Goal: Task Accomplishment & Management: Use online tool/utility

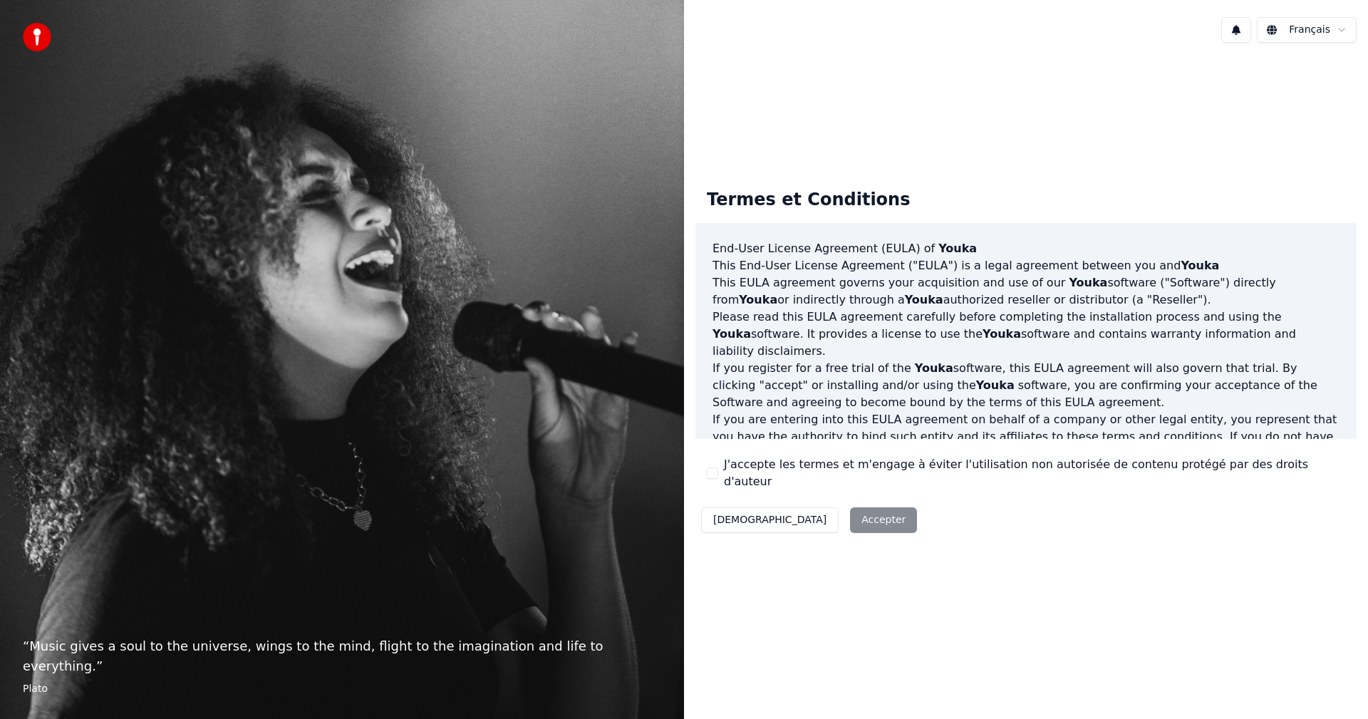
click at [800, 512] on div "Décliner Accepter" at bounding box center [808, 520] width 227 height 37
click at [712, 474] on button "J'accepte les termes et m'engage à éviter l'utilisation non autorisée de conten…" at bounding box center [712, 472] width 11 height 11
click at [850, 509] on button "Accepter" at bounding box center [883, 520] width 67 height 26
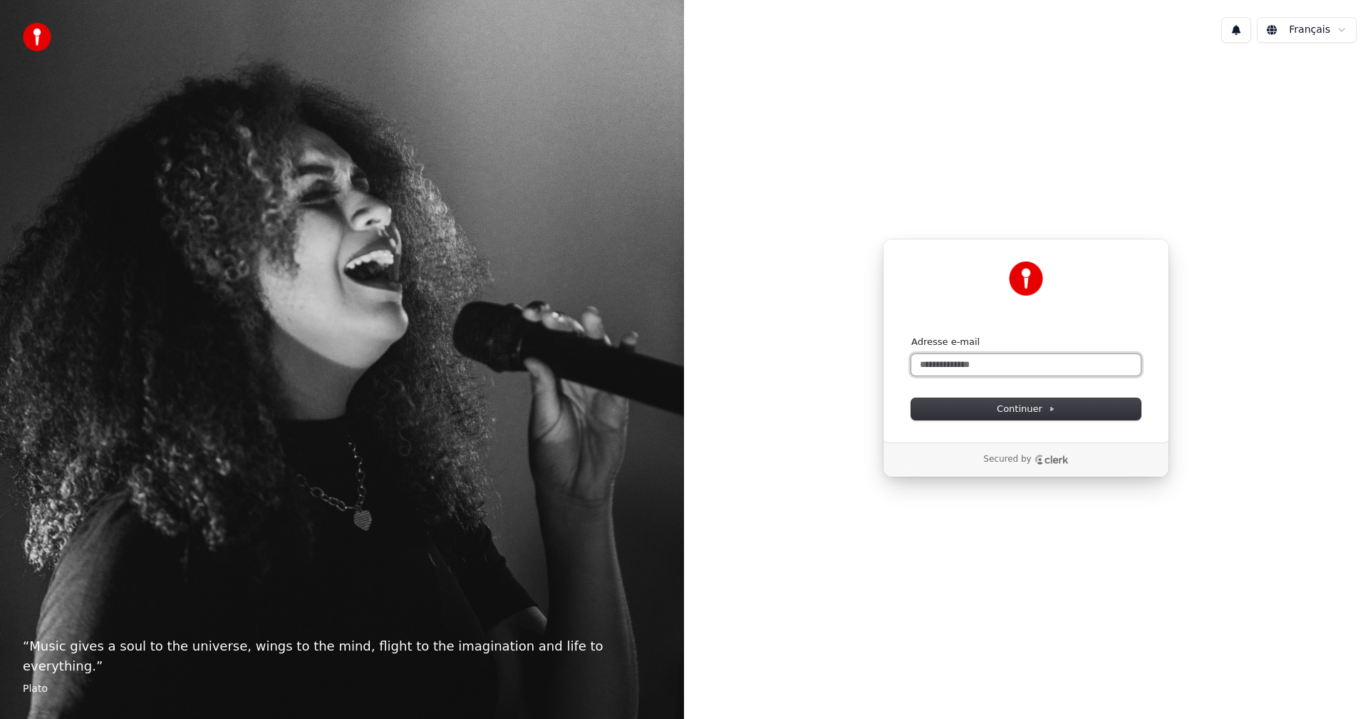
click at [989, 367] on input "Adresse e-mail" at bounding box center [1025, 364] width 229 height 21
click at [1006, 416] on button "Continuer" at bounding box center [1025, 408] width 229 height 21
type input "**********"
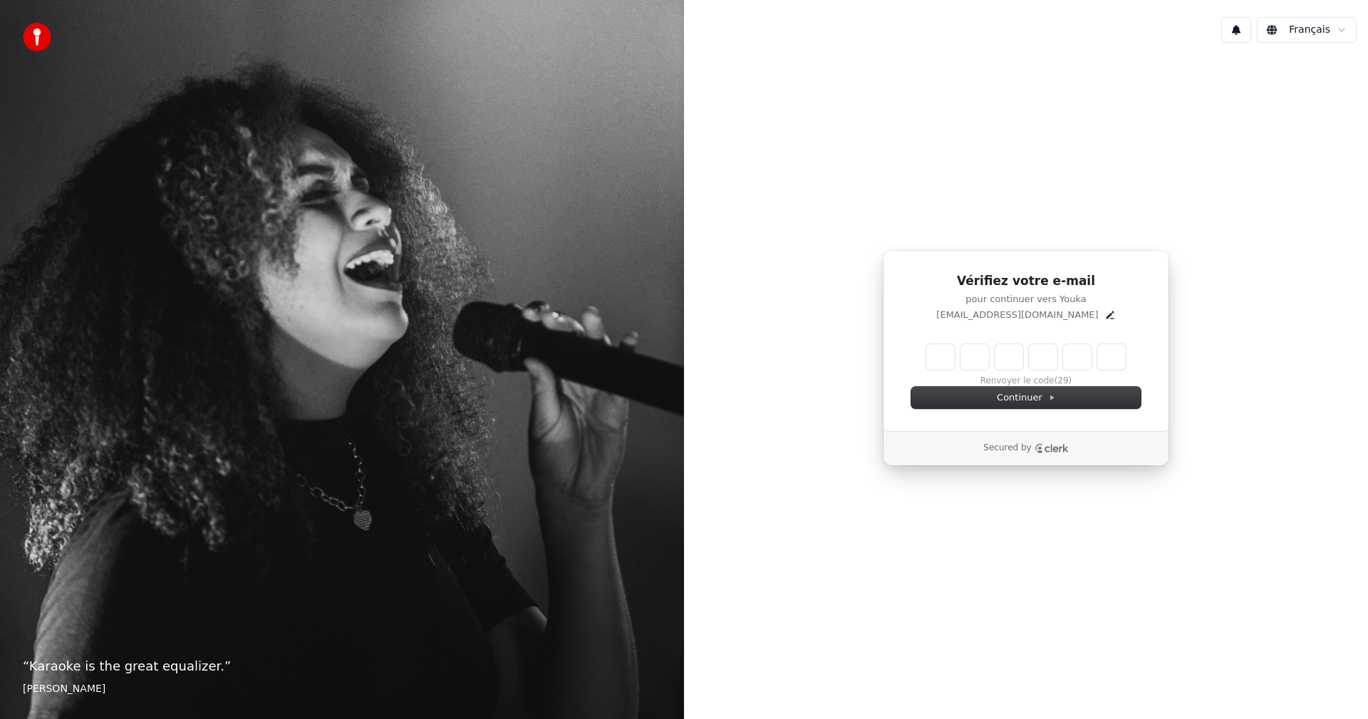
click at [1020, 364] on input "Enter verification code" at bounding box center [1025, 357] width 199 height 26
type input "******"
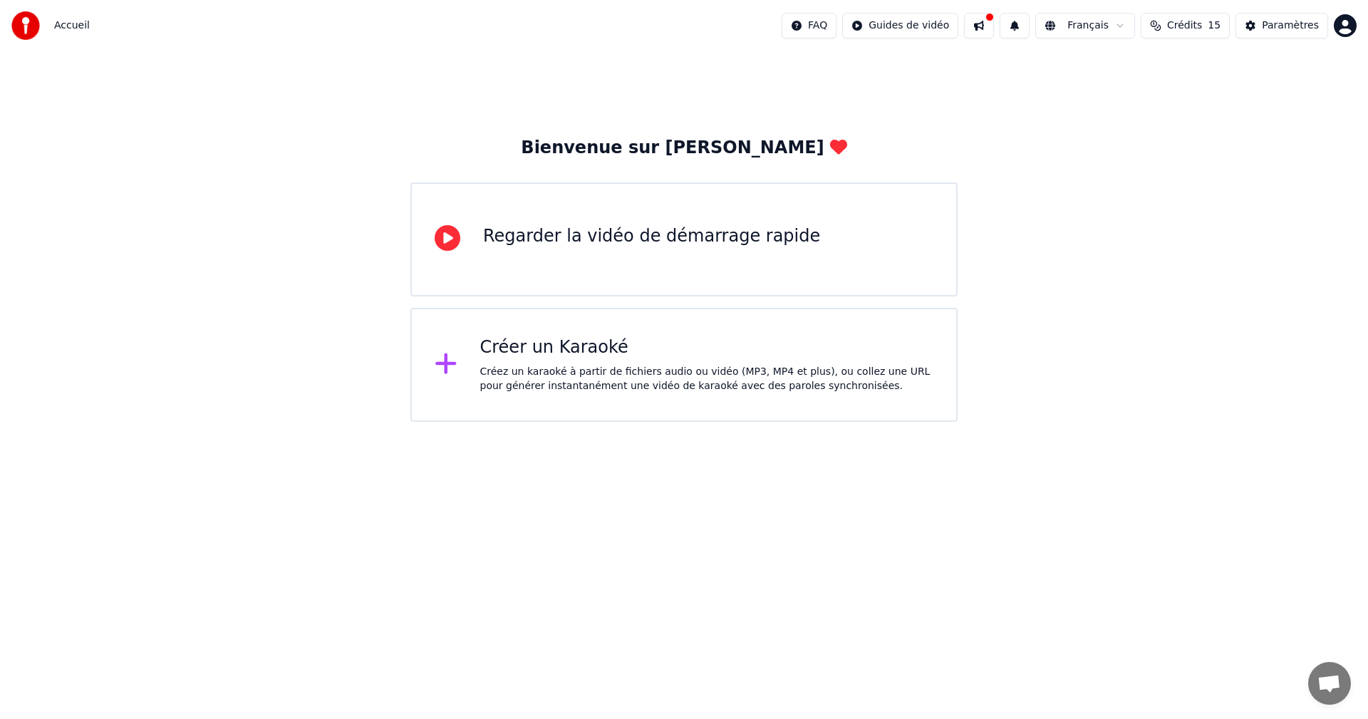
click at [574, 357] on div "Créer un Karaoké" at bounding box center [707, 347] width 454 height 23
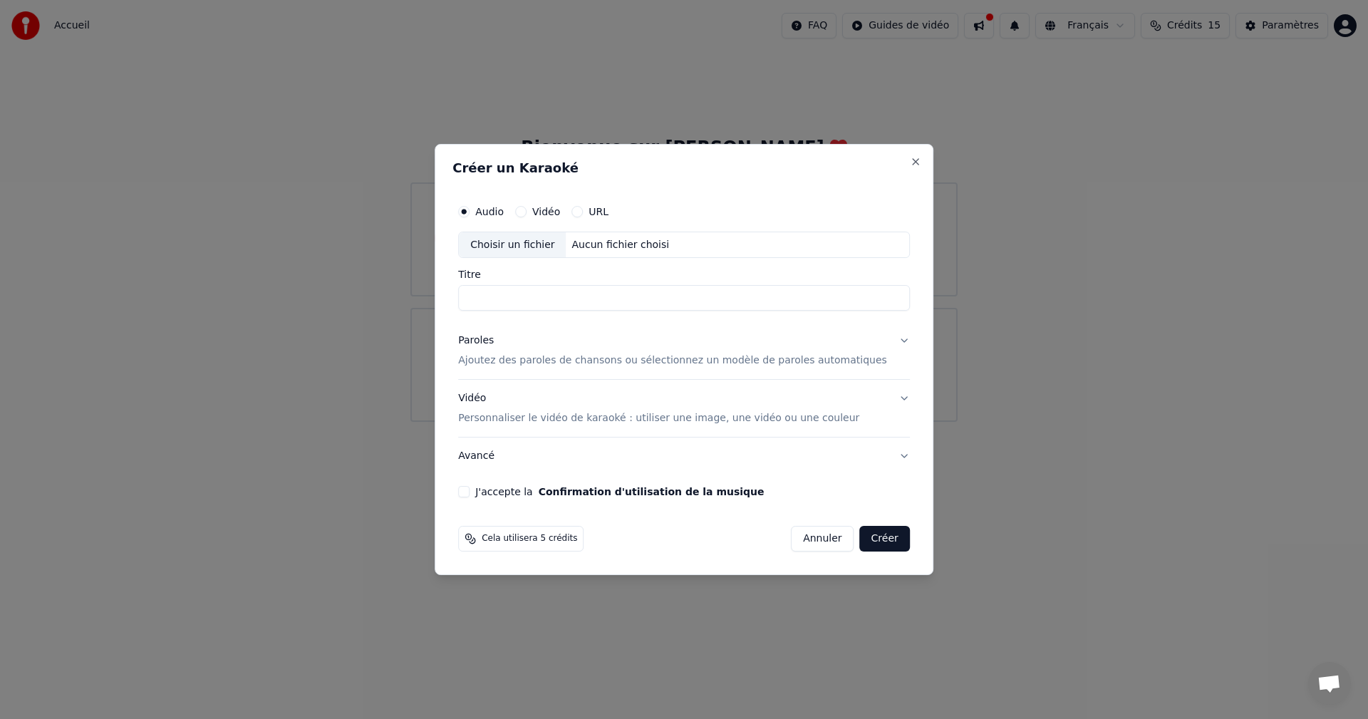
click at [556, 214] on label "Vidéo" at bounding box center [546, 212] width 28 height 10
click at [527, 214] on button "Vidéo" at bounding box center [520, 211] width 11 height 11
drag, startPoint x: 529, startPoint y: 284, endPoint x: 537, endPoint y: 291, distance: 10.1
click at [531, 285] on div "Titre" at bounding box center [684, 290] width 452 height 41
drag, startPoint x: 537, startPoint y: 299, endPoint x: 566, endPoint y: 302, distance: 29.4
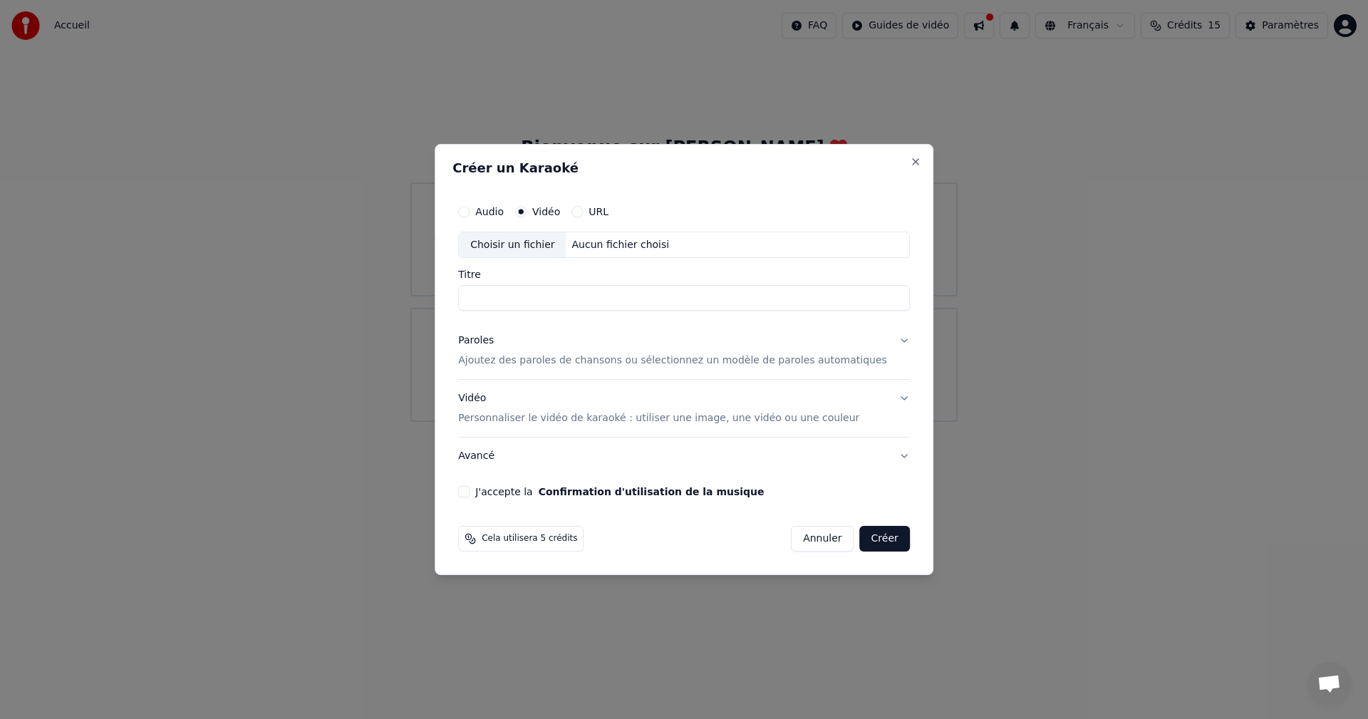
click at [539, 299] on input "Titre" at bounding box center [684, 299] width 452 height 26
type input "**********"
click at [734, 362] on p "Ajoutez des paroles de chansons ou sélectionnez un modèle de paroles automatiqu…" at bounding box center [672, 361] width 429 height 14
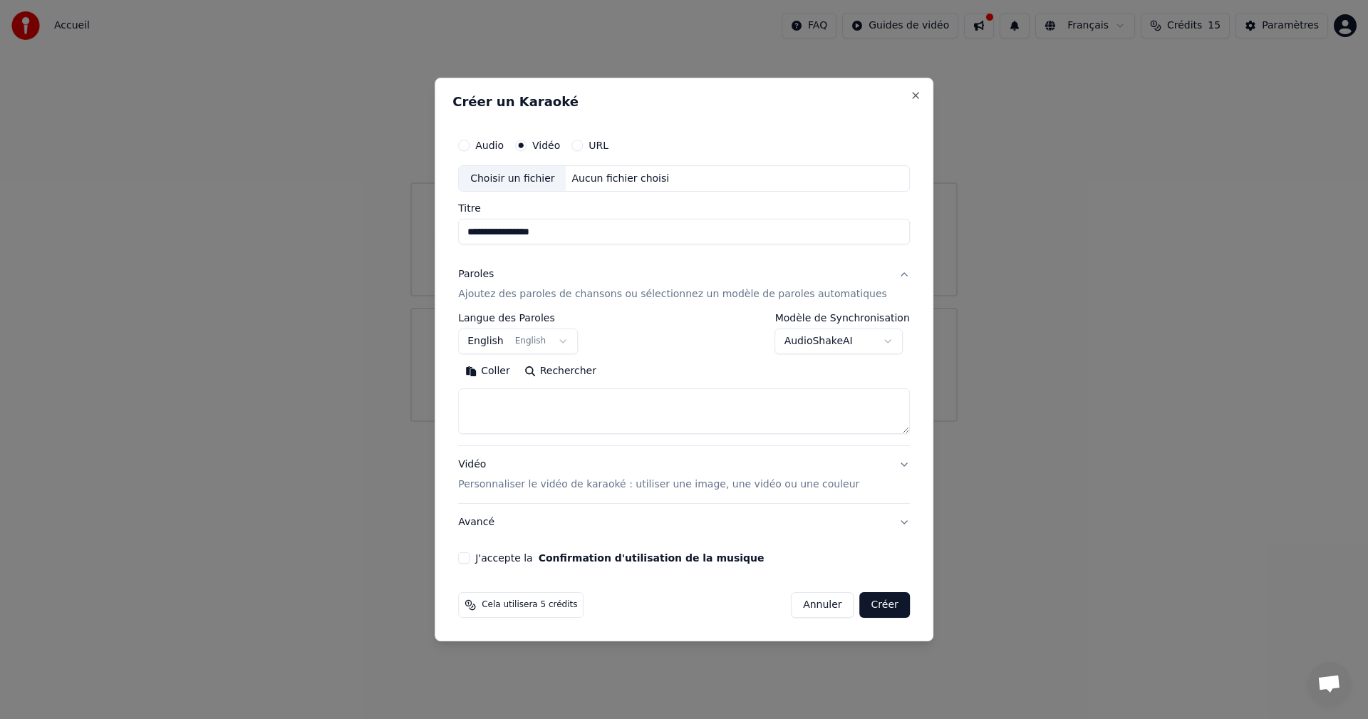
click at [498, 341] on button "English English" at bounding box center [518, 342] width 120 height 26
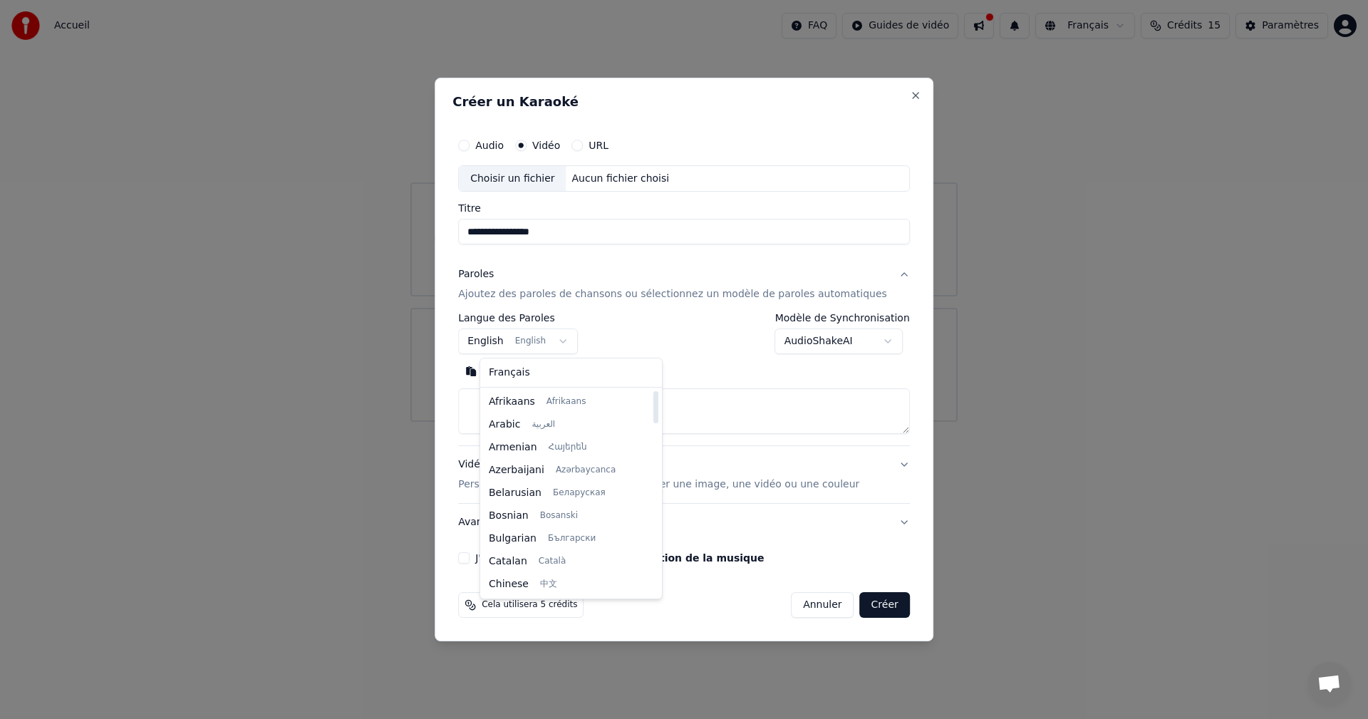
click at [663, 359] on body "**********" at bounding box center [684, 211] width 1368 height 422
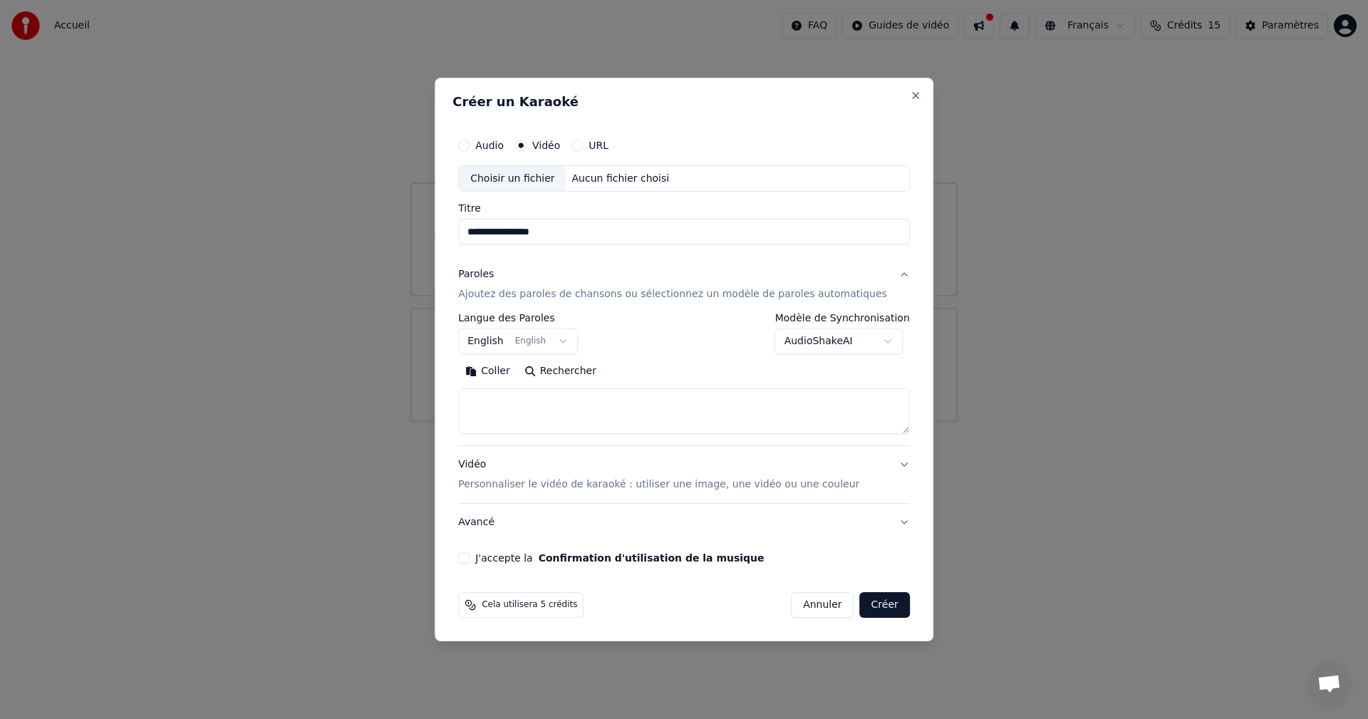
click at [503, 343] on body "**********" at bounding box center [684, 211] width 1368 height 422
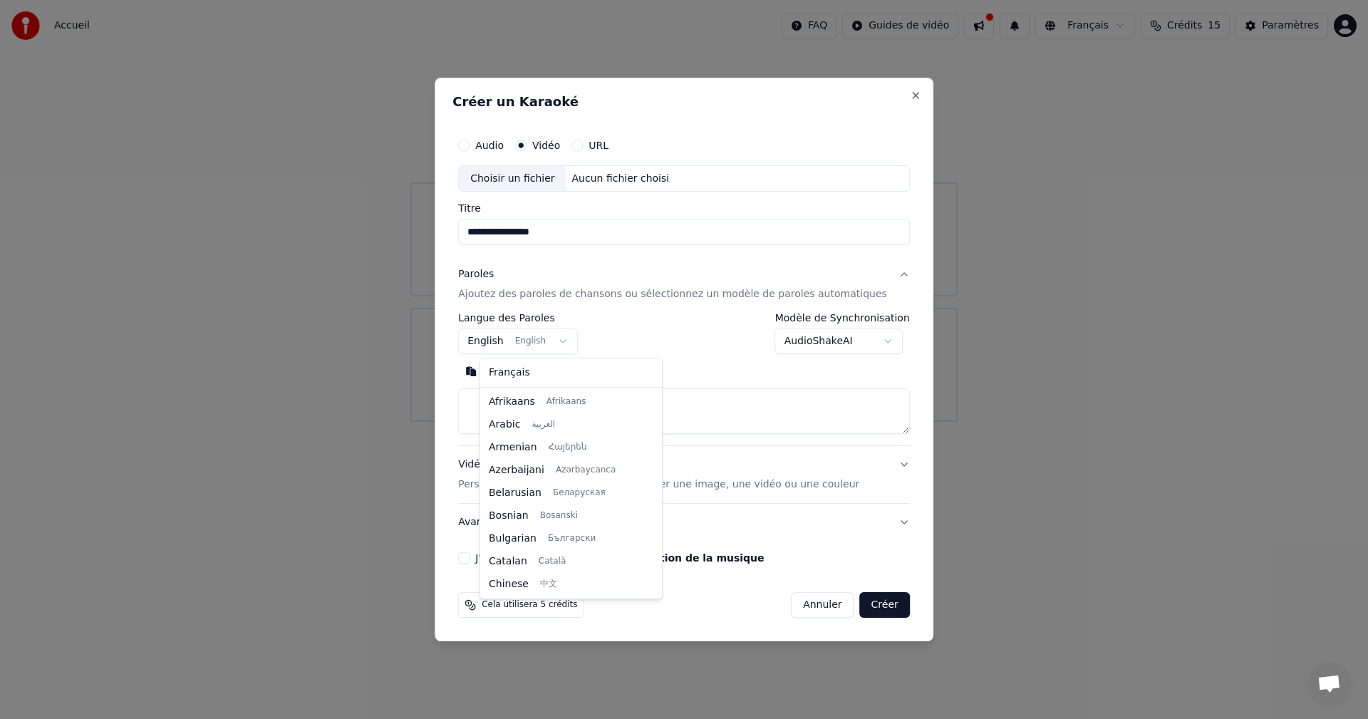
scroll to position [114, 0]
click at [503, 343] on body "**********" at bounding box center [684, 211] width 1368 height 422
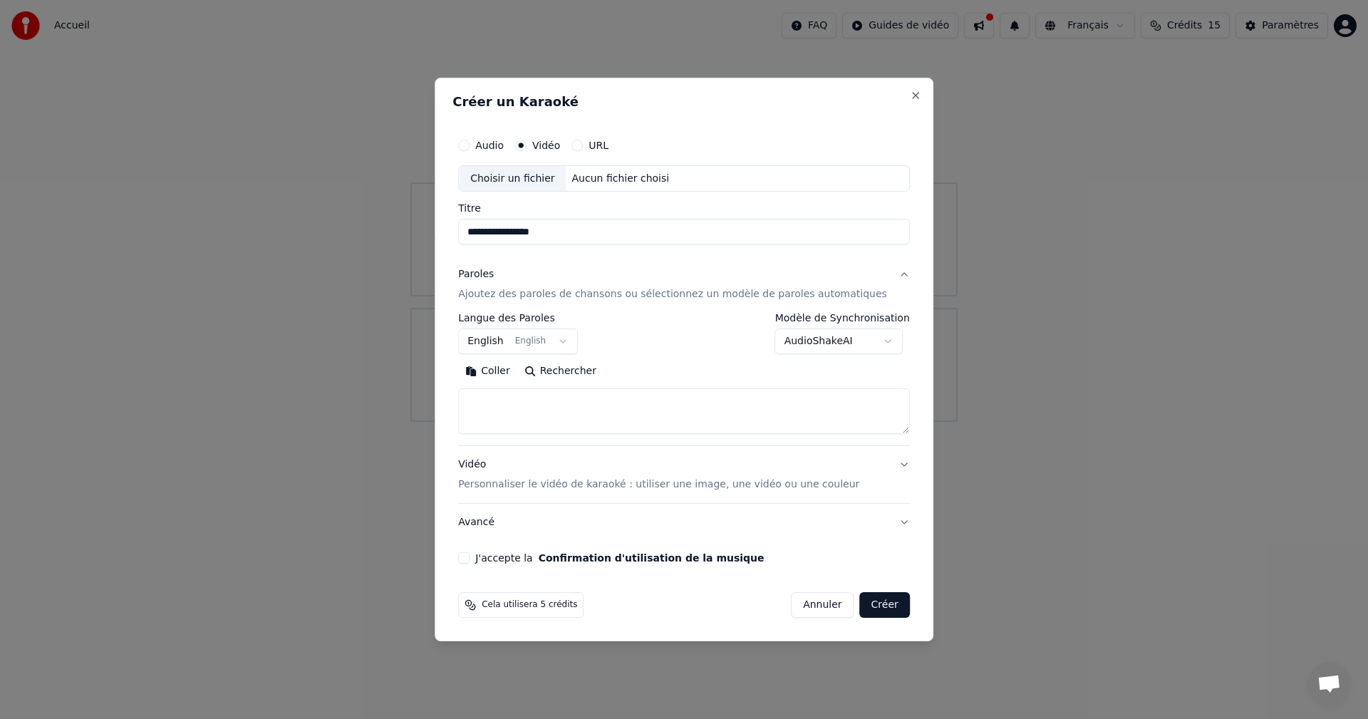
click at [516, 341] on body "**********" at bounding box center [684, 211] width 1368 height 422
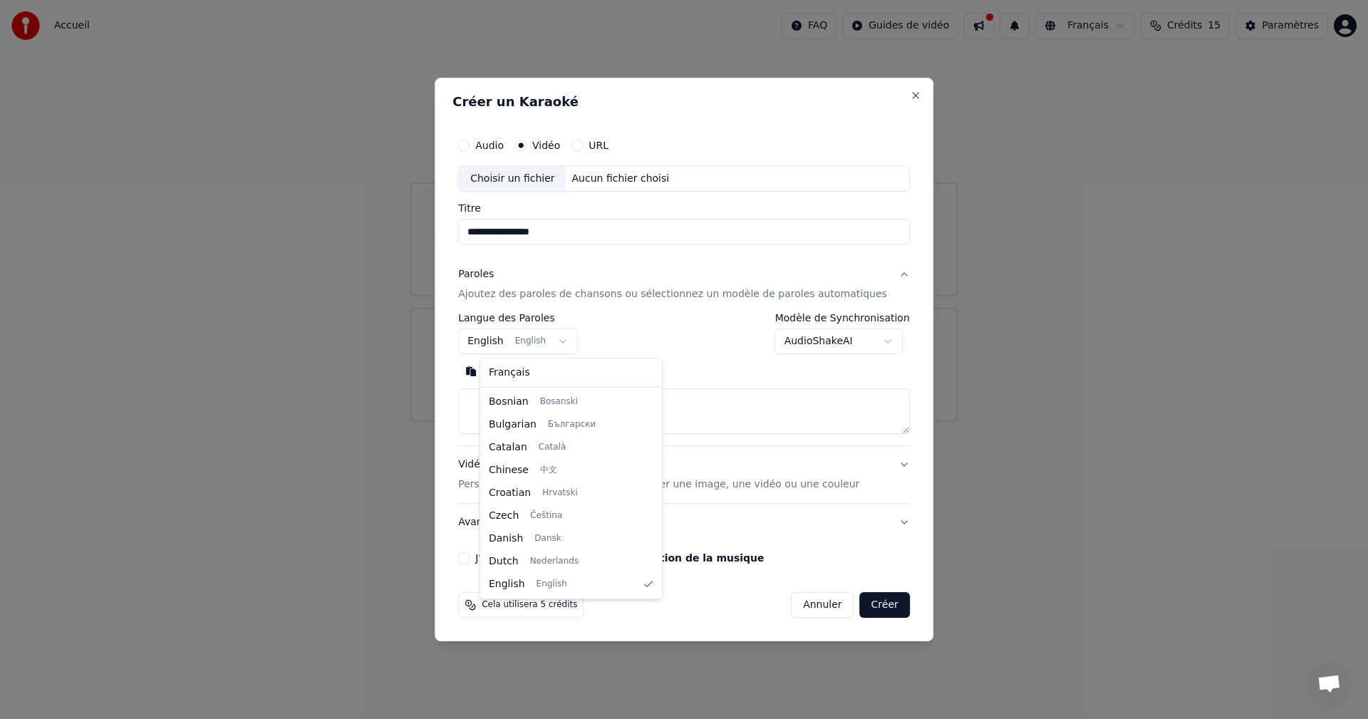
select select "**"
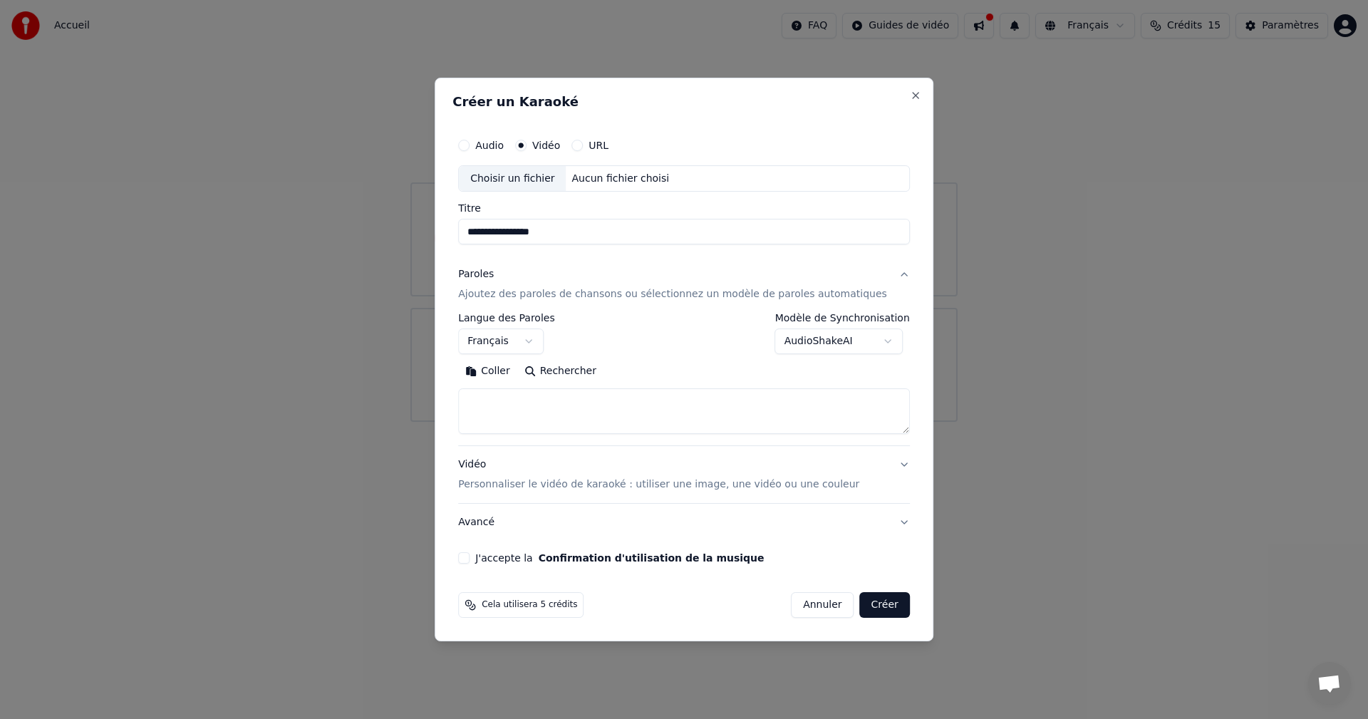
click at [578, 442] on div "**********" at bounding box center [684, 379] width 452 height 133
click at [579, 413] on textarea at bounding box center [684, 412] width 452 height 46
click at [807, 410] on textarea at bounding box center [684, 412] width 452 height 46
paste textarea "**********"
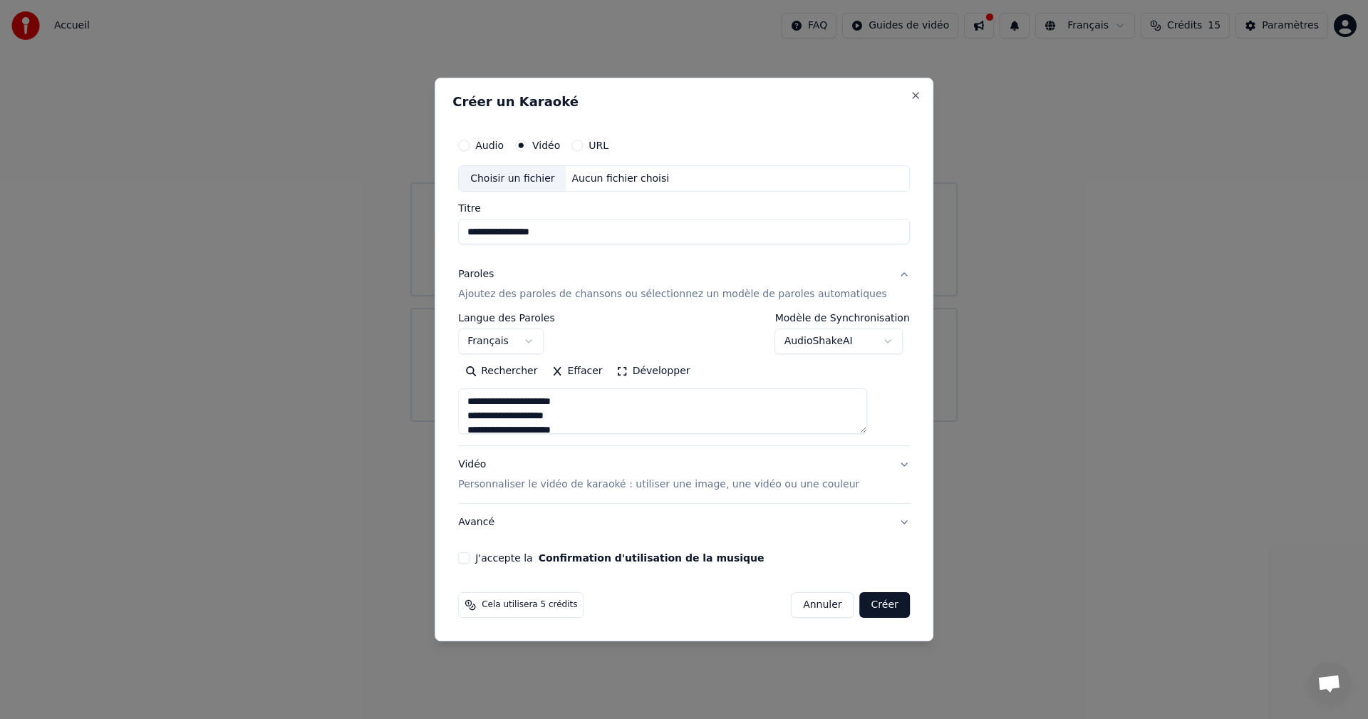
type textarea "**********"
click at [882, 522] on button "Avancé" at bounding box center [684, 522] width 452 height 37
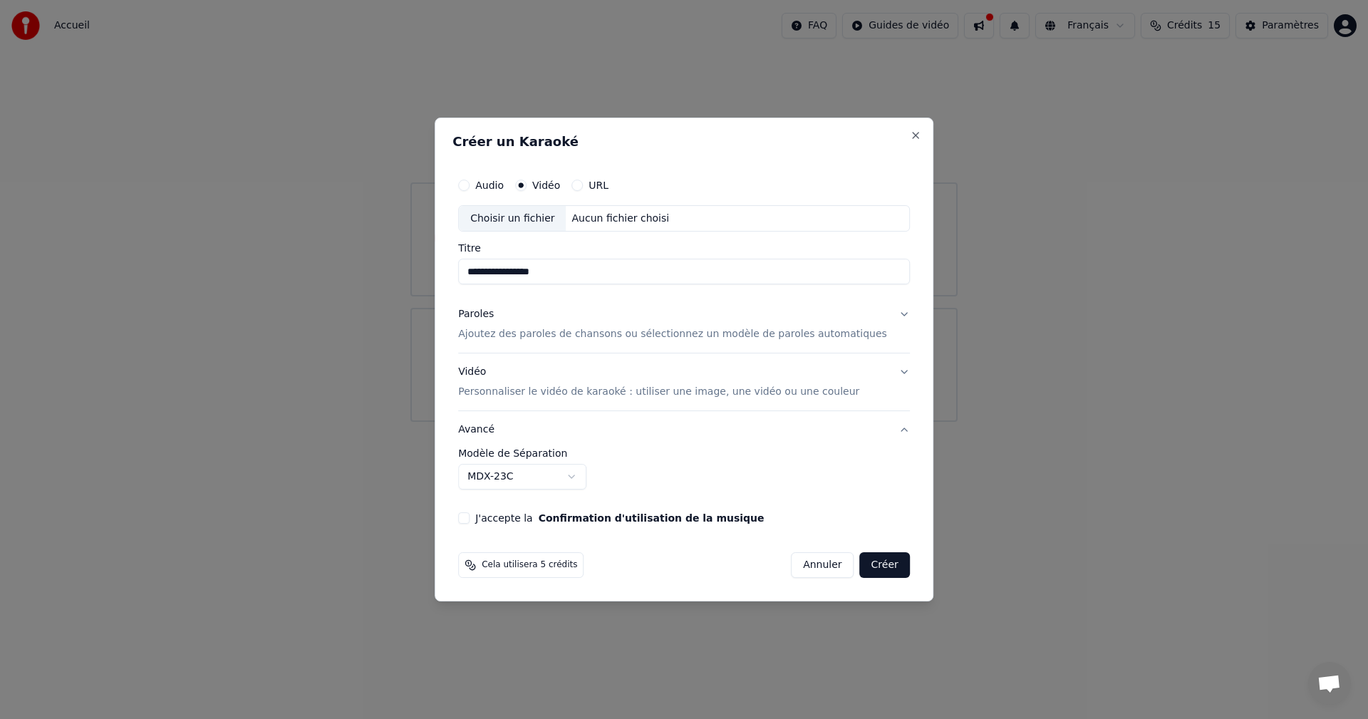
click at [888, 427] on button "Avancé" at bounding box center [684, 429] width 452 height 37
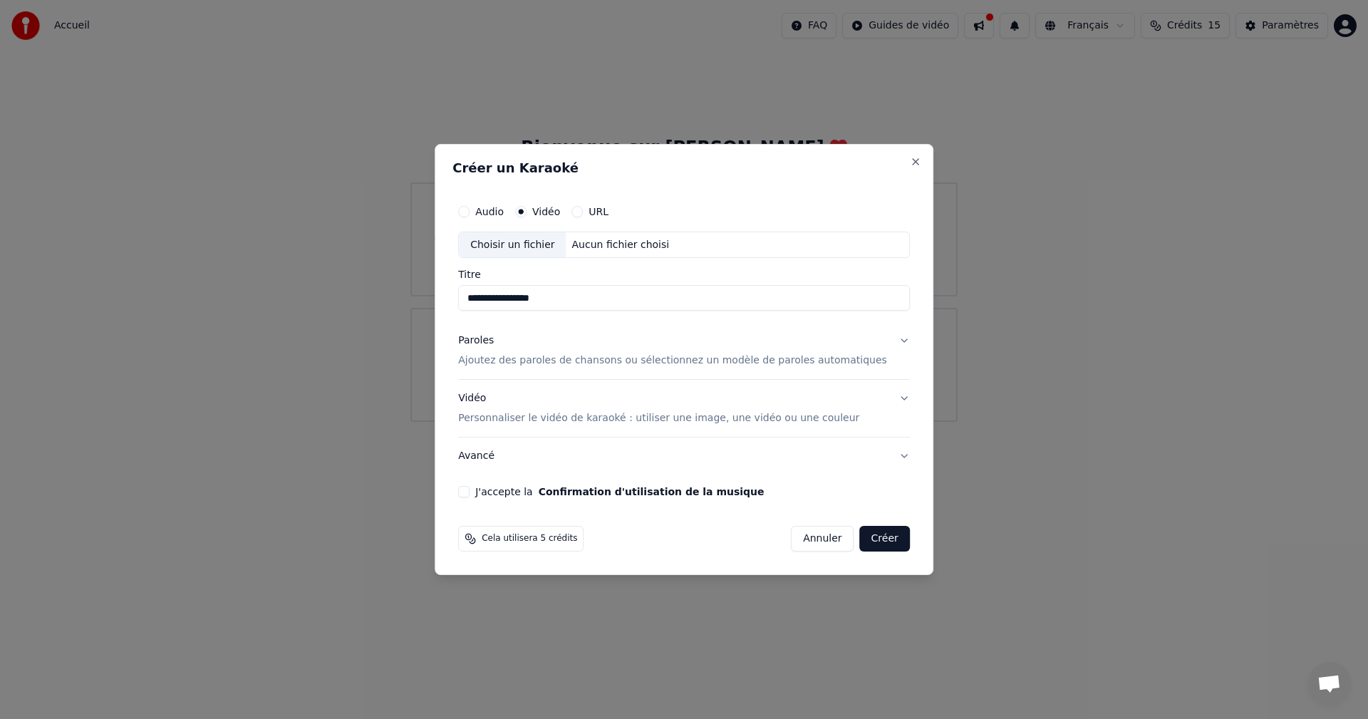
click at [888, 338] on button "Paroles Ajoutez des paroles de chansons ou sélectionnez un modèle de paroles au…" at bounding box center [684, 351] width 452 height 57
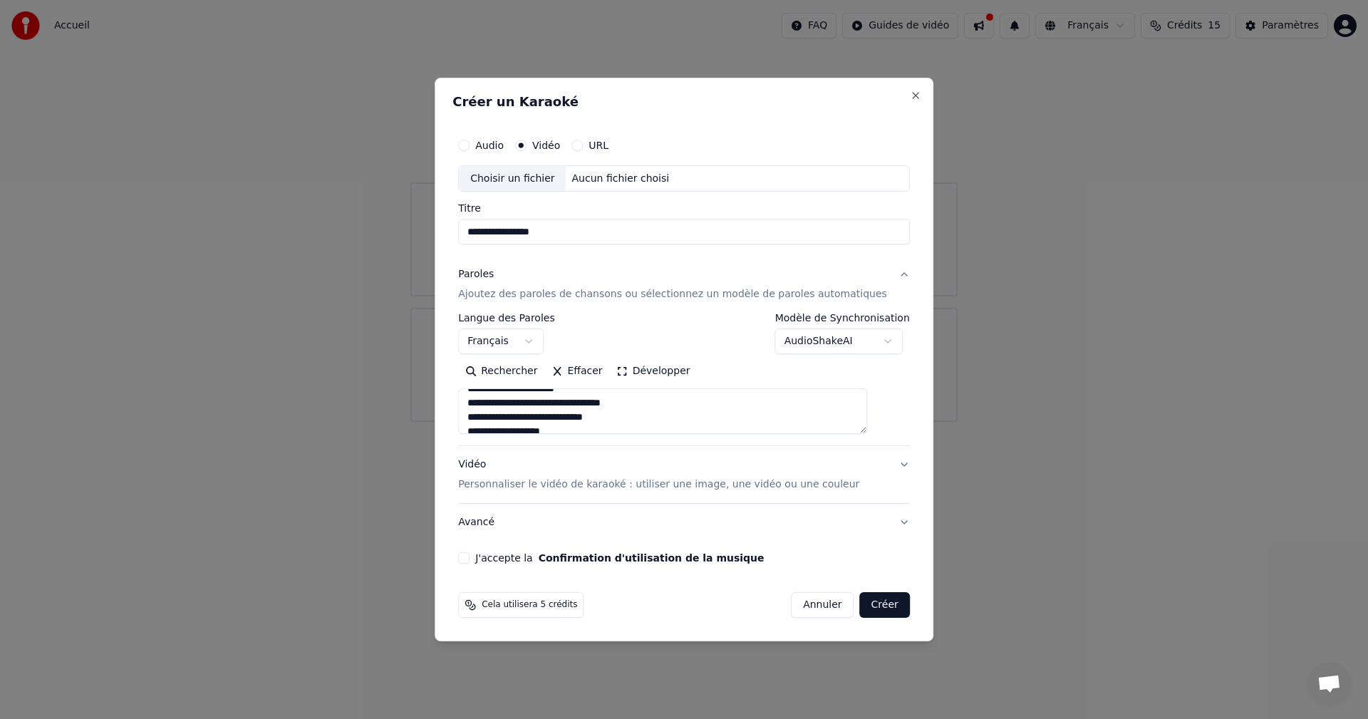
scroll to position [142, 0]
click at [633, 588] on div "Cela utilisera 5 crédits Annuler Créer" at bounding box center [683, 604] width 463 height 37
click at [883, 467] on button "Vidéo Personnaliser le vidéo de karaoké : utiliser une image, une vidéo ou une …" at bounding box center [684, 475] width 452 height 57
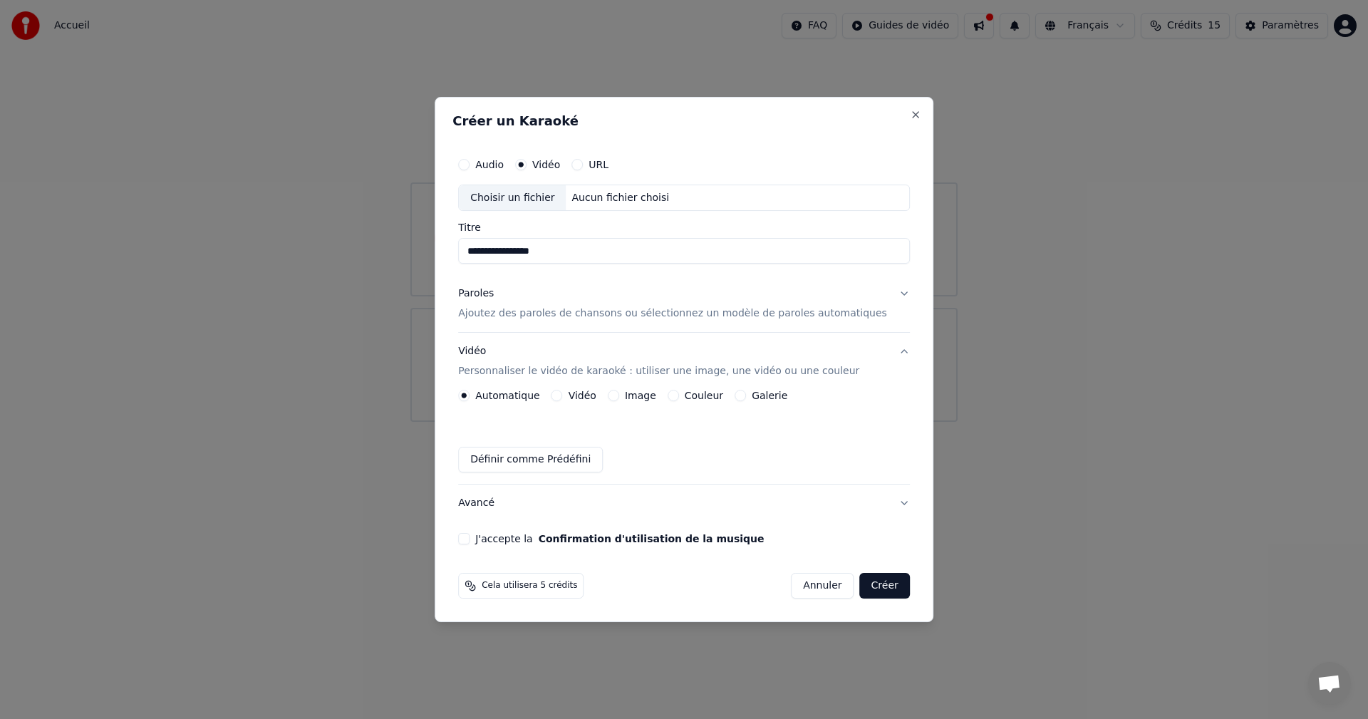
click at [596, 398] on label "Vidéo" at bounding box center [583, 395] width 28 height 10
click at [563, 398] on button "Vidéo" at bounding box center [556, 395] width 11 height 11
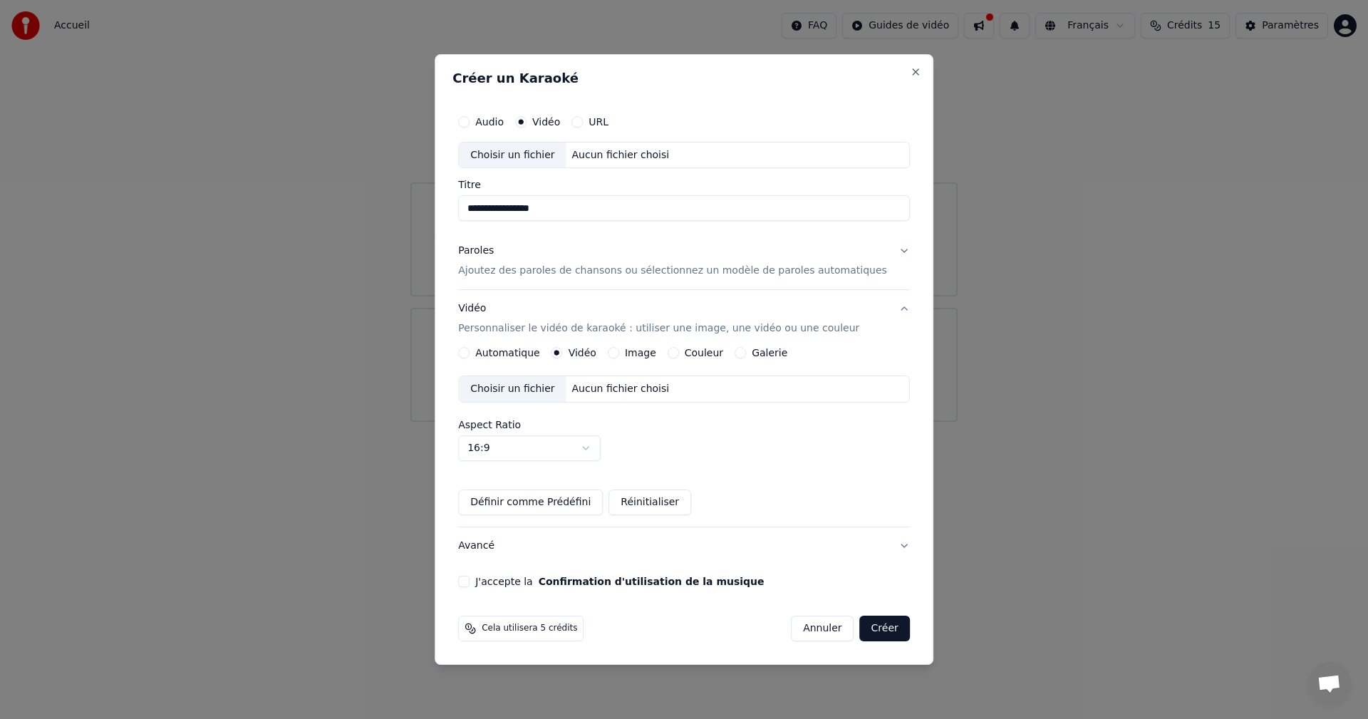
click at [653, 352] on label "Image" at bounding box center [640, 353] width 31 height 10
click at [619, 352] on button "Image" at bounding box center [613, 352] width 11 height 11
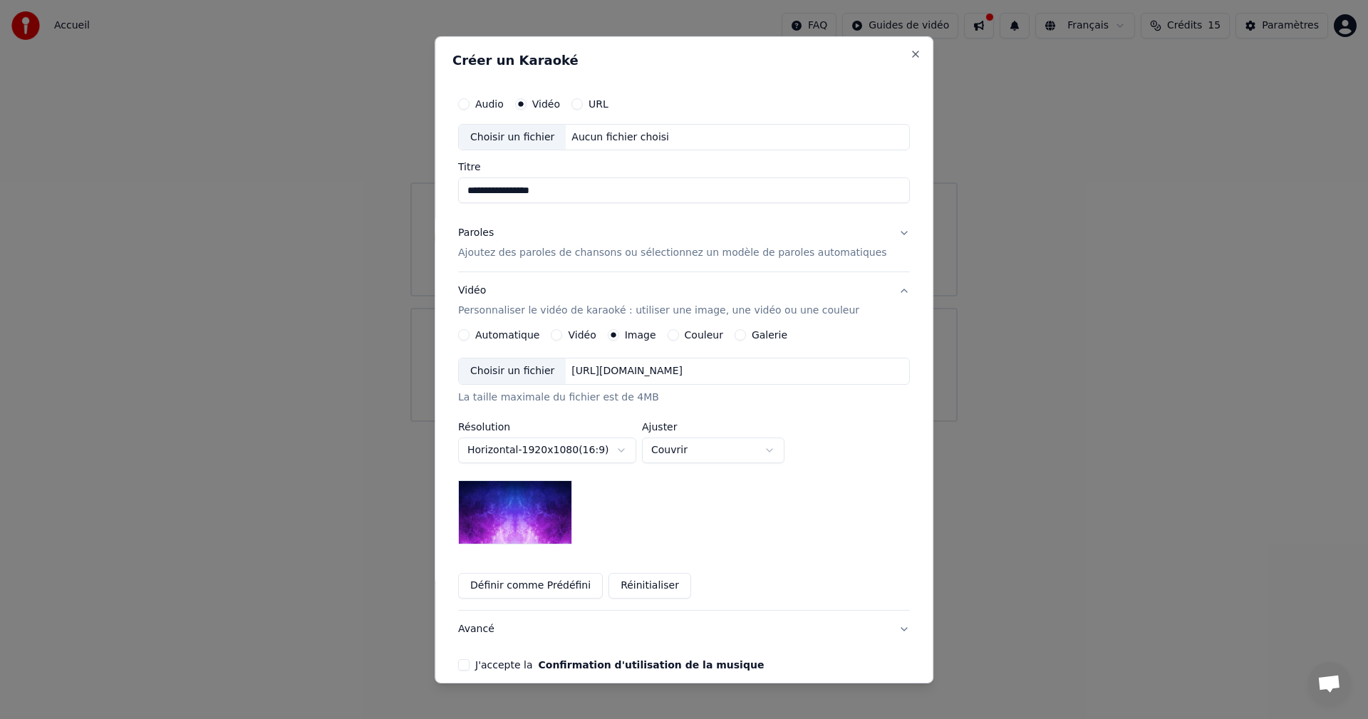
click at [631, 370] on div "[URL][DOMAIN_NAME]" at bounding box center [627, 371] width 123 height 14
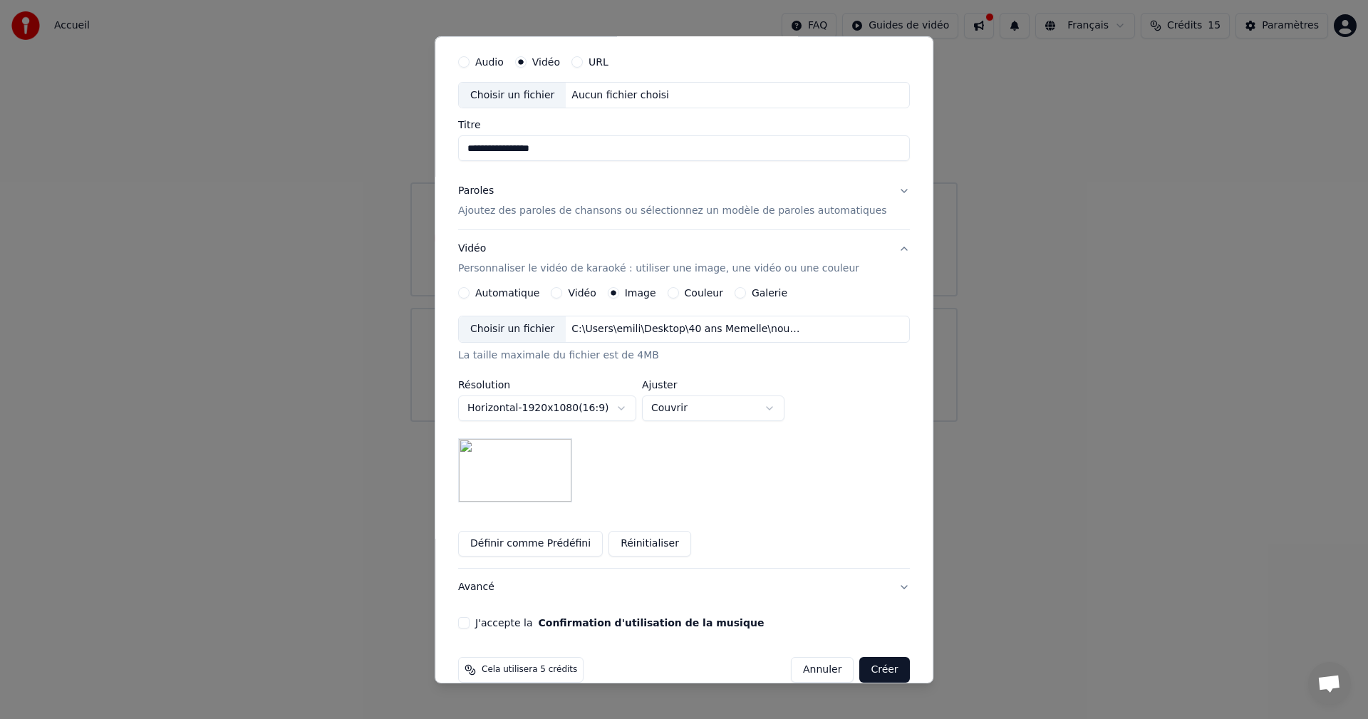
scroll to position [65, 0]
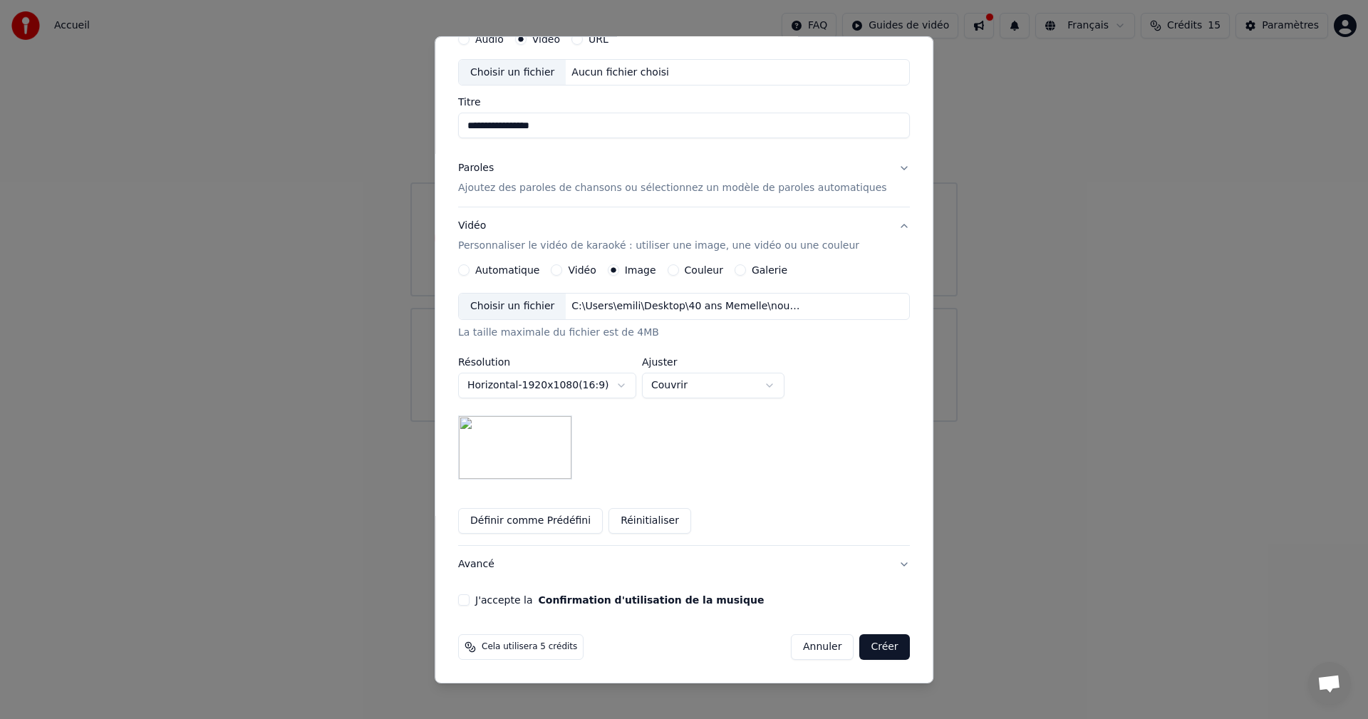
click at [470, 602] on button "J'accepte la Confirmation d'utilisation de la musique" at bounding box center [463, 599] width 11 height 11
click at [868, 642] on button "Créer" at bounding box center [885, 647] width 50 height 26
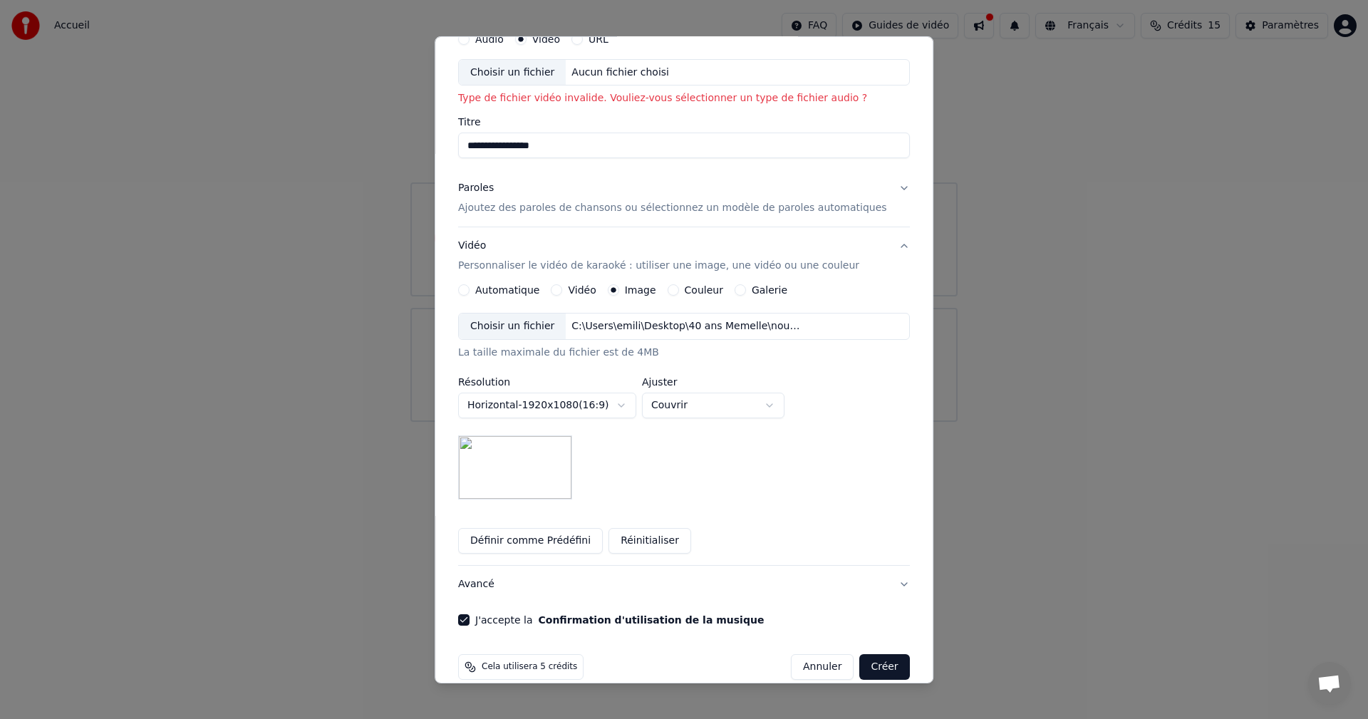
click at [861, 667] on button "Créer" at bounding box center [885, 667] width 50 height 26
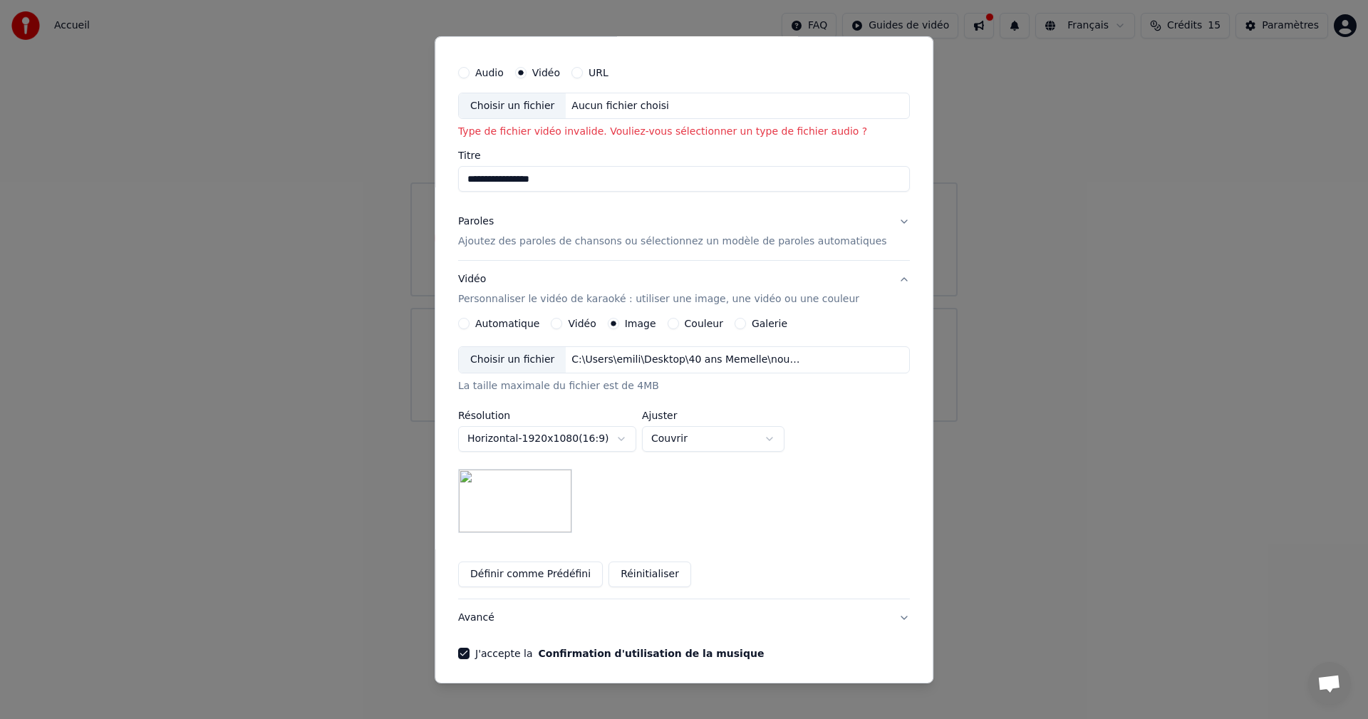
scroll to position [0, 0]
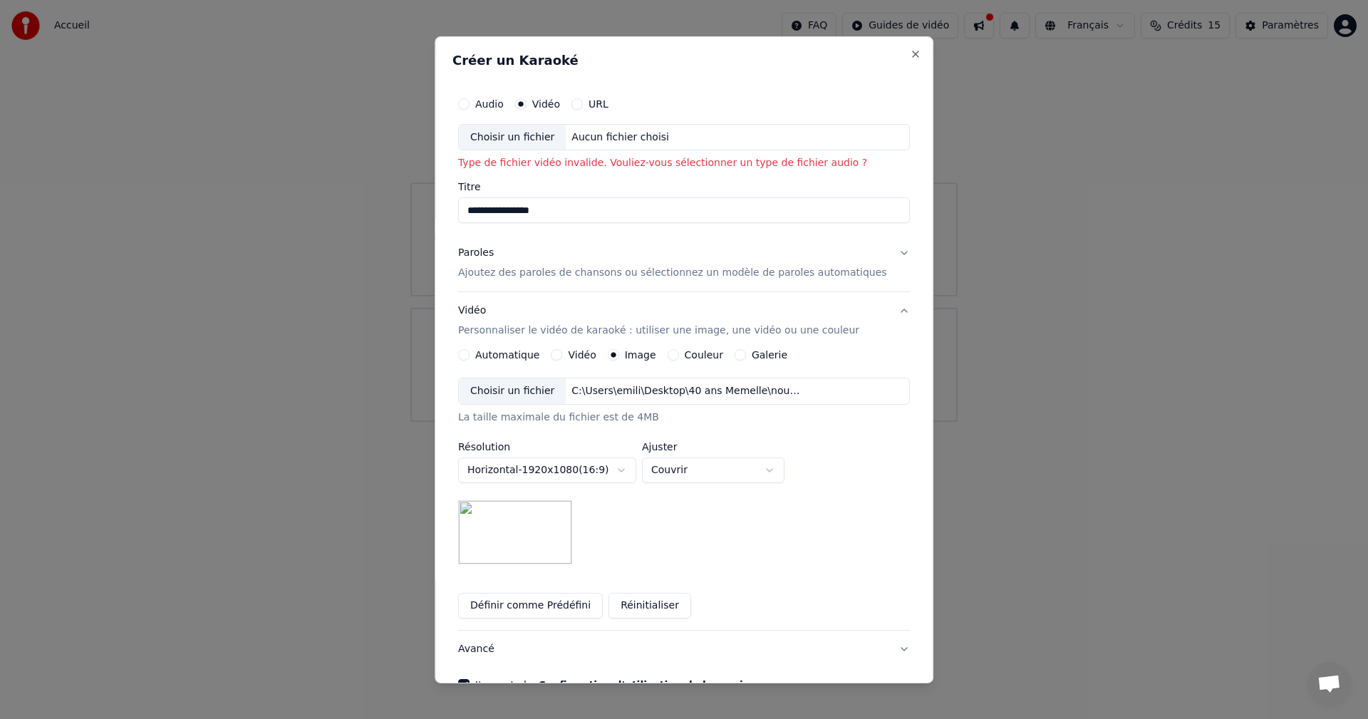
click at [535, 134] on div "Choisir un fichier" at bounding box center [512, 137] width 107 height 26
type input "**********"
click at [881, 251] on button "Paroles Ajoutez des paroles de chansons ou sélectionnez un modèle de paroles au…" at bounding box center [684, 262] width 452 height 57
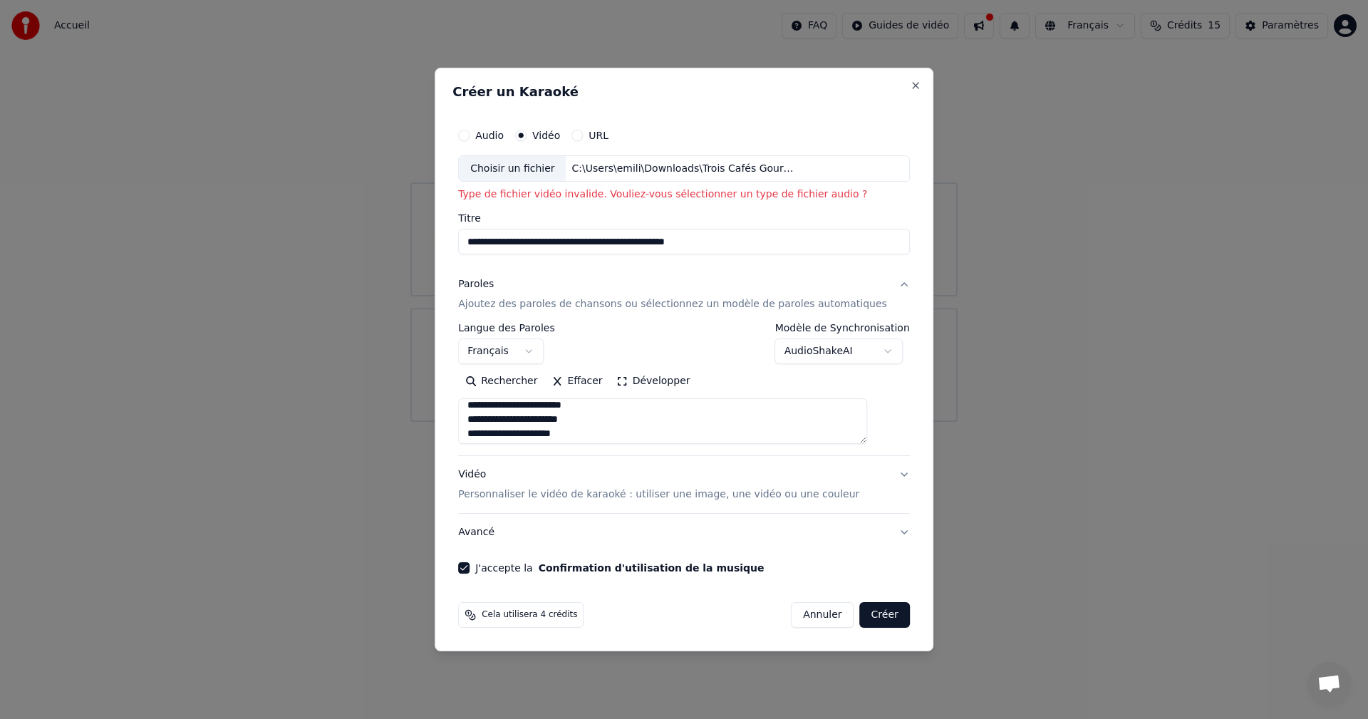
scroll to position [285, 0]
click at [871, 617] on button "Créer" at bounding box center [885, 615] width 50 height 26
click at [863, 616] on button "Créer" at bounding box center [885, 615] width 50 height 26
click at [504, 131] on label "Audio" at bounding box center [489, 135] width 28 height 10
click at [470, 131] on button "Audio" at bounding box center [463, 135] width 11 height 11
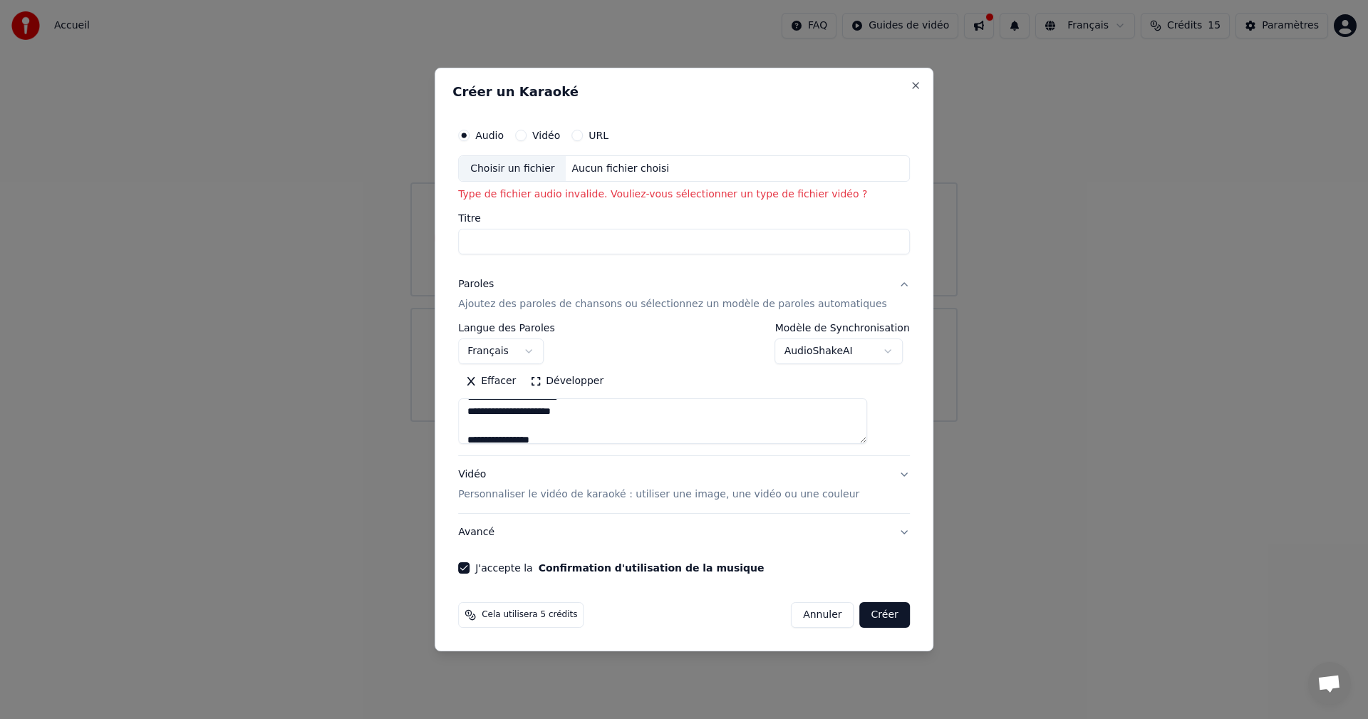
click at [534, 234] on input "Titre" at bounding box center [684, 242] width 452 height 26
click at [534, 169] on div "Choisir un fichier" at bounding box center [512, 169] width 107 height 26
type input "**********"
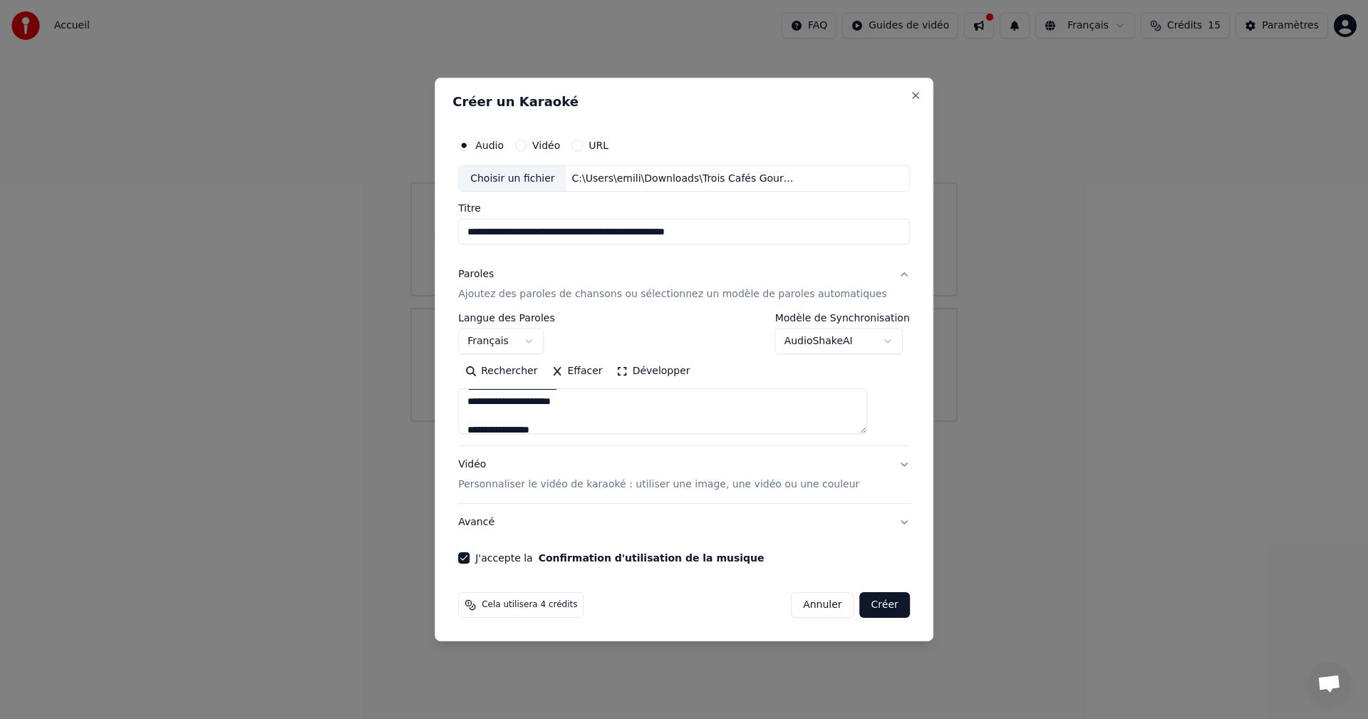
click at [864, 605] on button "Créer" at bounding box center [885, 605] width 50 height 26
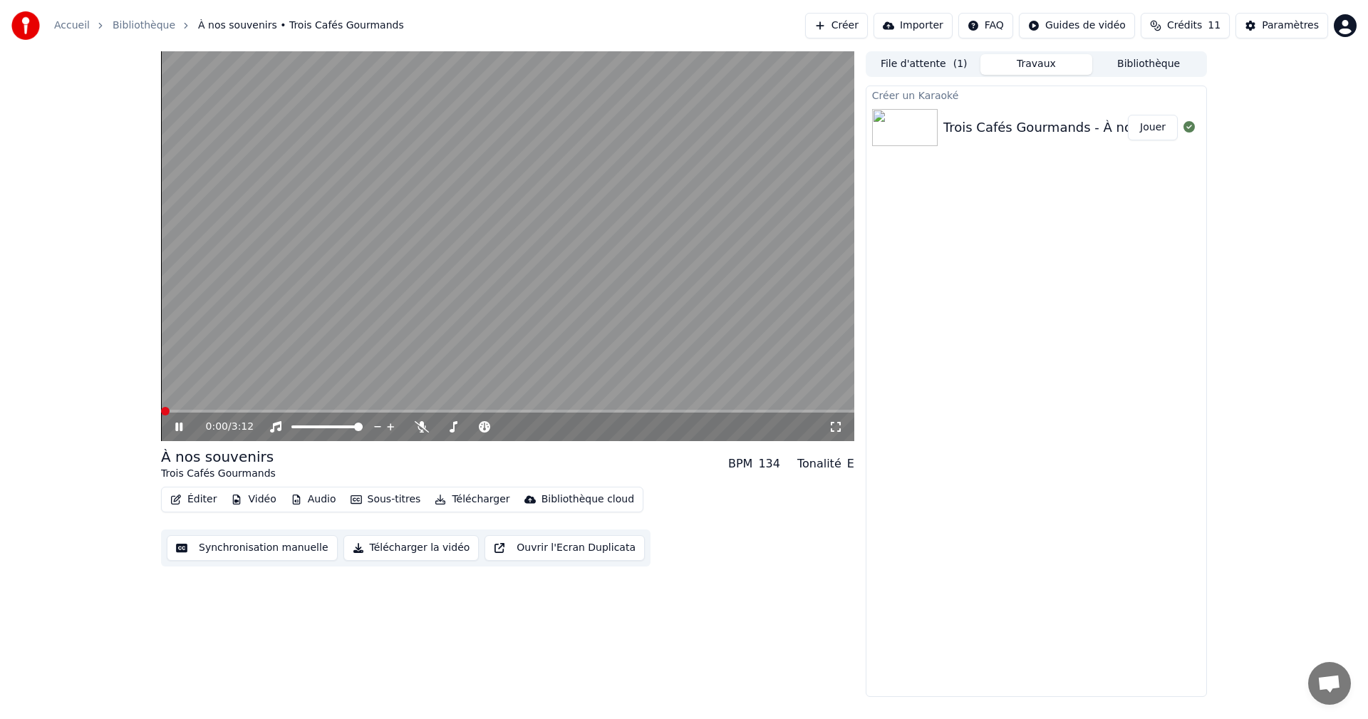
click at [161, 415] on span at bounding box center [165, 411] width 9 height 9
click at [199, 497] on button "Éditer" at bounding box center [194, 499] width 58 height 20
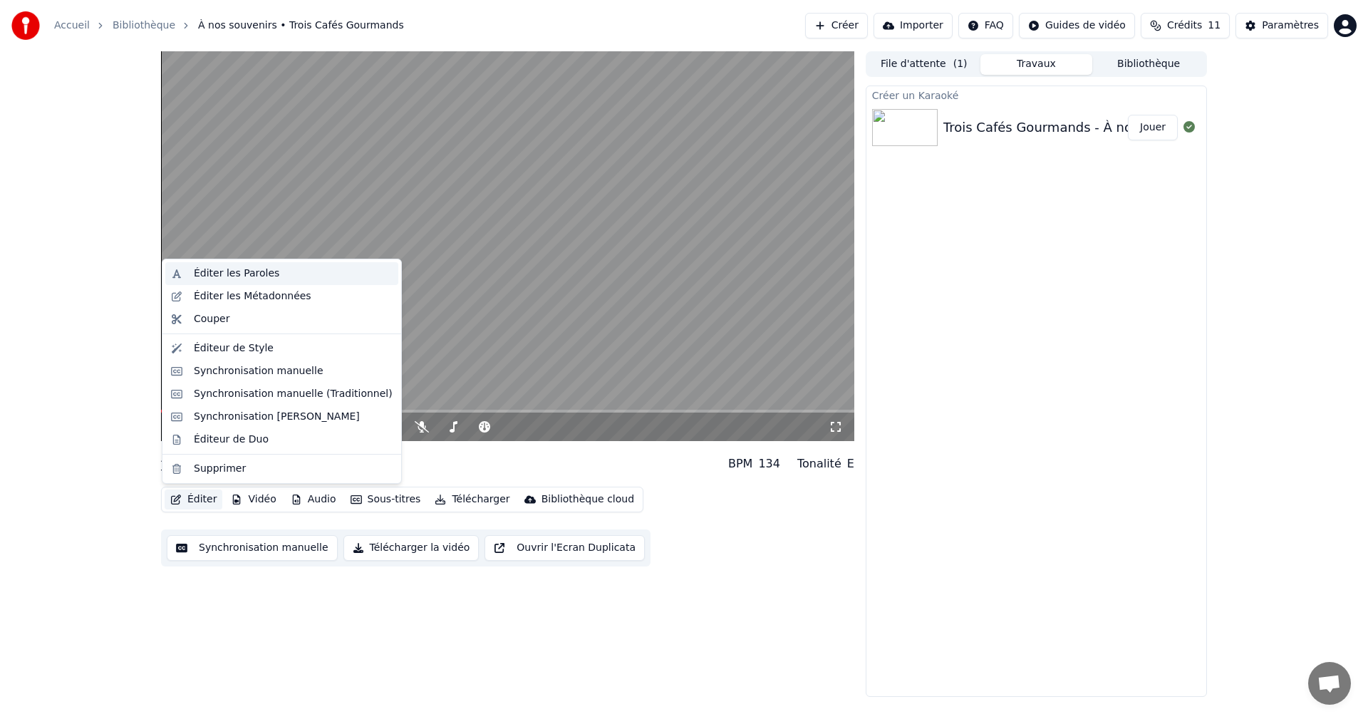
click at [236, 270] on div "Éditer les Paroles" at bounding box center [236, 273] width 85 height 14
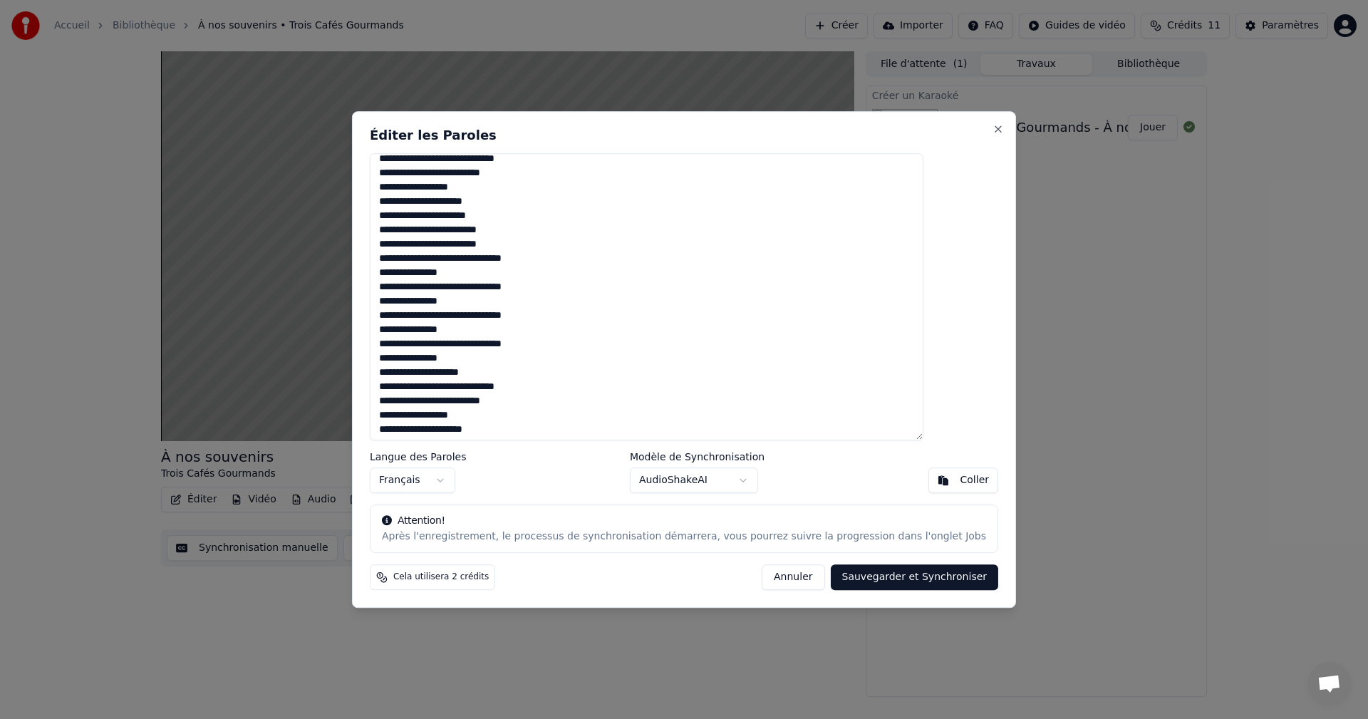
scroll to position [1021, 0]
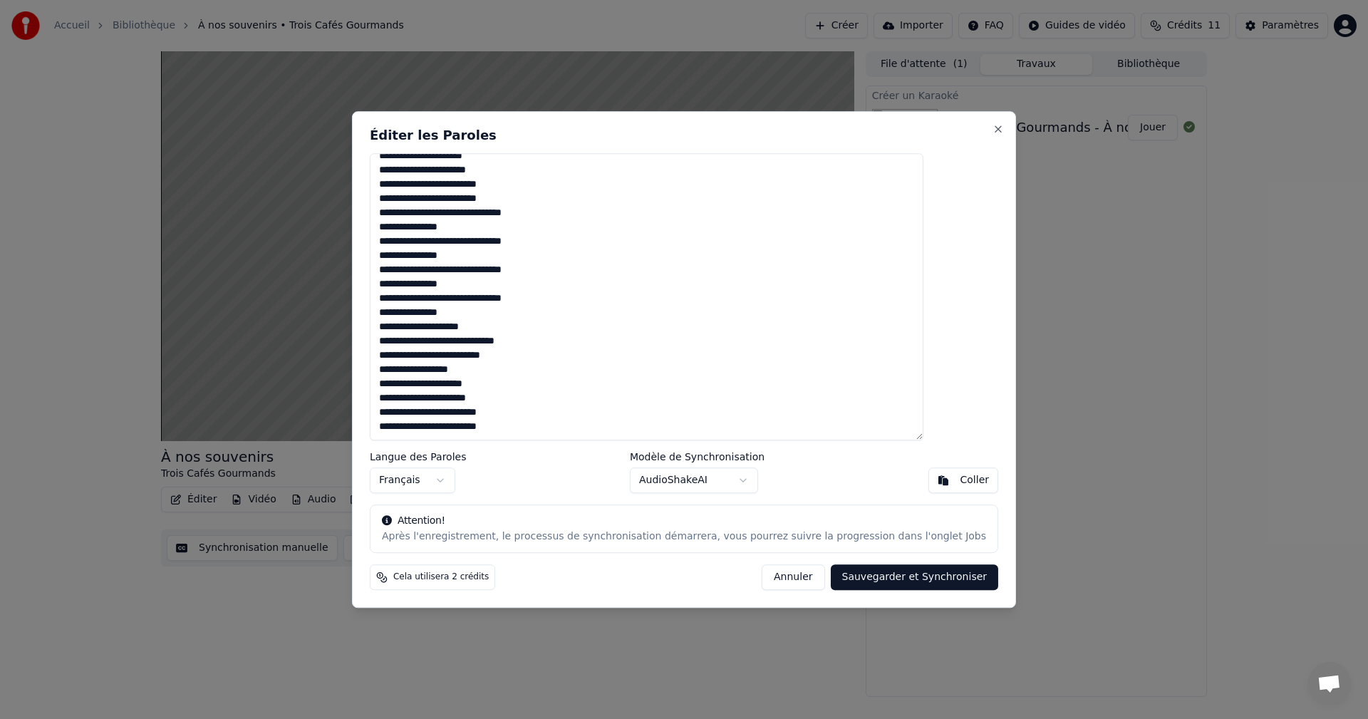
click at [774, 580] on button "Annuler" at bounding box center [793, 577] width 63 height 26
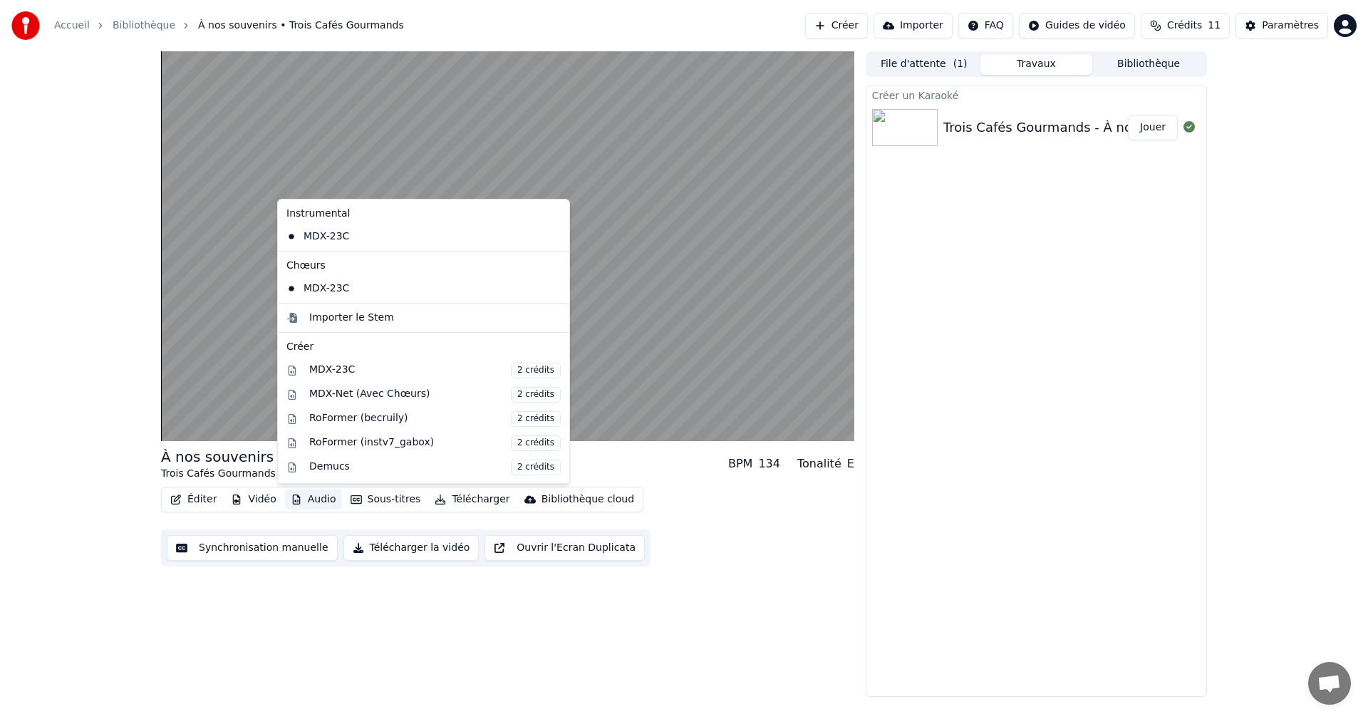
click at [322, 501] on button "Audio" at bounding box center [313, 499] width 57 height 20
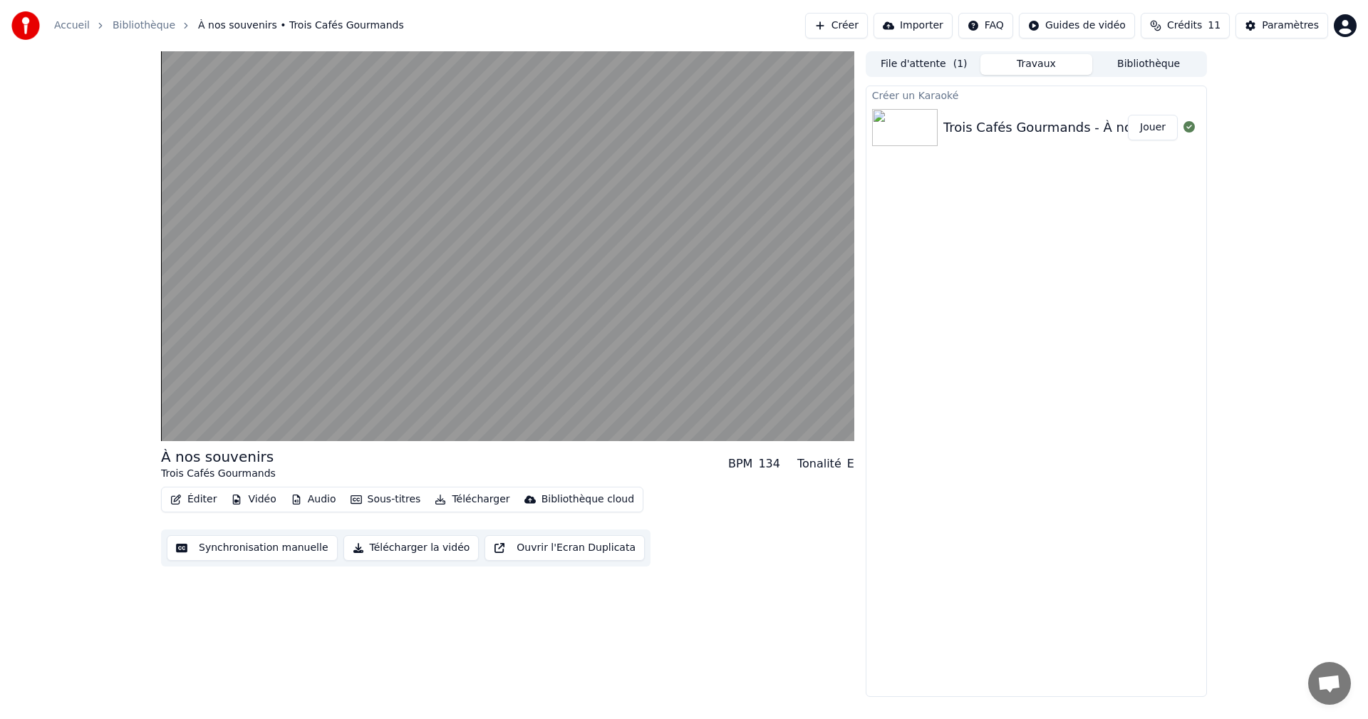
click at [1000, 710] on div "Accueil Bibliothèque À nos souvenirs • Trois Cafés Gourmands Créer Importer FAQ…" at bounding box center [684, 359] width 1368 height 719
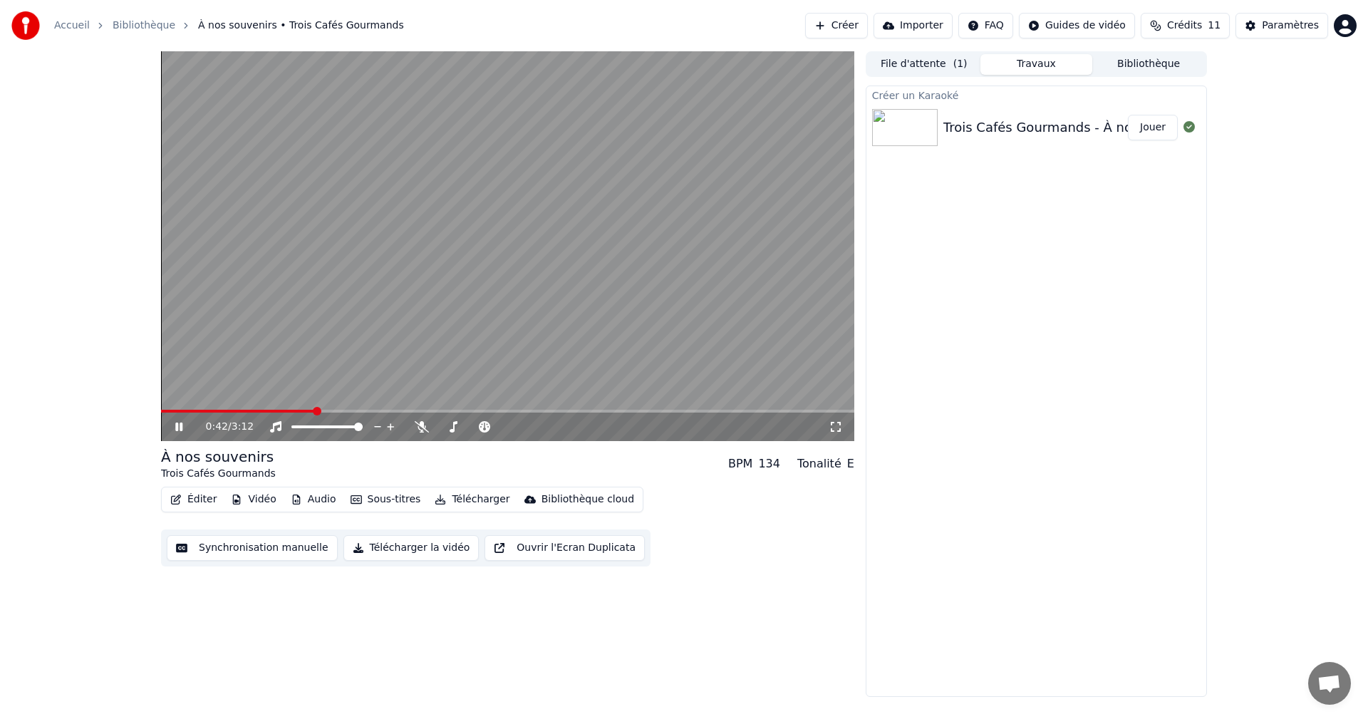
click at [561, 269] on video at bounding box center [507, 246] width 693 height 390
click at [161, 410] on span at bounding box center [165, 411] width 9 height 9
click at [175, 427] on icon at bounding box center [179, 427] width 9 height 10
click at [179, 428] on icon at bounding box center [179, 427] width 9 height 10
click at [830, 430] on icon at bounding box center [836, 426] width 14 height 11
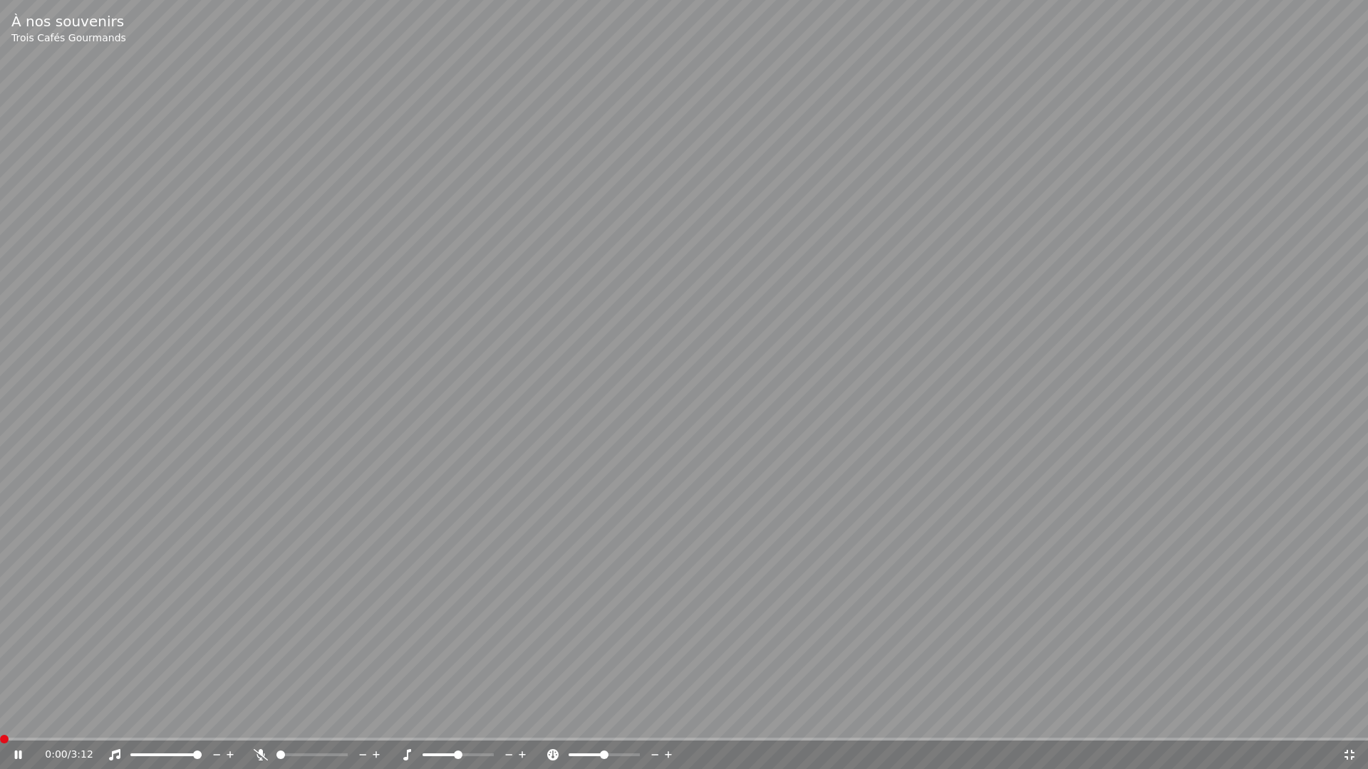
click at [6, 718] on span at bounding box center [4, 739] width 9 height 9
click at [808, 536] on video at bounding box center [684, 384] width 1368 height 769
click at [6, 718] on span at bounding box center [4, 739] width 9 height 9
click at [16, 718] on icon at bounding box center [18, 755] width 9 height 10
click at [903, 450] on video at bounding box center [684, 384] width 1368 height 769
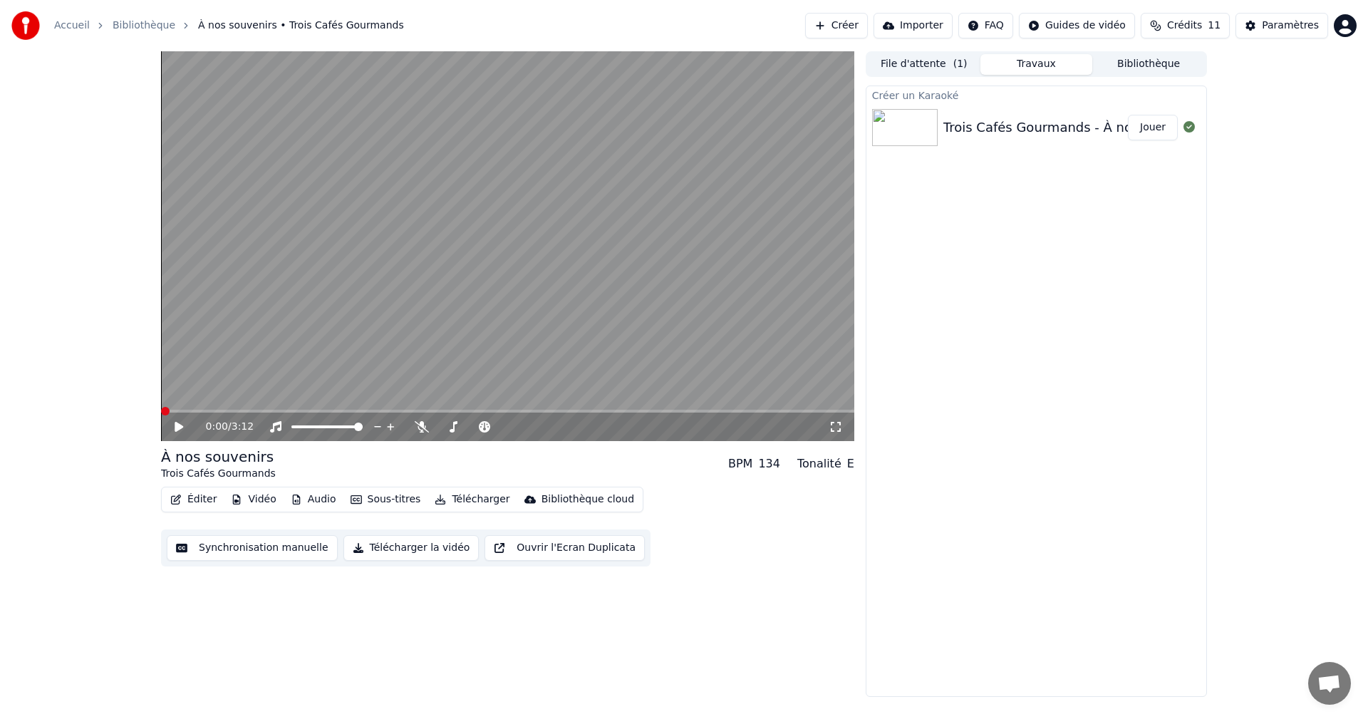
click at [176, 426] on icon at bounding box center [179, 427] width 9 height 10
click at [180, 428] on icon at bounding box center [179, 427] width 9 height 10
click at [834, 425] on icon at bounding box center [836, 426] width 14 height 11
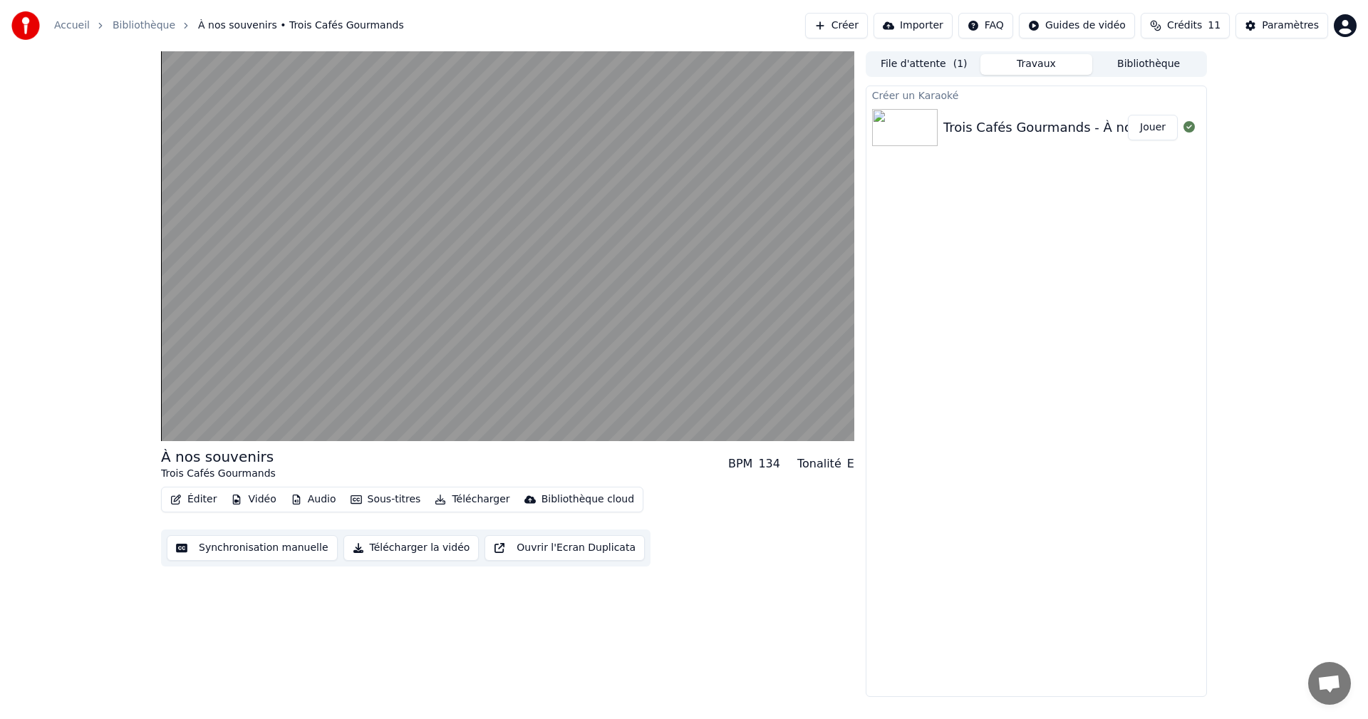
click at [390, 547] on button "Télécharger la vidéo" at bounding box center [411, 548] width 136 height 26
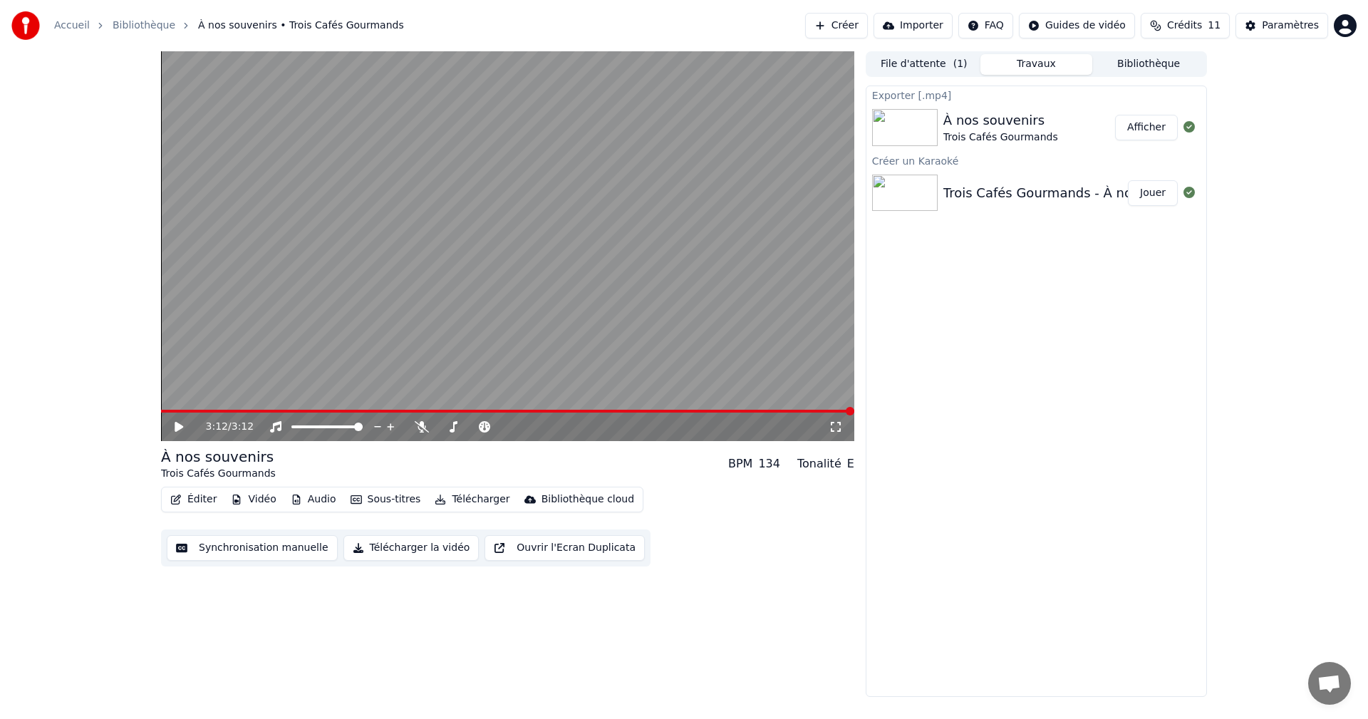
click at [1152, 129] on button "Afficher" at bounding box center [1146, 128] width 63 height 26
click at [191, 500] on button "Éditer" at bounding box center [194, 499] width 58 height 20
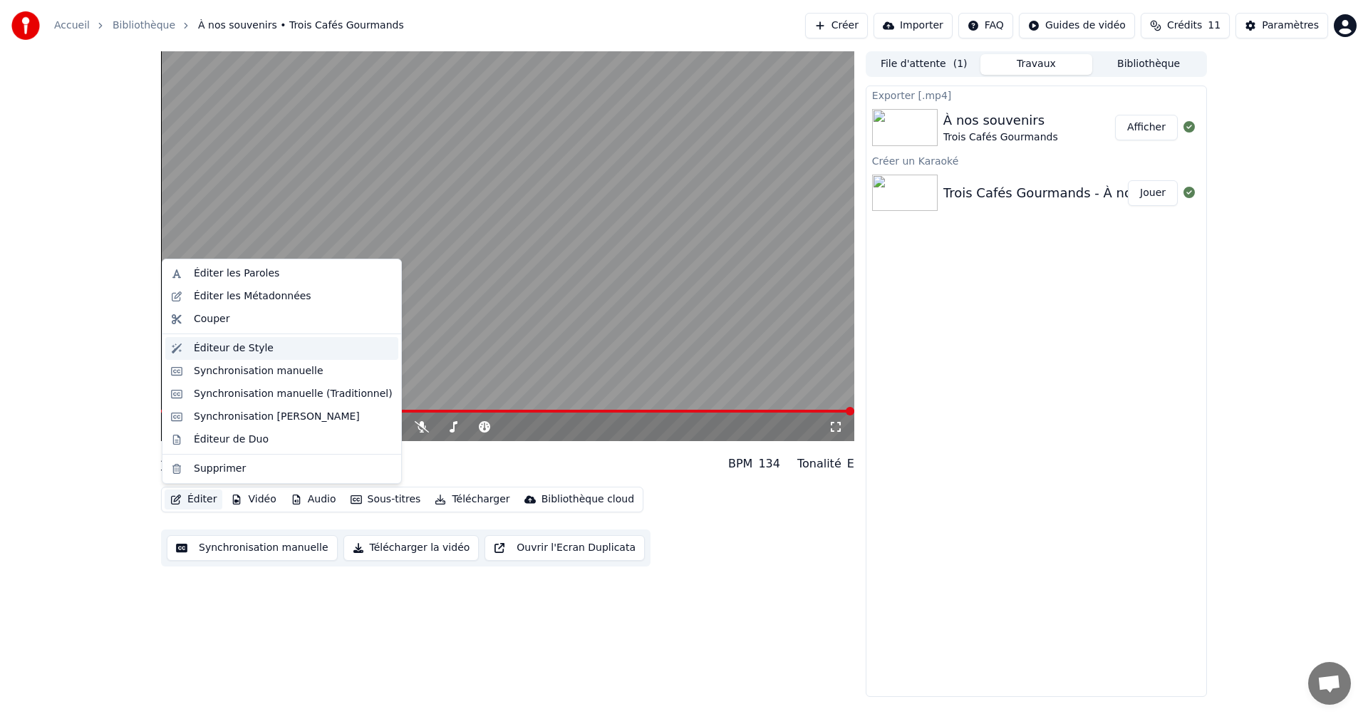
click at [228, 348] on div "Éditeur de Style" at bounding box center [234, 348] width 80 height 14
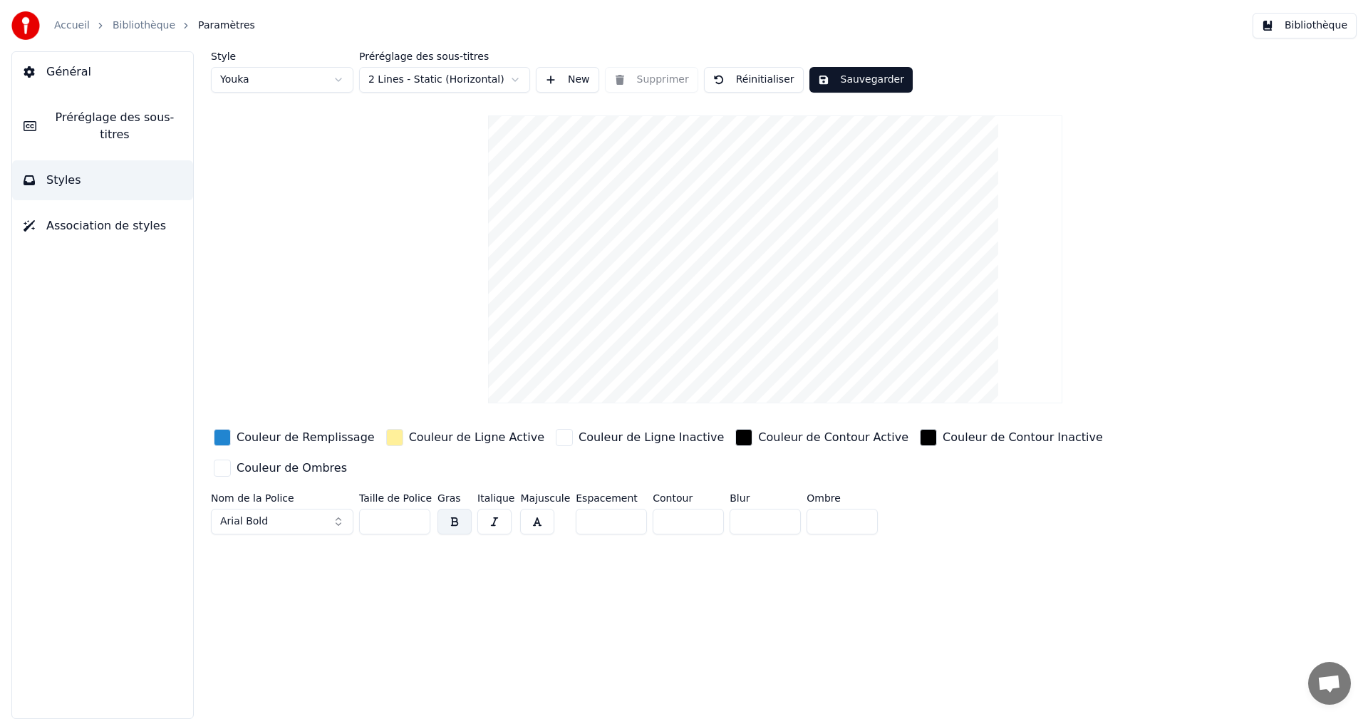
click at [799, 185] on video at bounding box center [775, 259] width 574 height 288
click at [467, 81] on html "Accueil Bibliothèque Paramètres Bibliothèque Général Préréglage des sous-titres…" at bounding box center [684, 359] width 1368 height 719
click at [721, 227] on html "Accueil Bibliothèque Paramètres Bibliothèque Général Préréglage des sous-titres…" at bounding box center [684, 359] width 1368 height 719
click at [822, 186] on video at bounding box center [775, 259] width 574 height 288
click at [797, 187] on video at bounding box center [775, 259] width 574 height 288
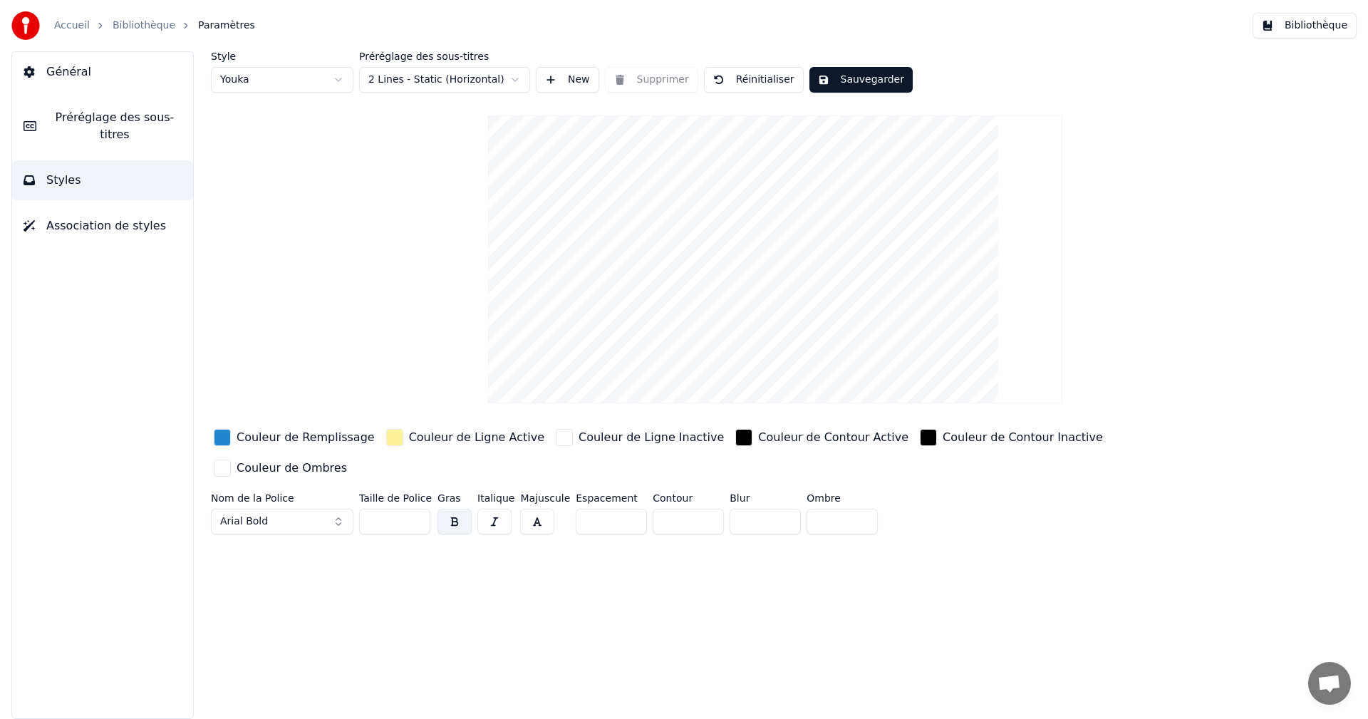
click at [798, 187] on video at bounding box center [775, 259] width 574 height 288
click at [264, 436] on div "Couleur de Remplissage" at bounding box center [306, 437] width 138 height 17
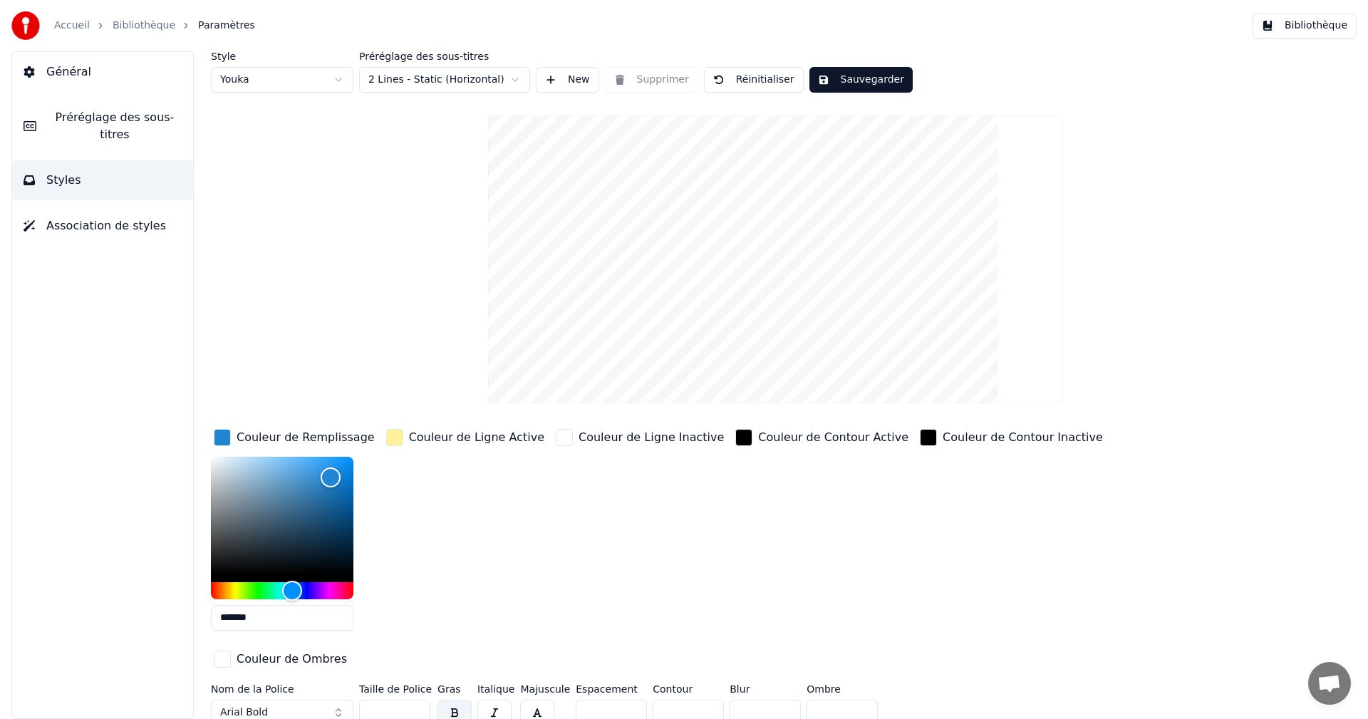
click at [264, 436] on div "Couleur de Remplissage" at bounding box center [306, 437] width 138 height 17
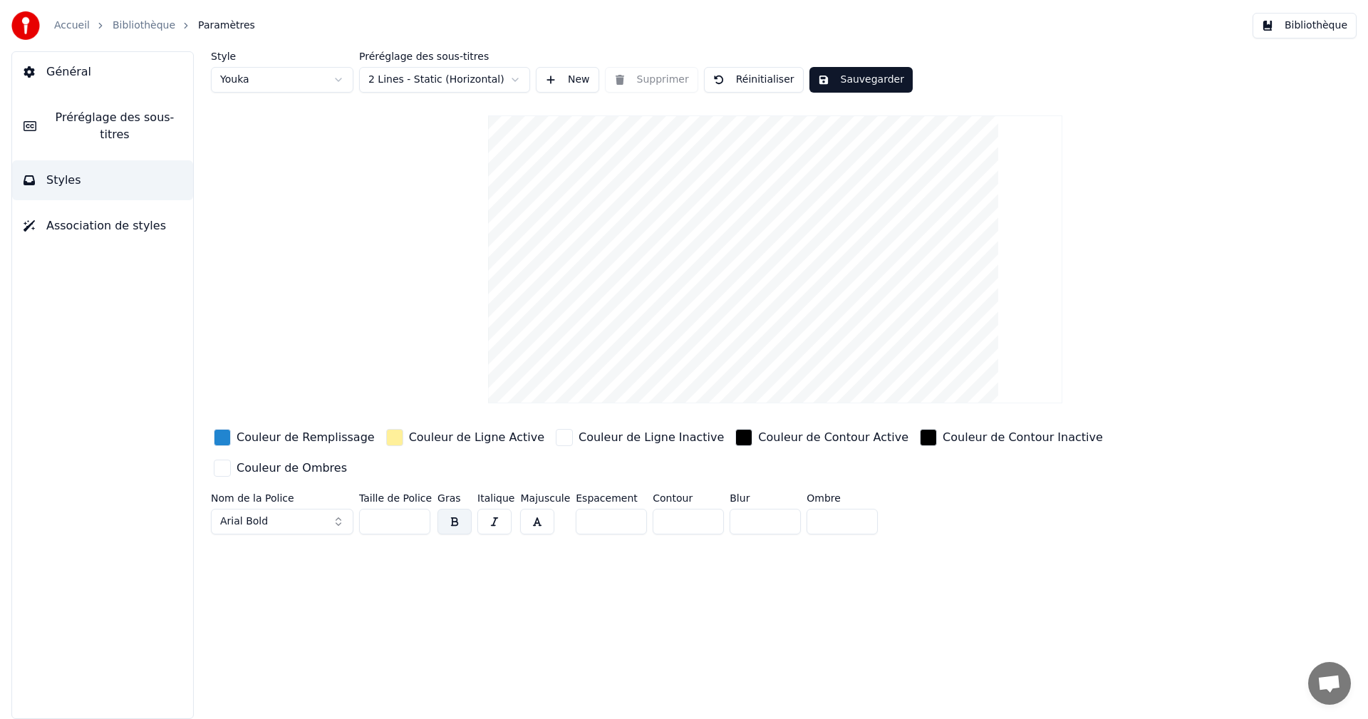
click at [53, 67] on span "Général" at bounding box center [68, 71] width 45 height 17
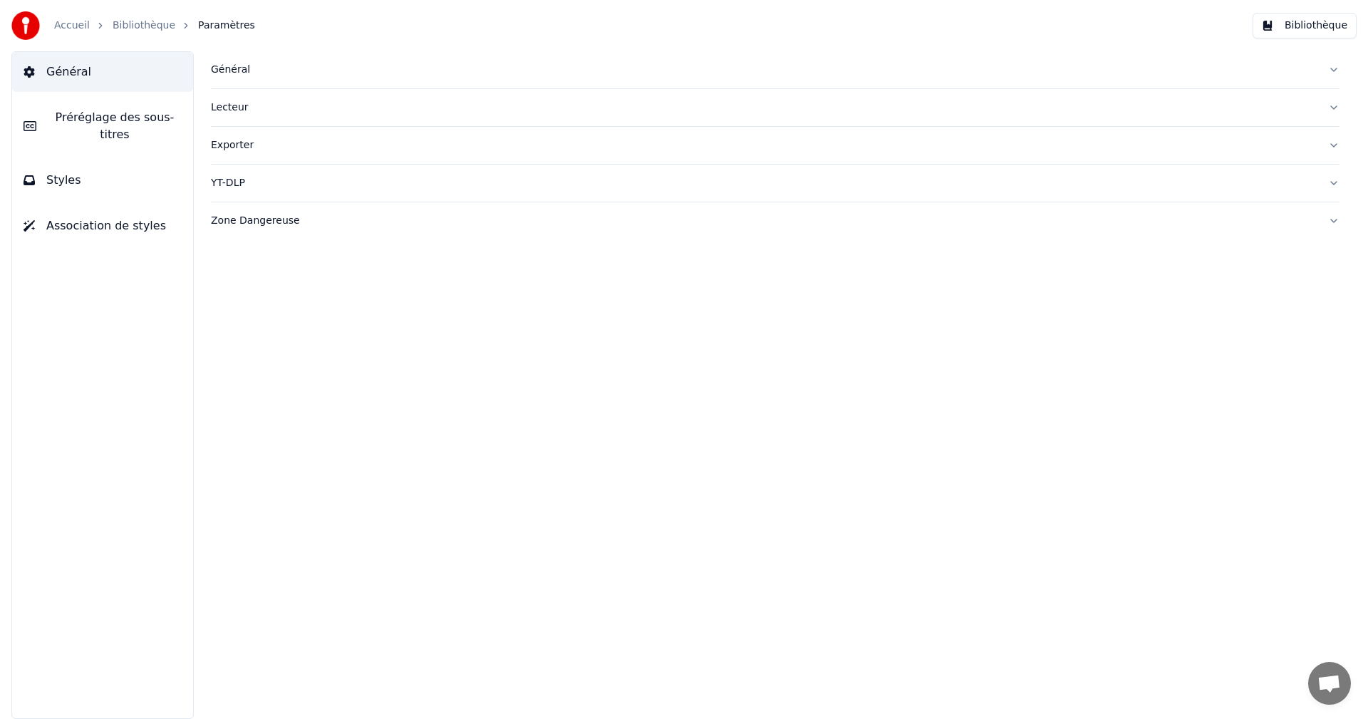
click at [224, 68] on div "Général" at bounding box center [764, 70] width 1106 height 14
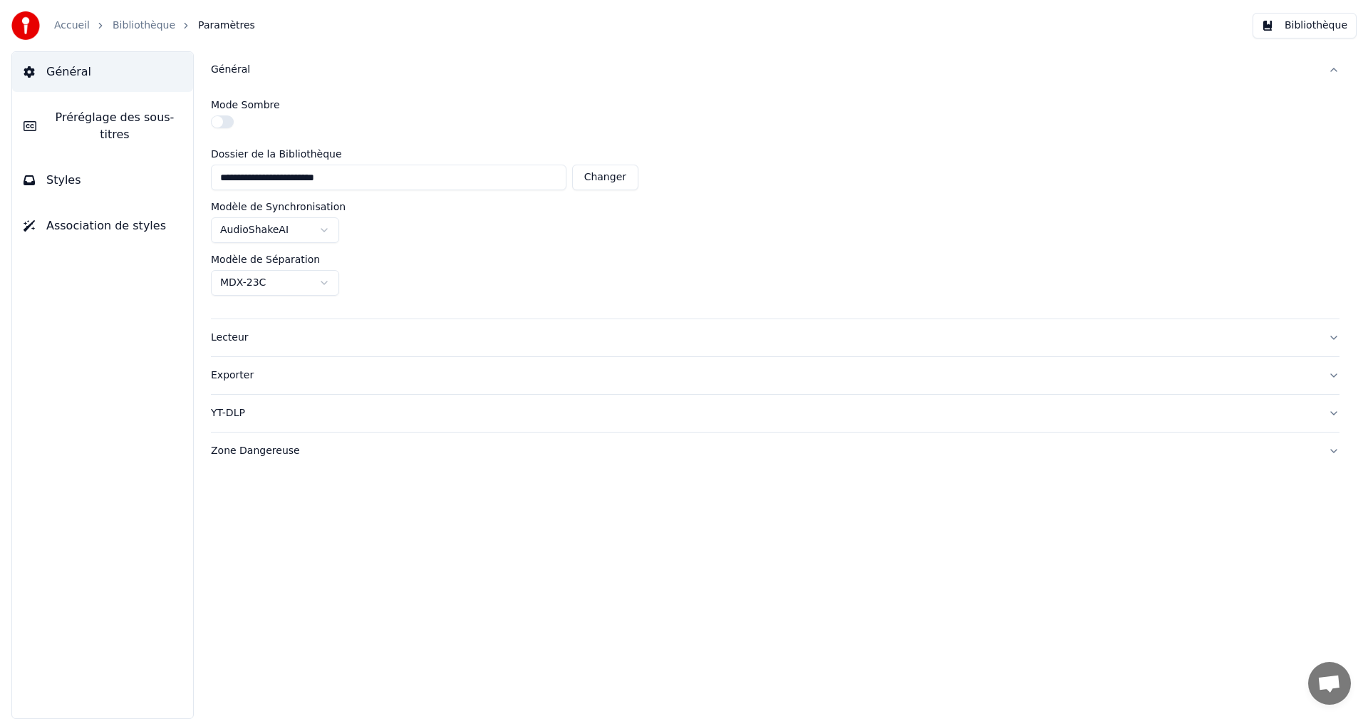
click at [103, 120] on span "Préréglage des sous-titres" at bounding box center [115, 126] width 134 height 34
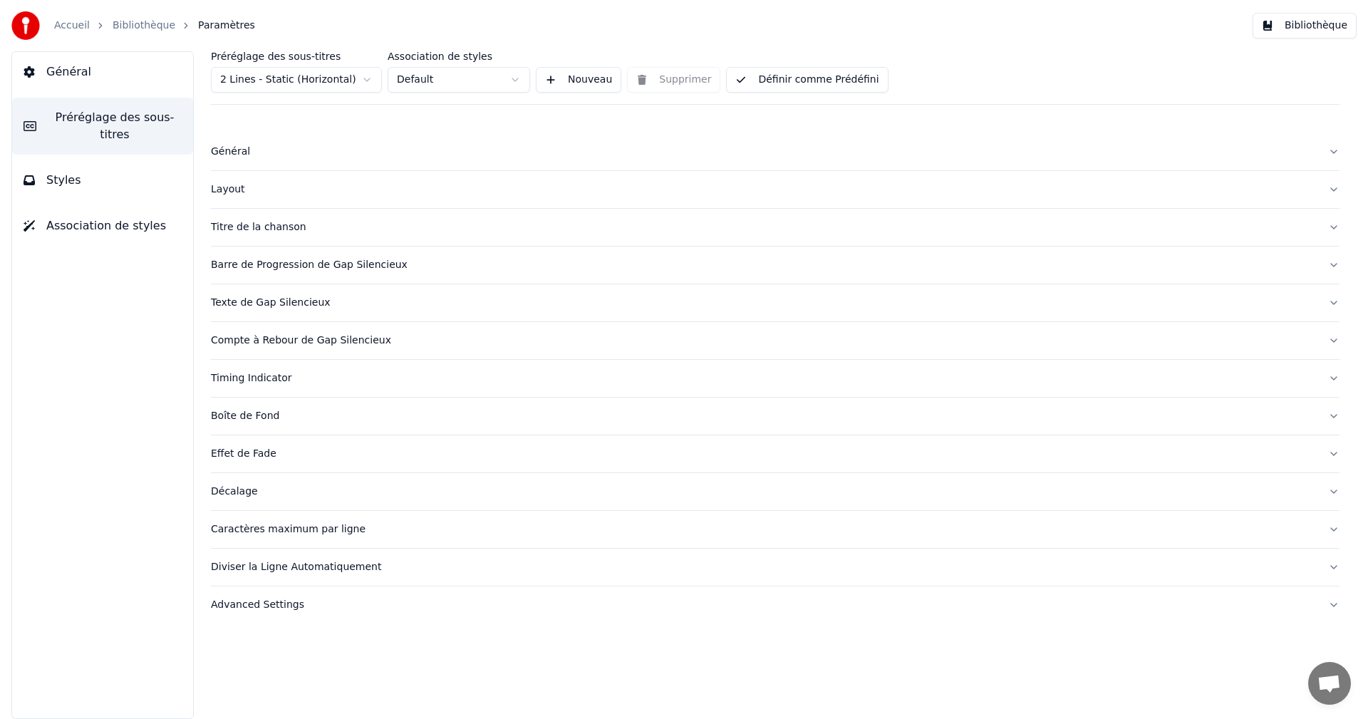
click at [70, 172] on span "Styles" at bounding box center [63, 180] width 35 height 17
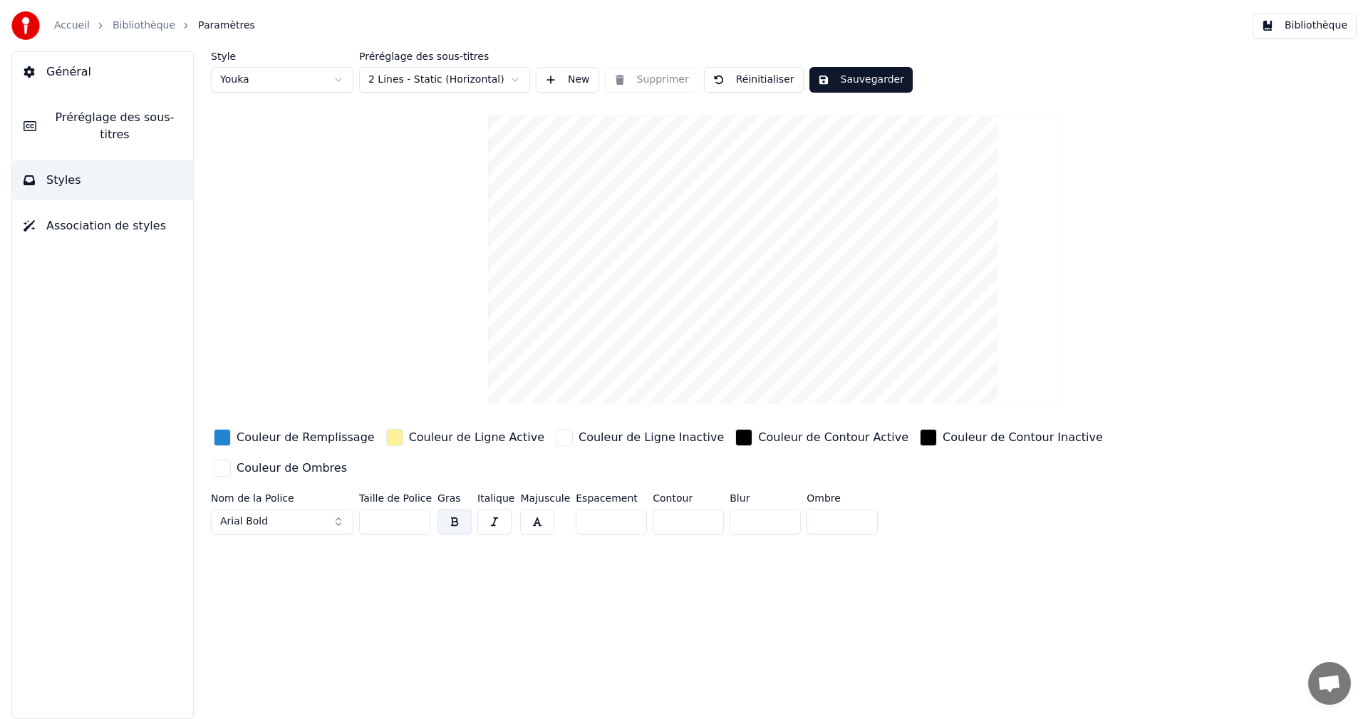
click at [1169, 116] on div "Style Youka Préréglage des sous-titres 2 Lines - Static (Horizontal) New Suppri…" at bounding box center [775, 295] width 1129 height 489
click at [789, 323] on video at bounding box center [775, 259] width 574 height 288
click at [135, 120] on span "Préréglage des sous-titres" at bounding box center [115, 126] width 134 height 34
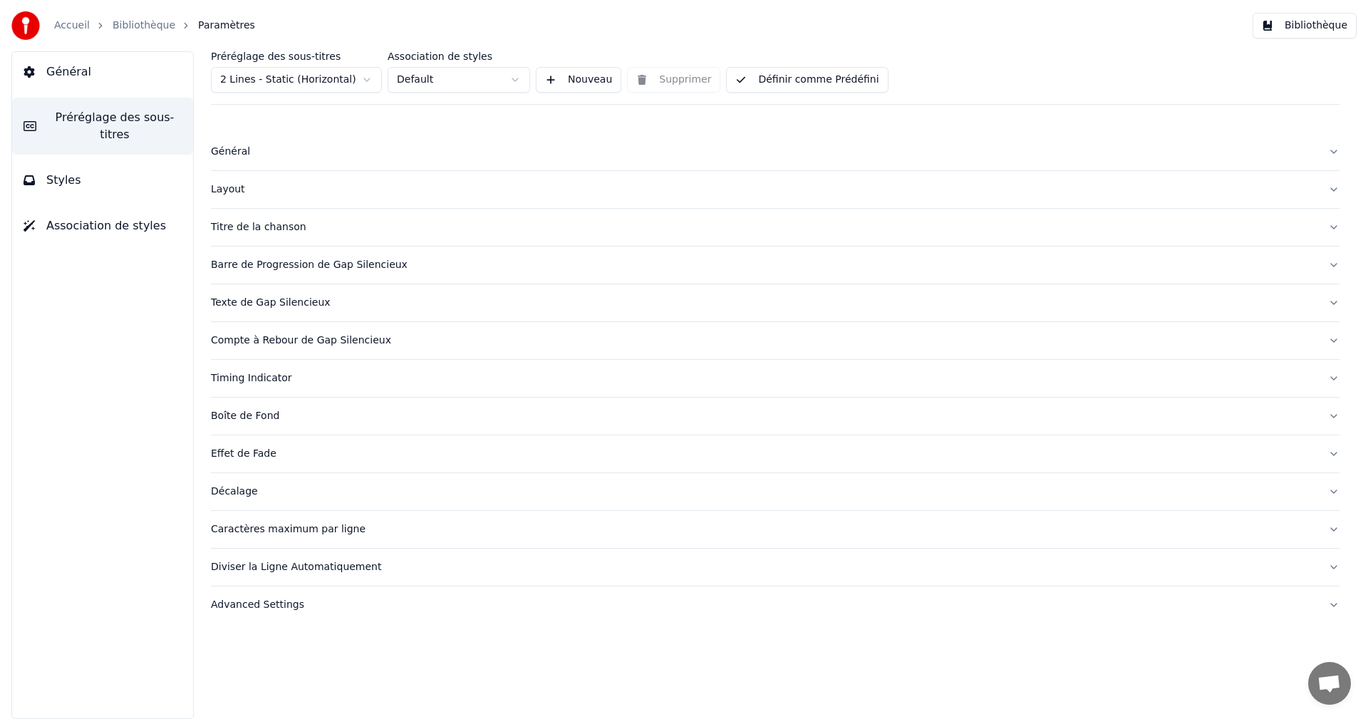
click at [269, 230] on div "Titre de la chanson" at bounding box center [764, 227] width 1106 height 14
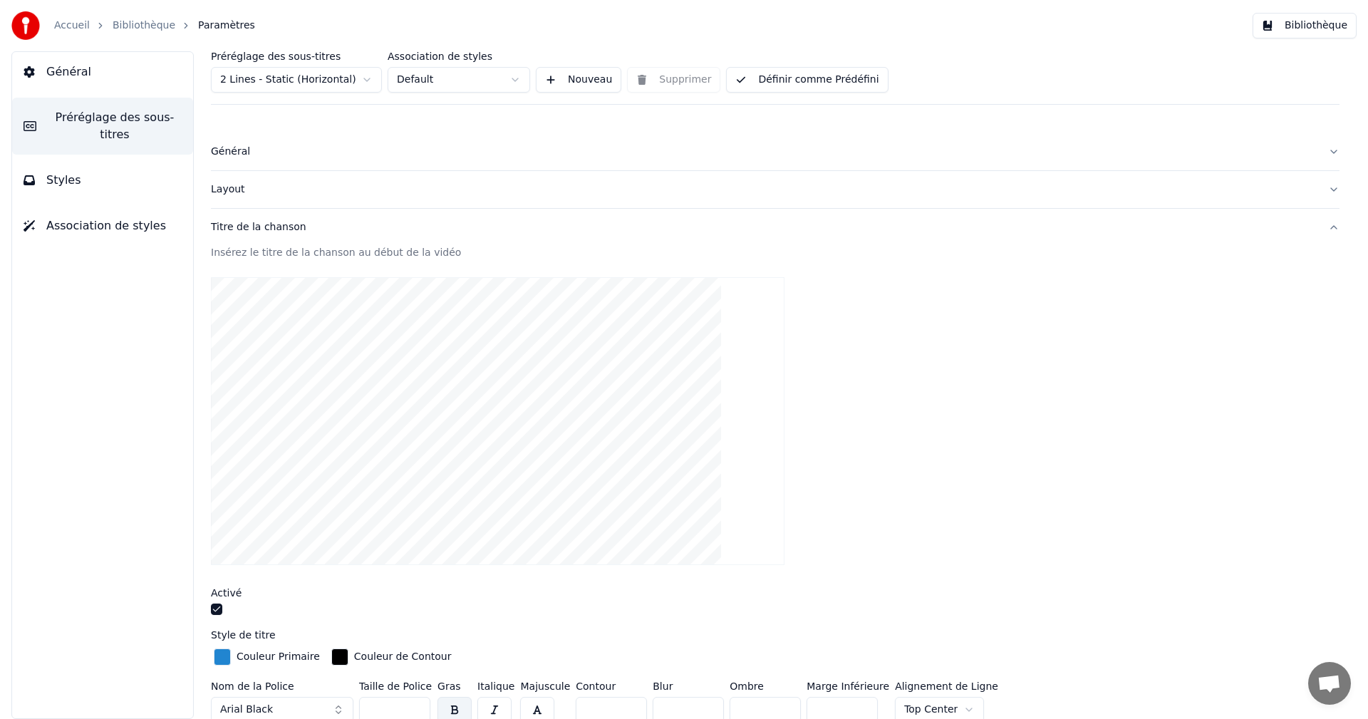
click at [358, 249] on div "Insérez le titre de la chanson au début de la vidéo" at bounding box center [775, 253] width 1129 height 14
click at [363, 252] on div "Insérez le titre de la chanson au début de la vidéo" at bounding box center [775, 253] width 1129 height 14
click at [497, 370] on video at bounding box center [498, 421] width 574 height 288
click at [264, 236] on button "Titre de la chanson" at bounding box center [775, 227] width 1129 height 37
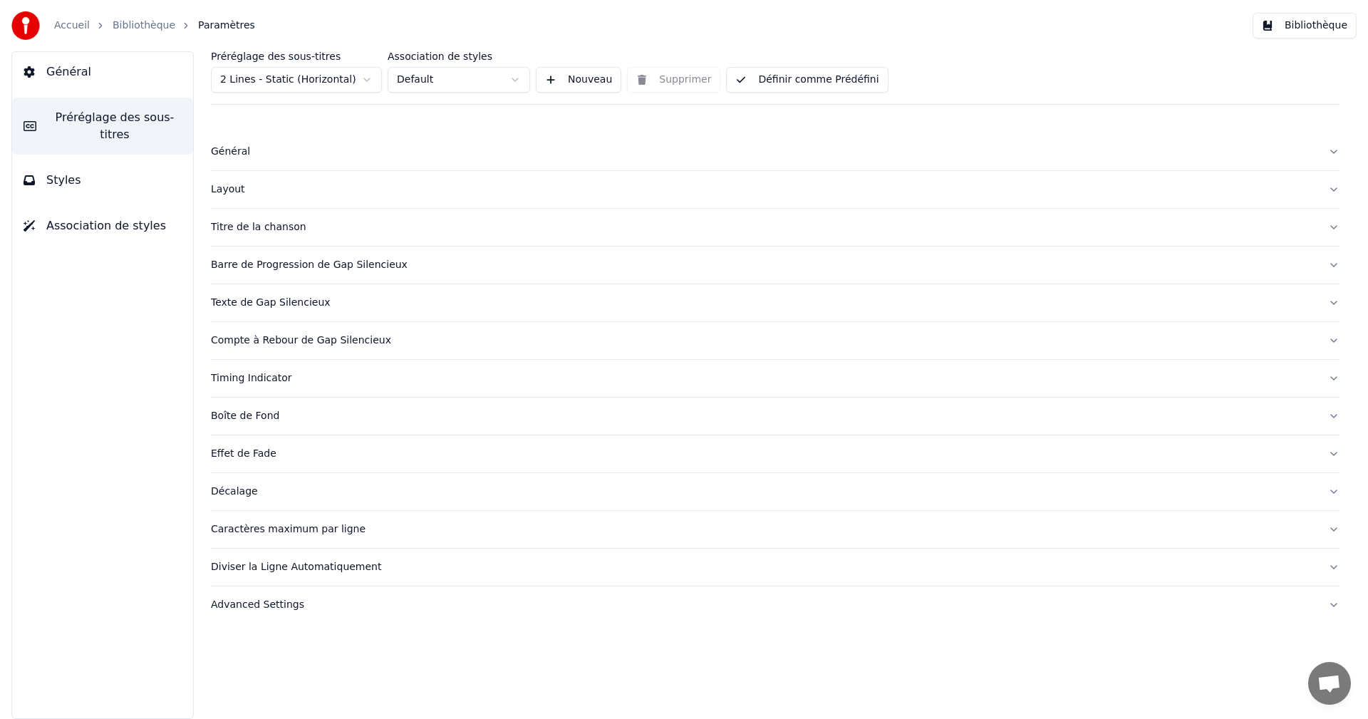
click at [258, 232] on div "Titre de la chanson" at bounding box center [764, 227] width 1106 height 14
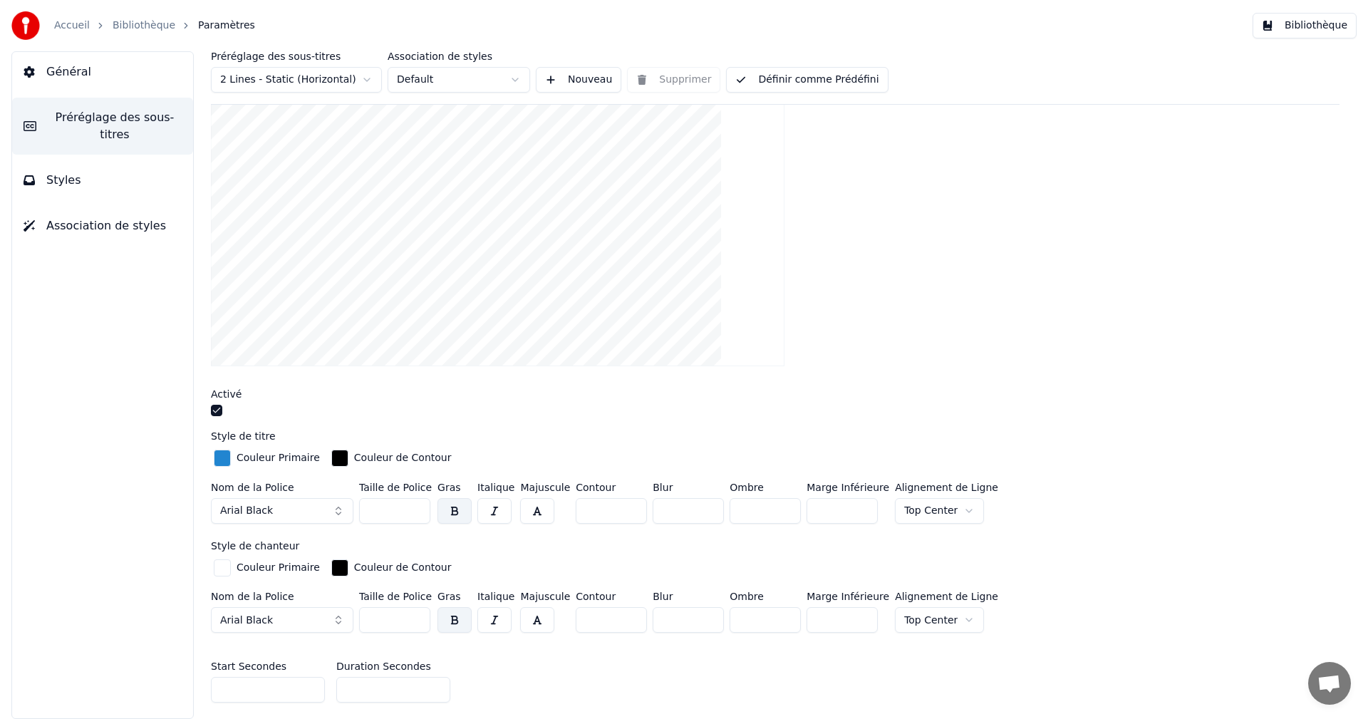
scroll to position [285, 0]
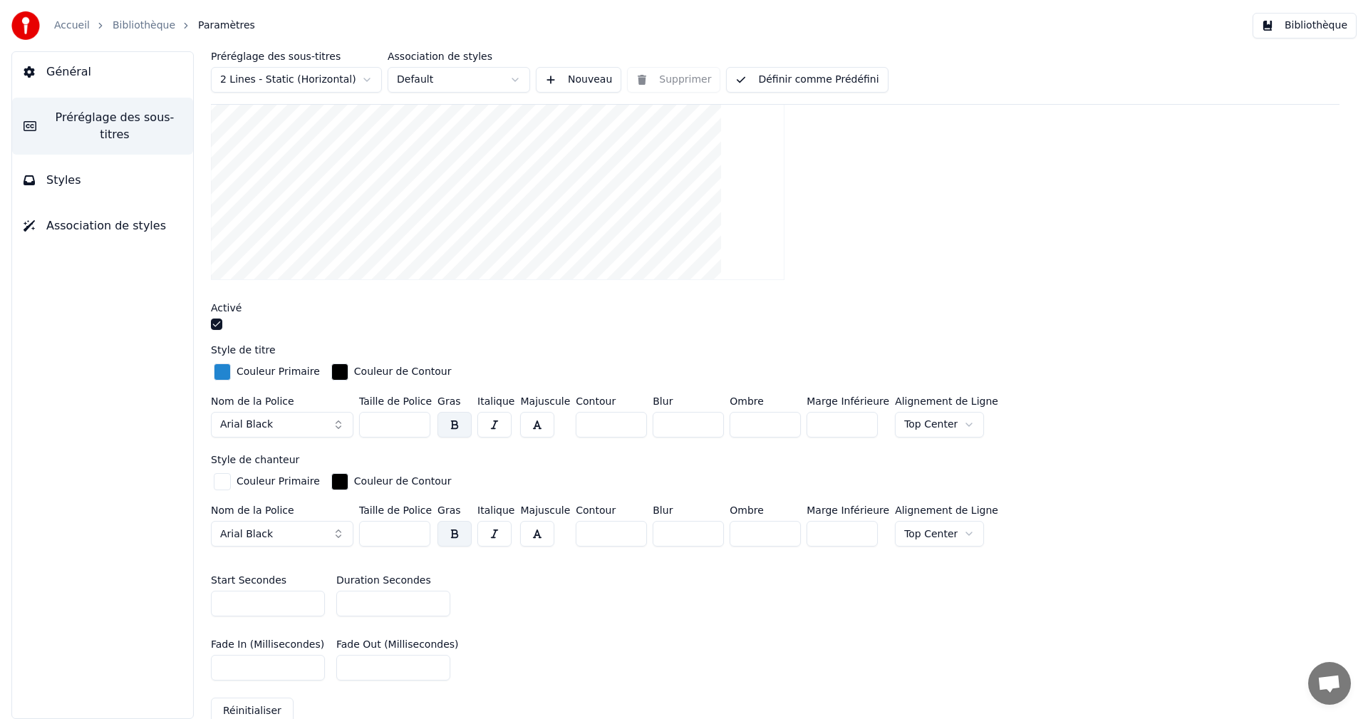
click at [214, 322] on button "button" at bounding box center [216, 323] width 11 height 11
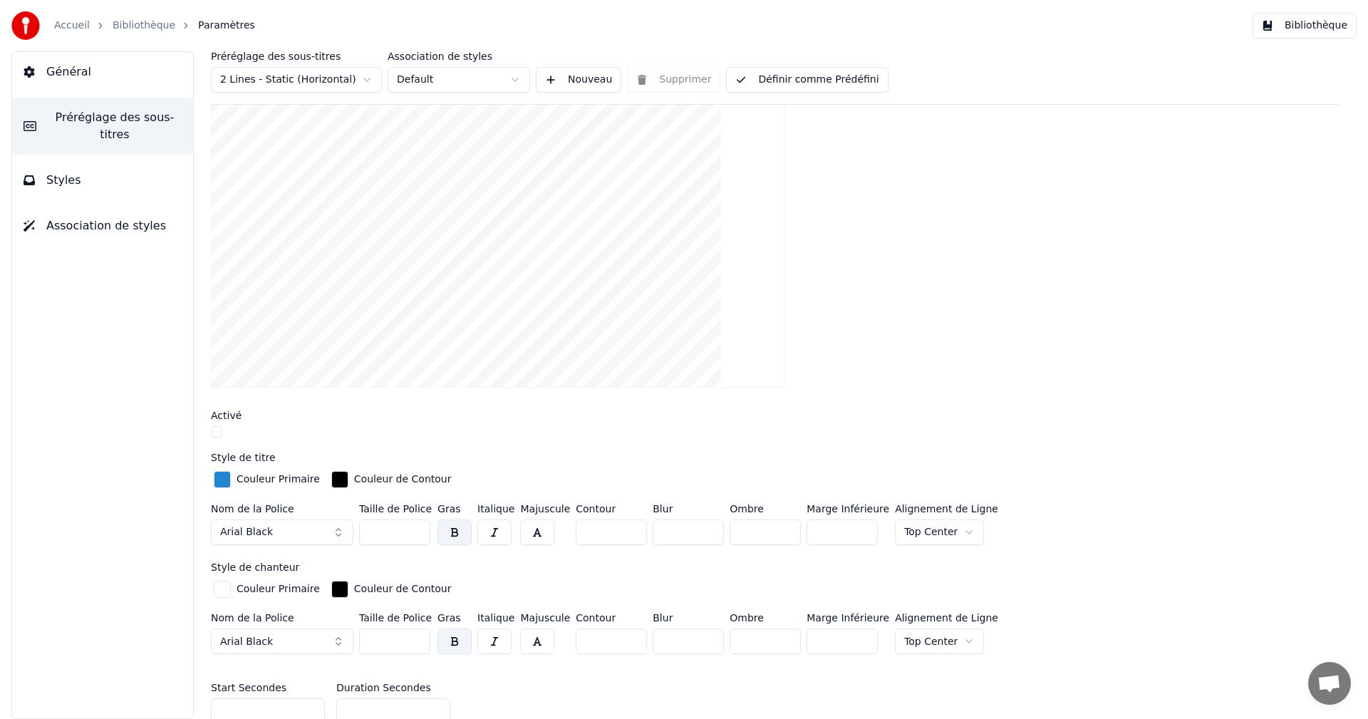
scroll to position [0, 0]
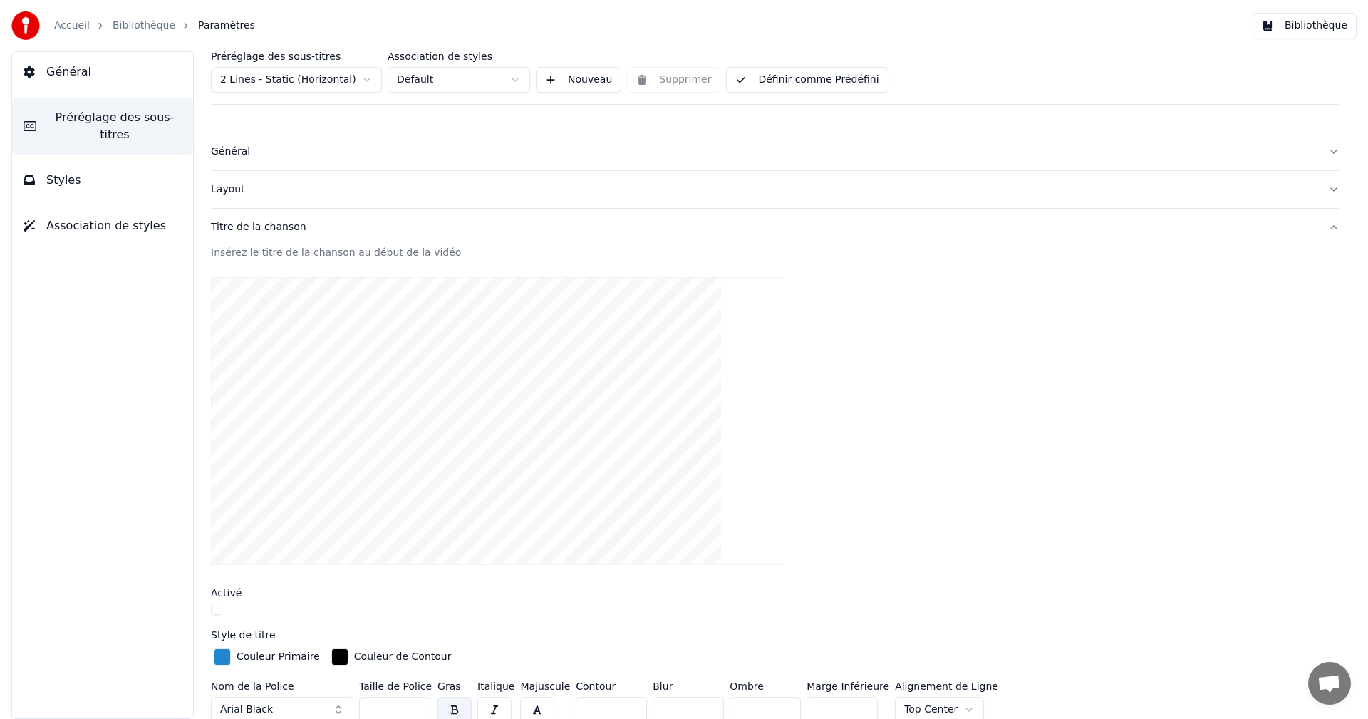
click at [416, 253] on div "Insérez le titre de la chanson au début de la vidéo" at bounding box center [775, 253] width 1129 height 14
click at [326, 250] on div "Insérez le titre de la chanson au début de la vidéo" at bounding box center [775, 253] width 1129 height 14
drag, startPoint x: 742, startPoint y: 244, endPoint x: 727, endPoint y: 248, distance: 14.7
click at [740, 246] on div "Titre de la chanson Insérez le titre de la chanson au début de la vidéo Activé …" at bounding box center [775, 615] width 1129 height 812
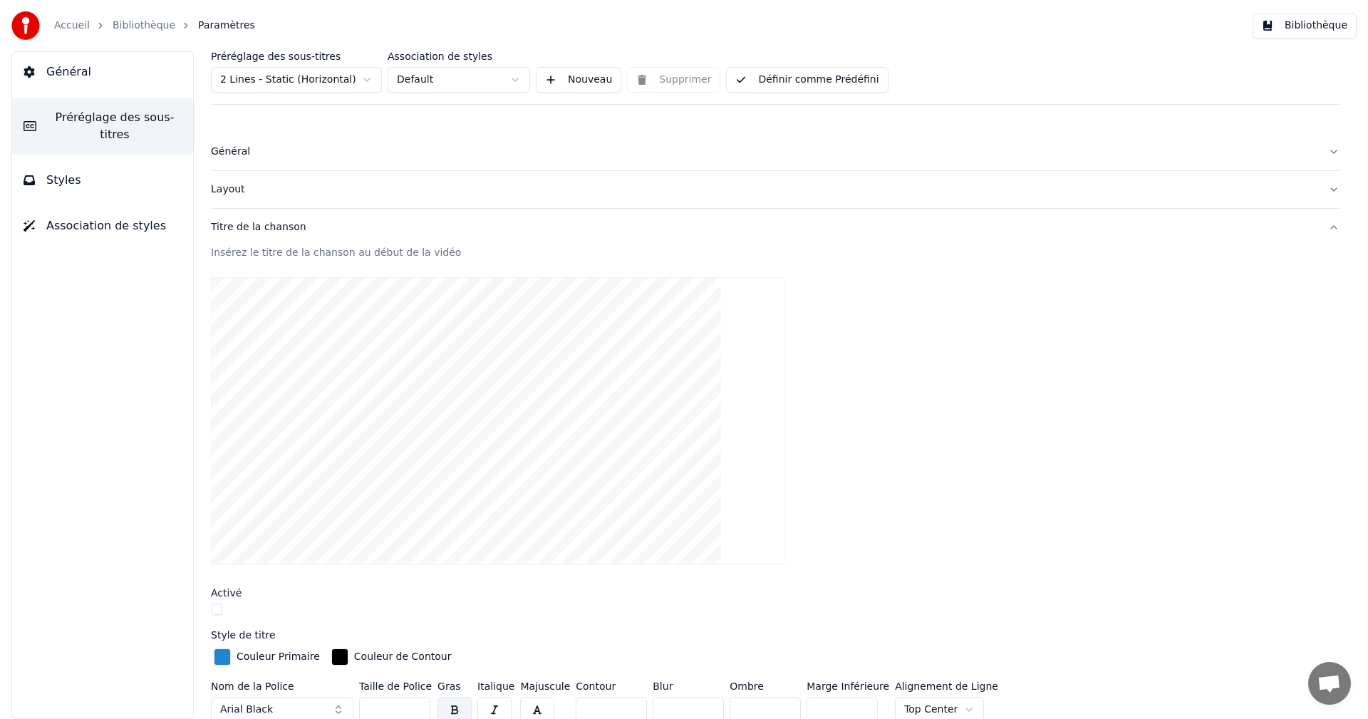
click at [276, 229] on div "Titre de la chanson" at bounding box center [764, 227] width 1106 height 14
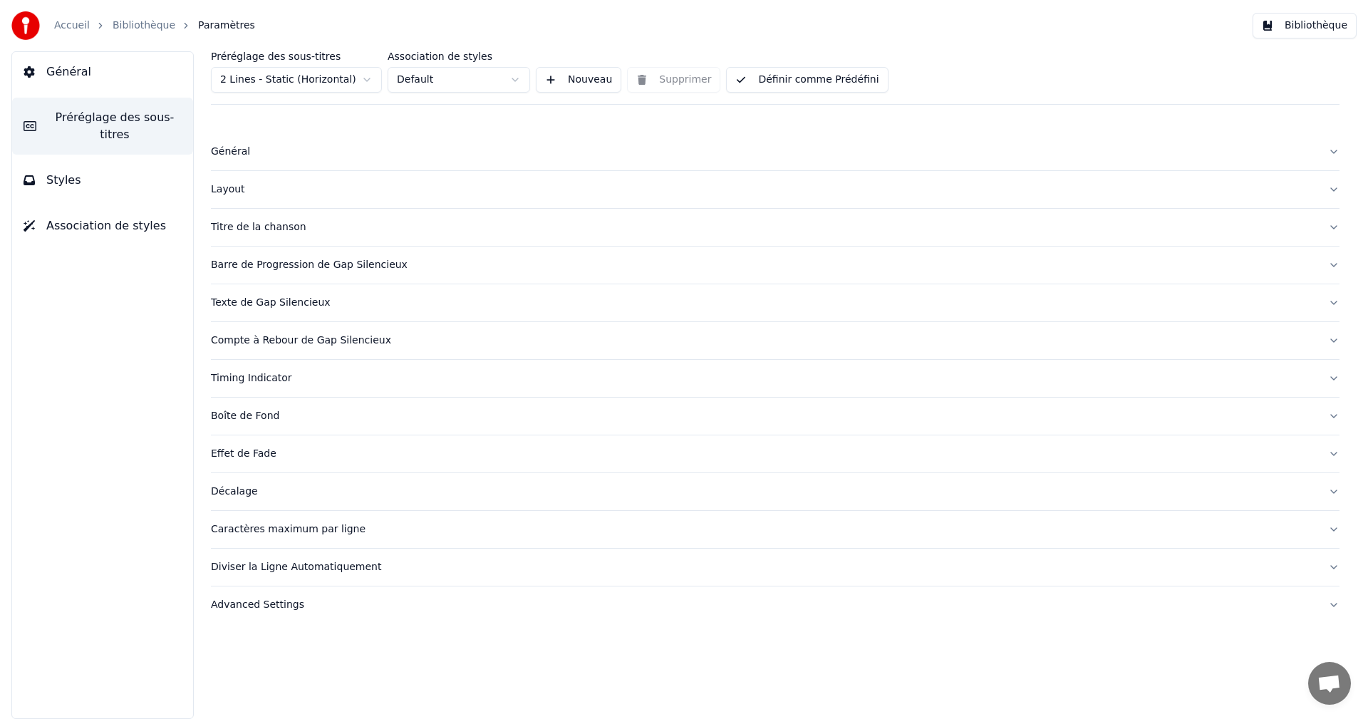
click at [280, 232] on div "Titre de la chanson" at bounding box center [764, 227] width 1106 height 14
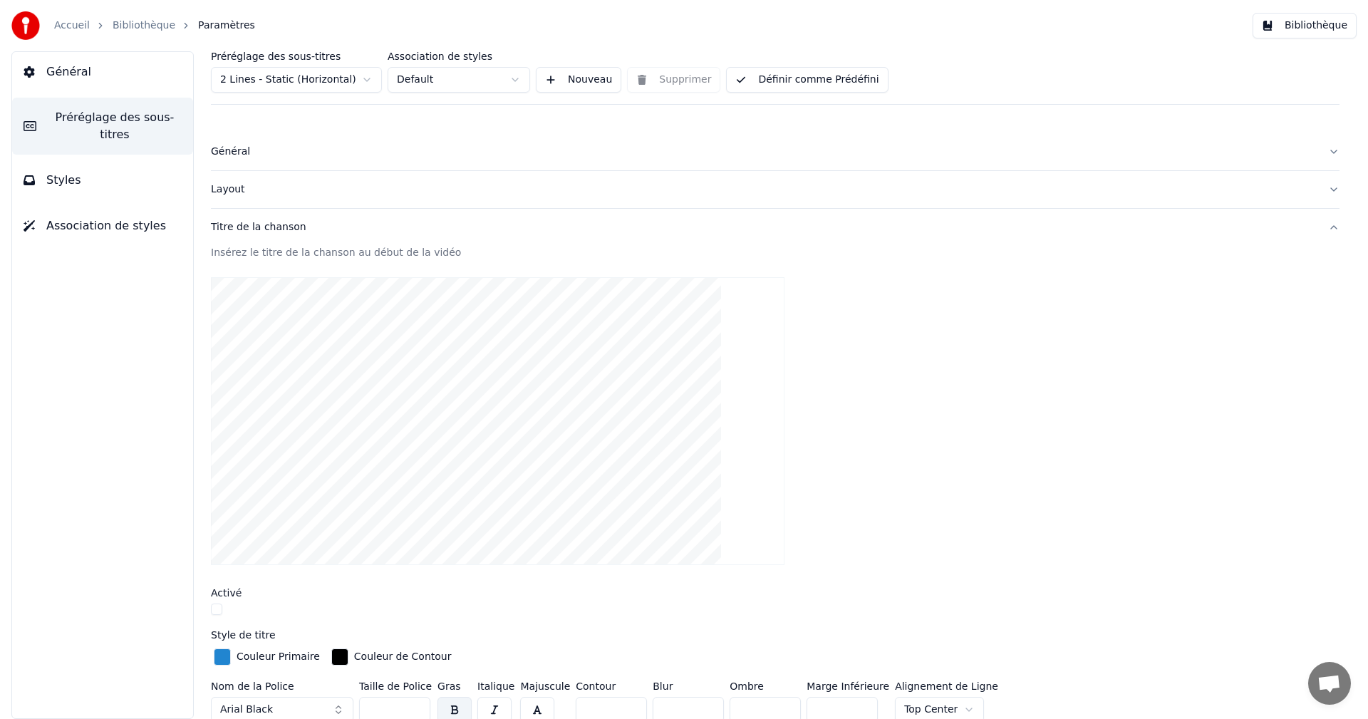
click at [219, 247] on div "Insérez le titre de la chanson au début de la vidéo" at bounding box center [775, 253] width 1129 height 14
click at [214, 249] on div "Insérez le titre de la chanson au début de la vidéo" at bounding box center [775, 253] width 1129 height 14
click at [238, 251] on div "Insérez le titre de la chanson au début de la vidéo" at bounding box center [775, 253] width 1129 height 14
click at [239, 251] on div "Insérez le titre de la chanson au début de la vidéo" at bounding box center [775, 253] width 1129 height 14
click at [430, 357] on video at bounding box center [498, 421] width 574 height 288
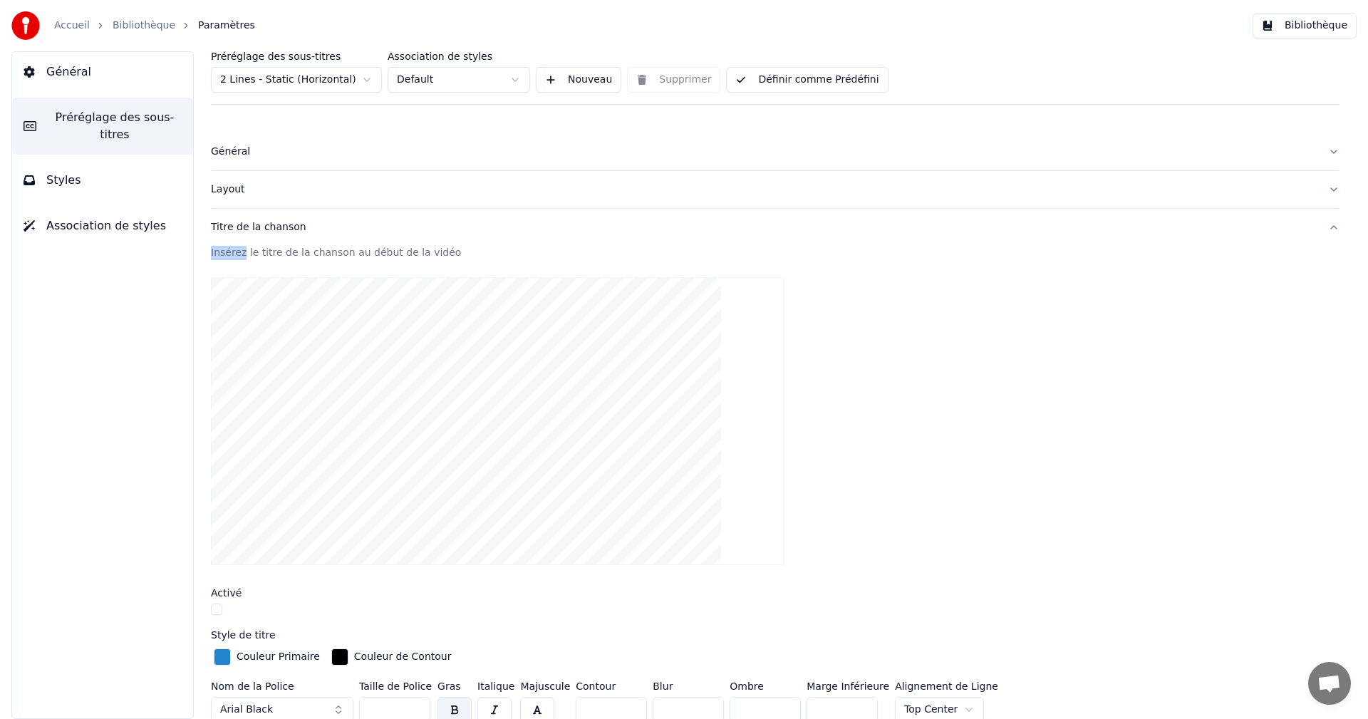
click at [430, 357] on video at bounding box center [498, 421] width 574 height 288
click at [469, 383] on video at bounding box center [498, 421] width 574 height 288
click at [861, 370] on div at bounding box center [775, 421] width 1129 height 311
click at [276, 254] on div "Insérez le titre de la chanson au début de la vidéo" at bounding box center [775, 253] width 1129 height 14
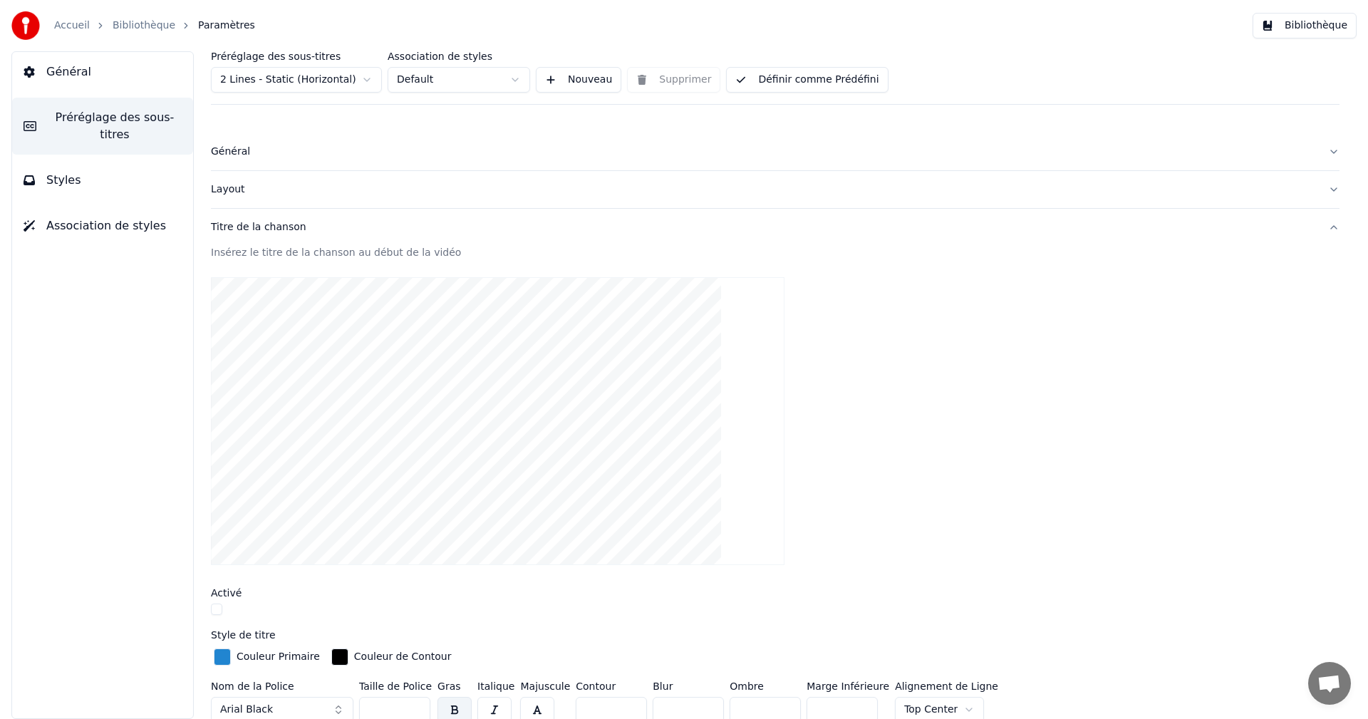
click at [804, 248] on div "Insérez le titre de la chanson au début de la vidéo" at bounding box center [775, 253] width 1129 height 14
click at [345, 249] on div "Insérez le titre de la chanson au début de la vidéo" at bounding box center [775, 253] width 1129 height 14
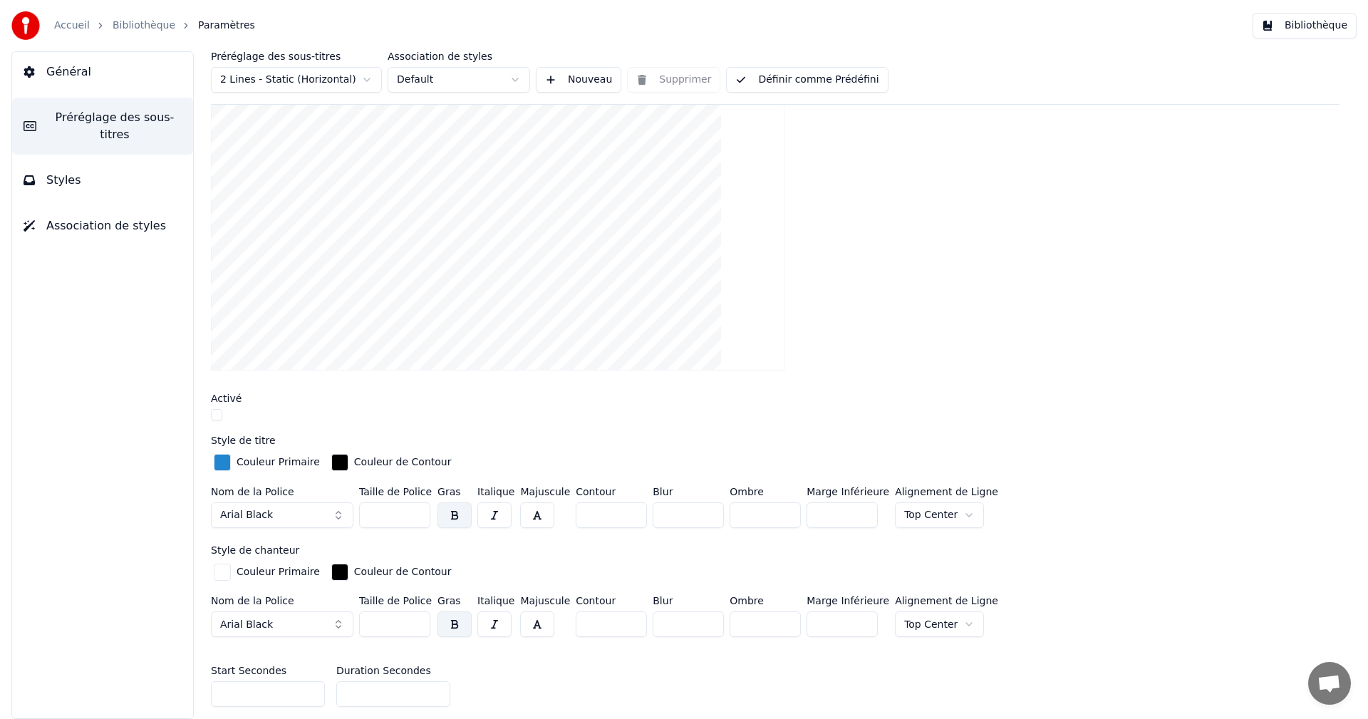
scroll to position [214, 0]
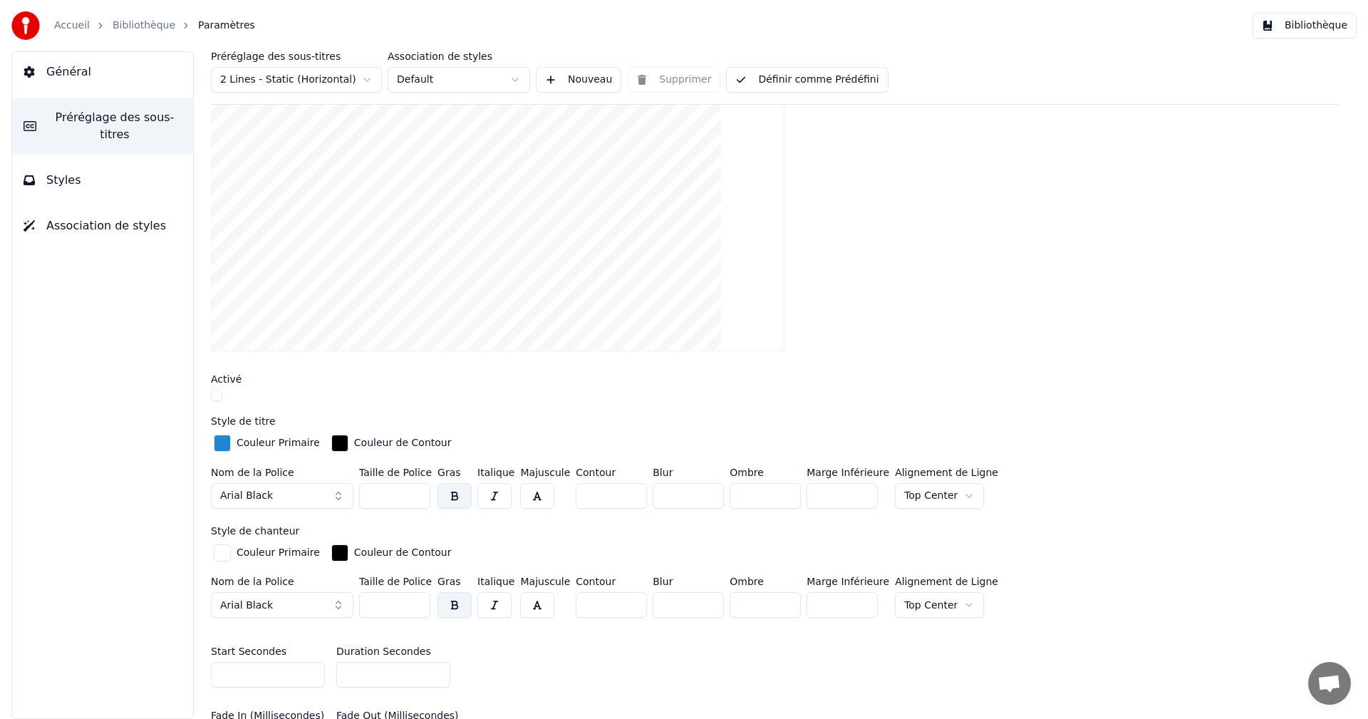
click at [266, 398] on div at bounding box center [775, 397] width 1129 height 15
click at [214, 398] on button "button" at bounding box center [216, 395] width 11 height 11
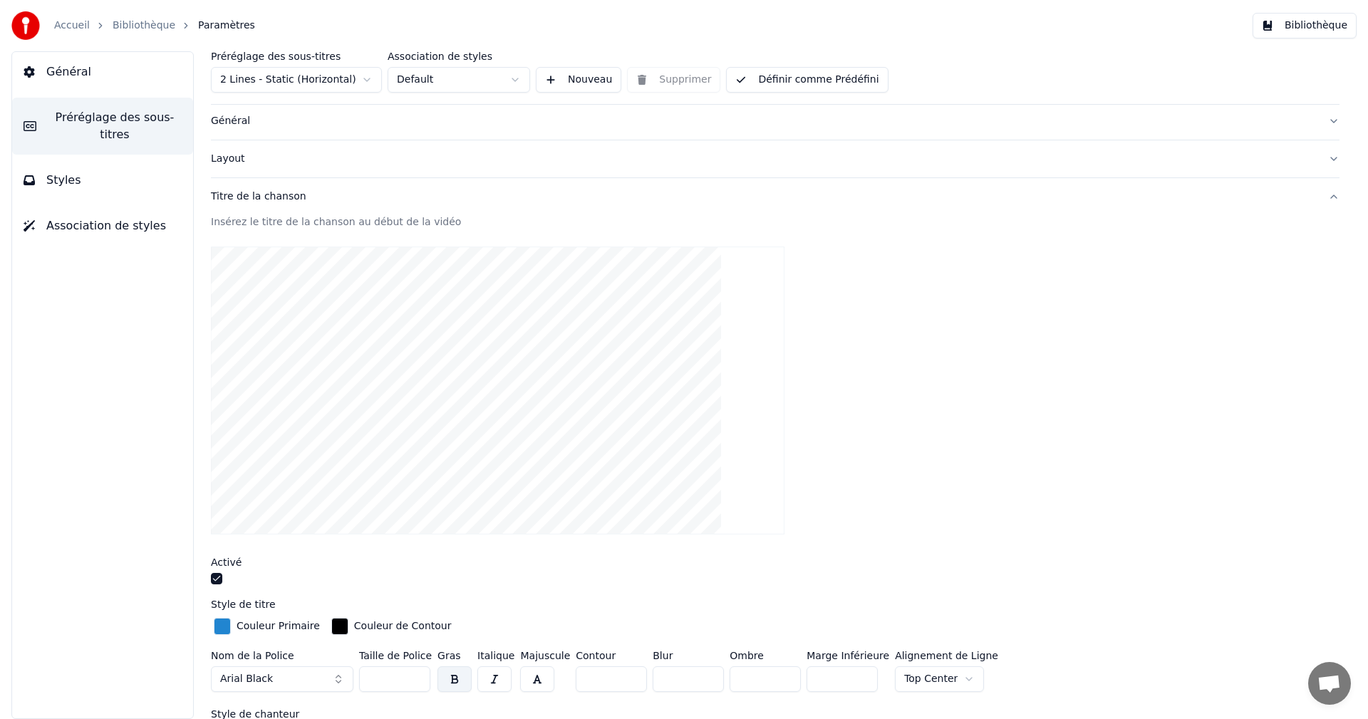
scroll to position [0, 0]
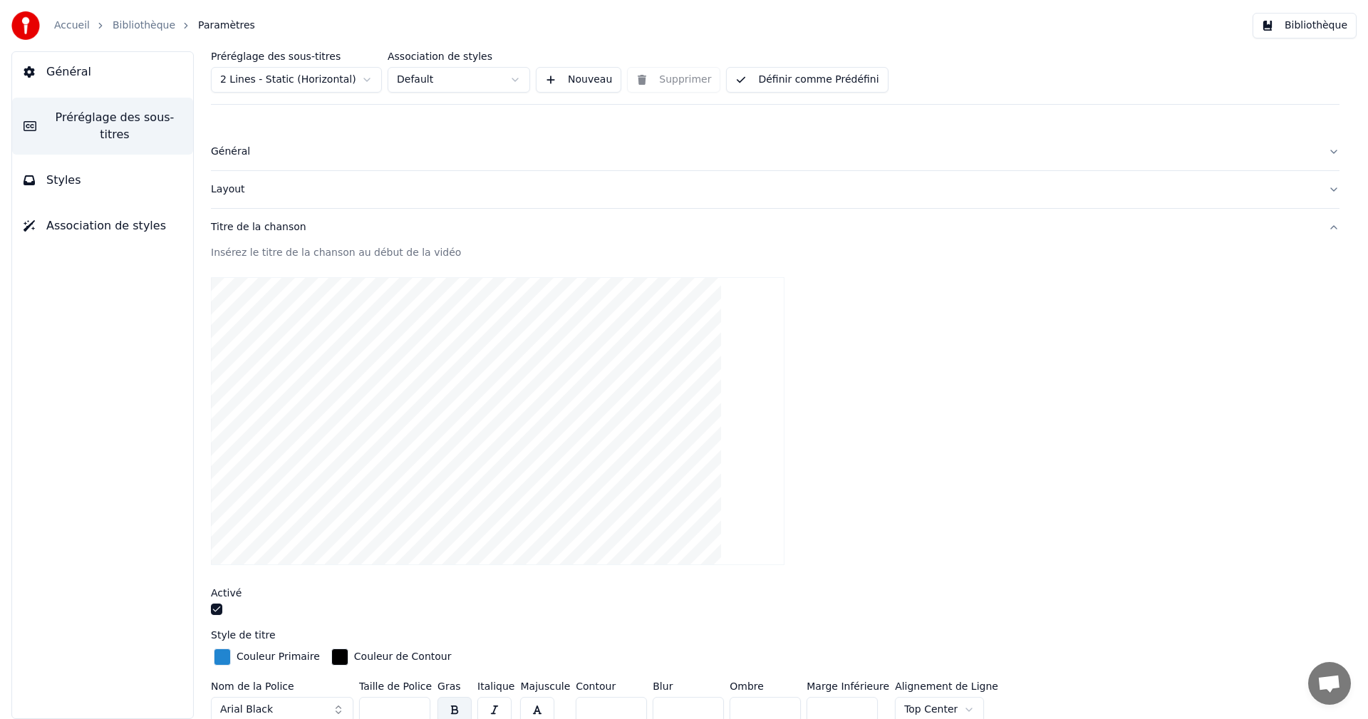
click at [396, 360] on video at bounding box center [498, 421] width 574 height 288
click at [399, 358] on video at bounding box center [498, 421] width 574 height 288
click at [457, 353] on video at bounding box center [498, 421] width 574 height 288
click at [349, 252] on div "Insérez le titre de la chanson au début de la vidéo" at bounding box center [775, 253] width 1129 height 14
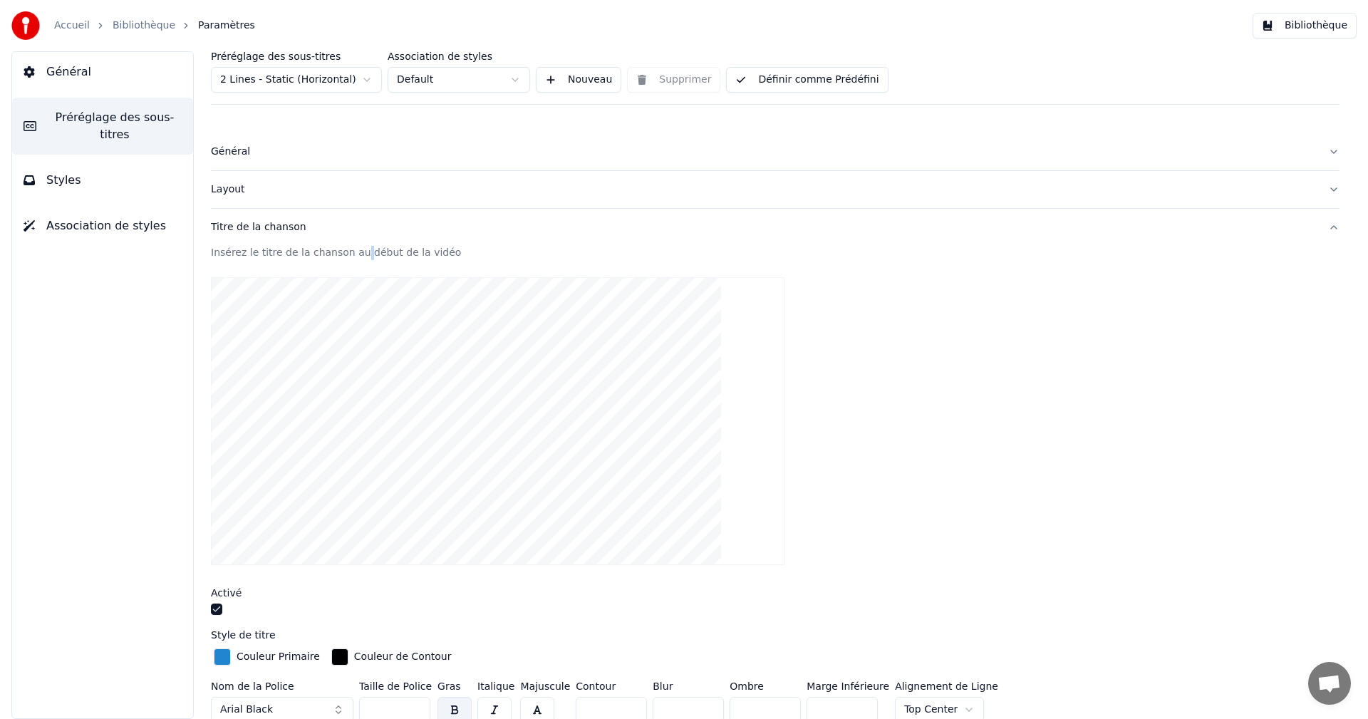
click at [349, 252] on div "Insérez le titre de la chanson au début de la vidéo" at bounding box center [775, 253] width 1129 height 14
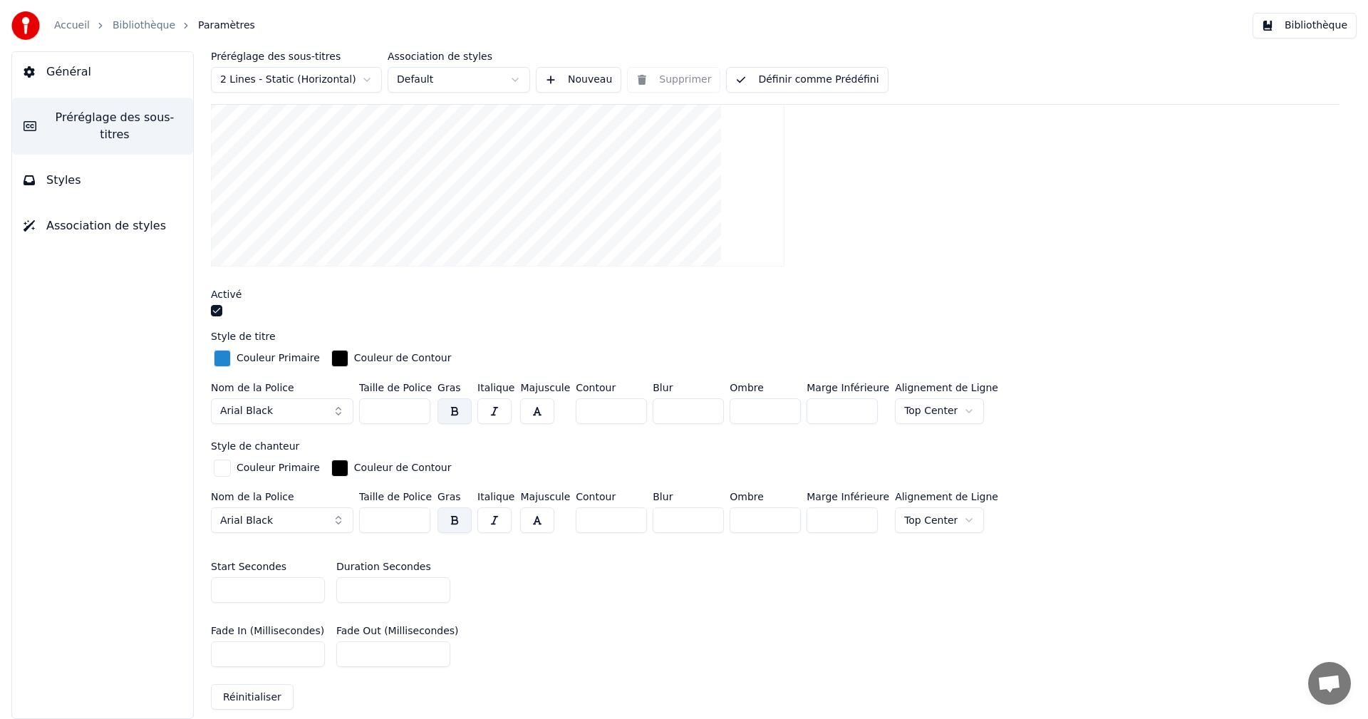
scroll to position [260, 0]
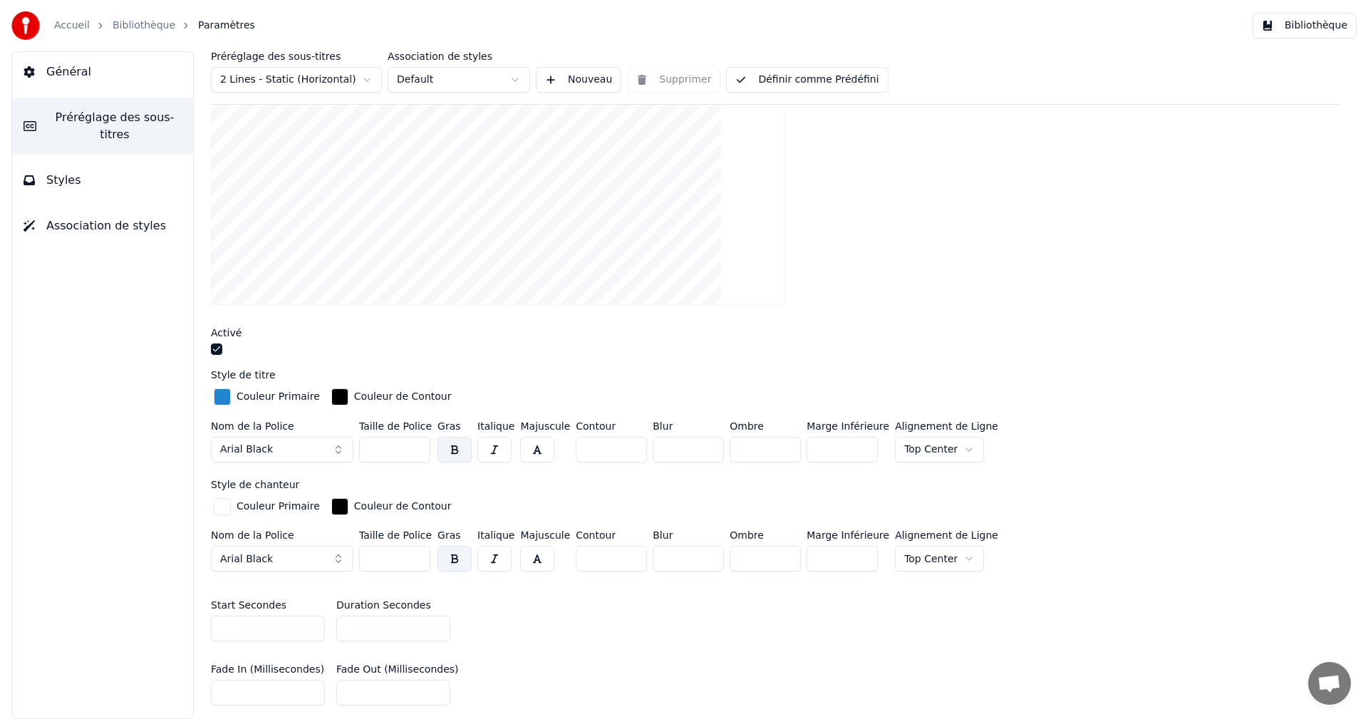
click at [217, 350] on button "button" at bounding box center [216, 348] width 11 height 11
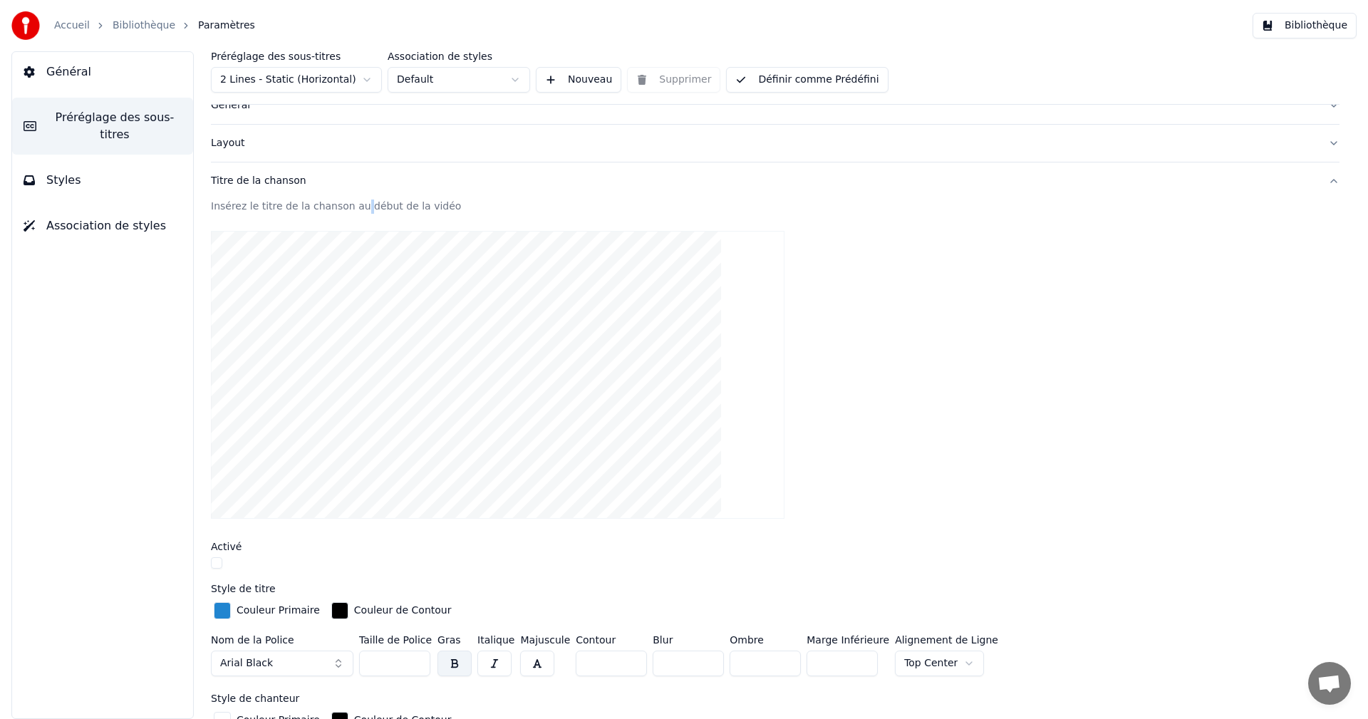
scroll to position [0, 0]
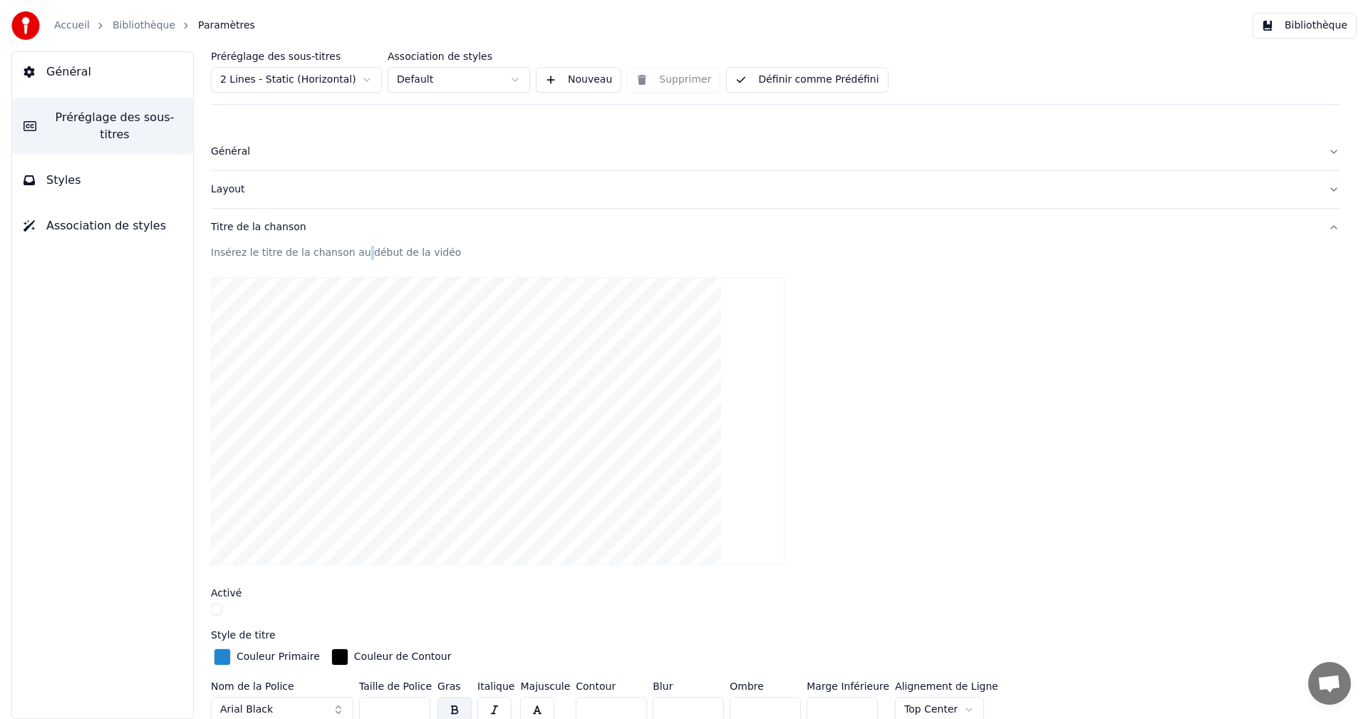
click at [63, 79] on span "Général" at bounding box center [68, 71] width 45 height 17
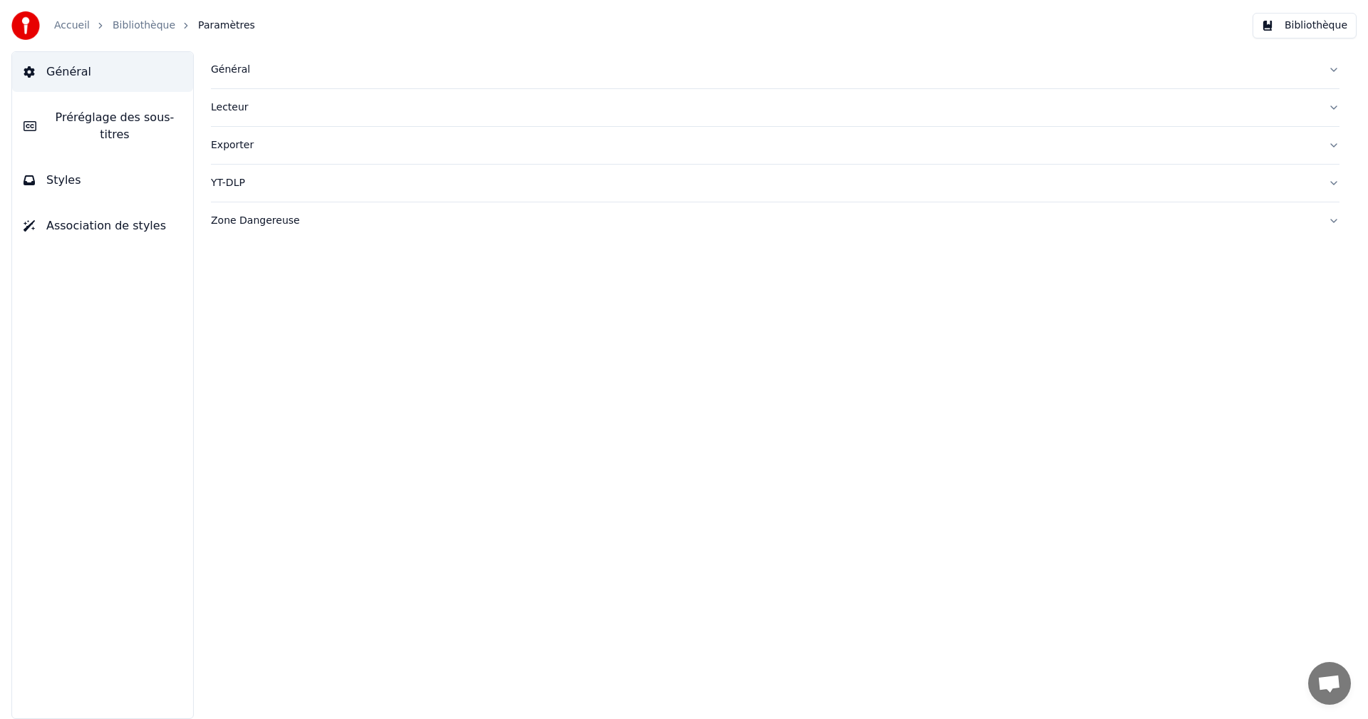
click at [77, 116] on span "Préréglage des sous-titres" at bounding box center [115, 126] width 134 height 34
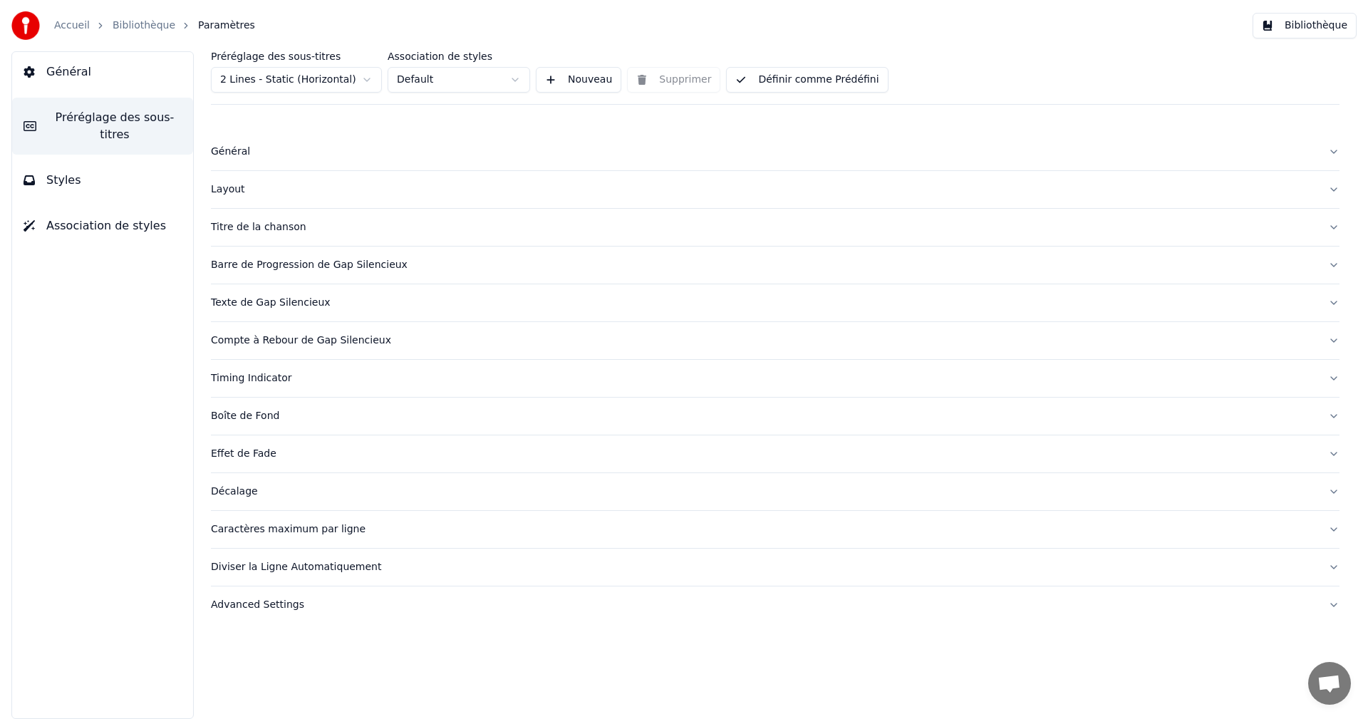
click at [61, 172] on span "Styles" at bounding box center [63, 180] width 35 height 17
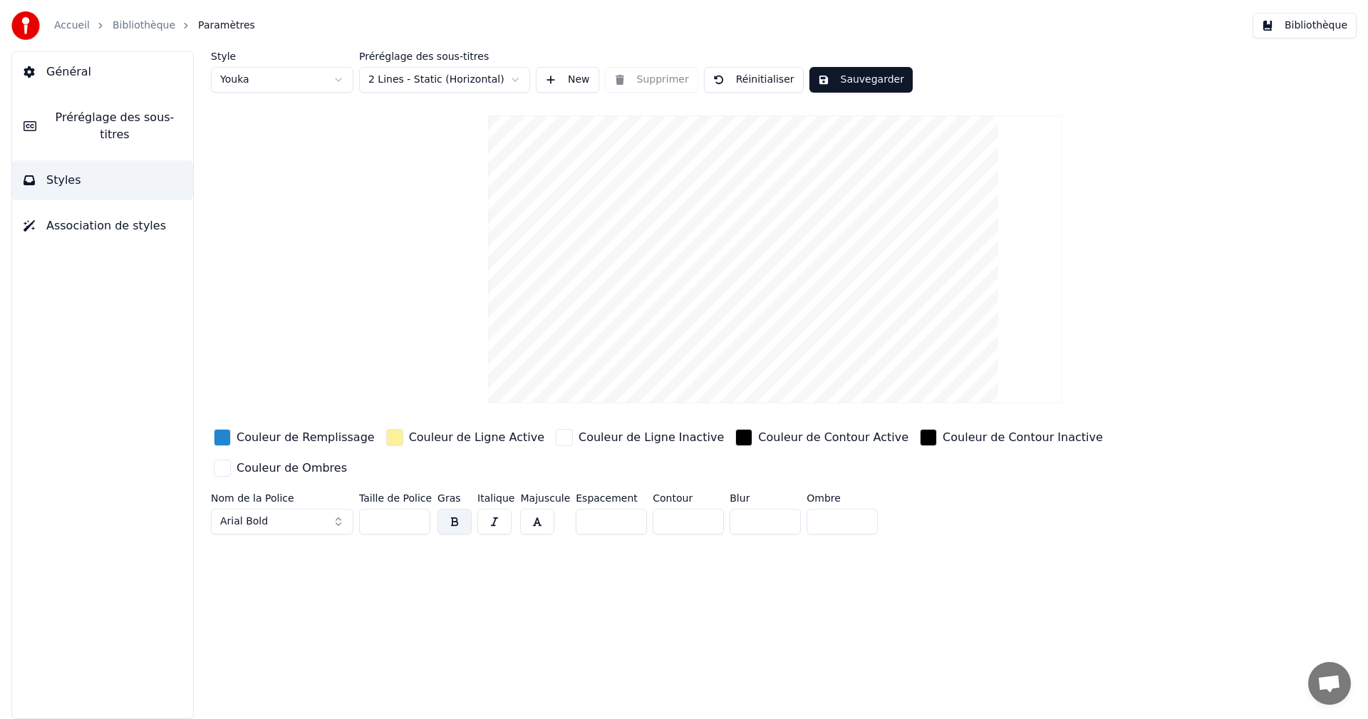
click at [854, 81] on button "Sauvegarder" at bounding box center [860, 80] width 103 height 26
click at [846, 80] on button "Sauvegarder" at bounding box center [860, 80] width 103 height 26
click at [50, 74] on span "Général" at bounding box center [68, 71] width 45 height 17
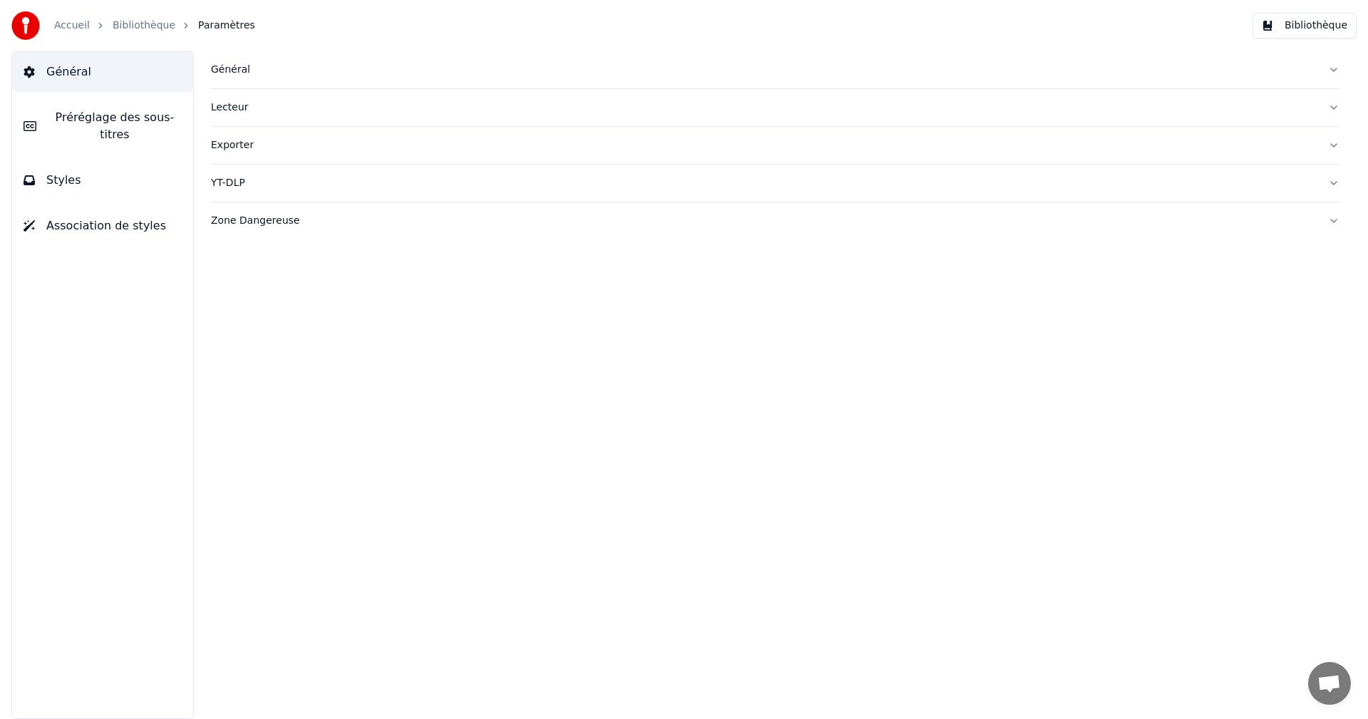
click at [226, 73] on div "Général" at bounding box center [764, 70] width 1106 height 14
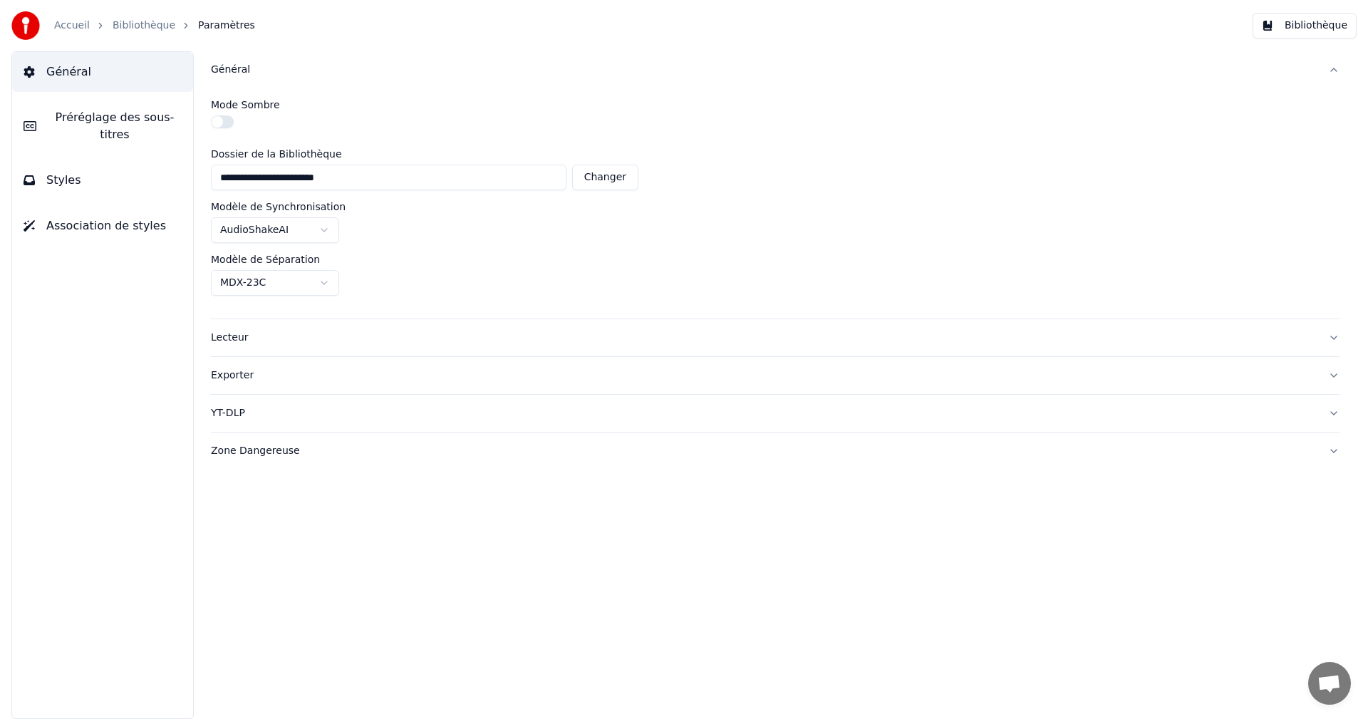
click at [234, 373] on div "Exporter" at bounding box center [764, 375] width 1106 height 14
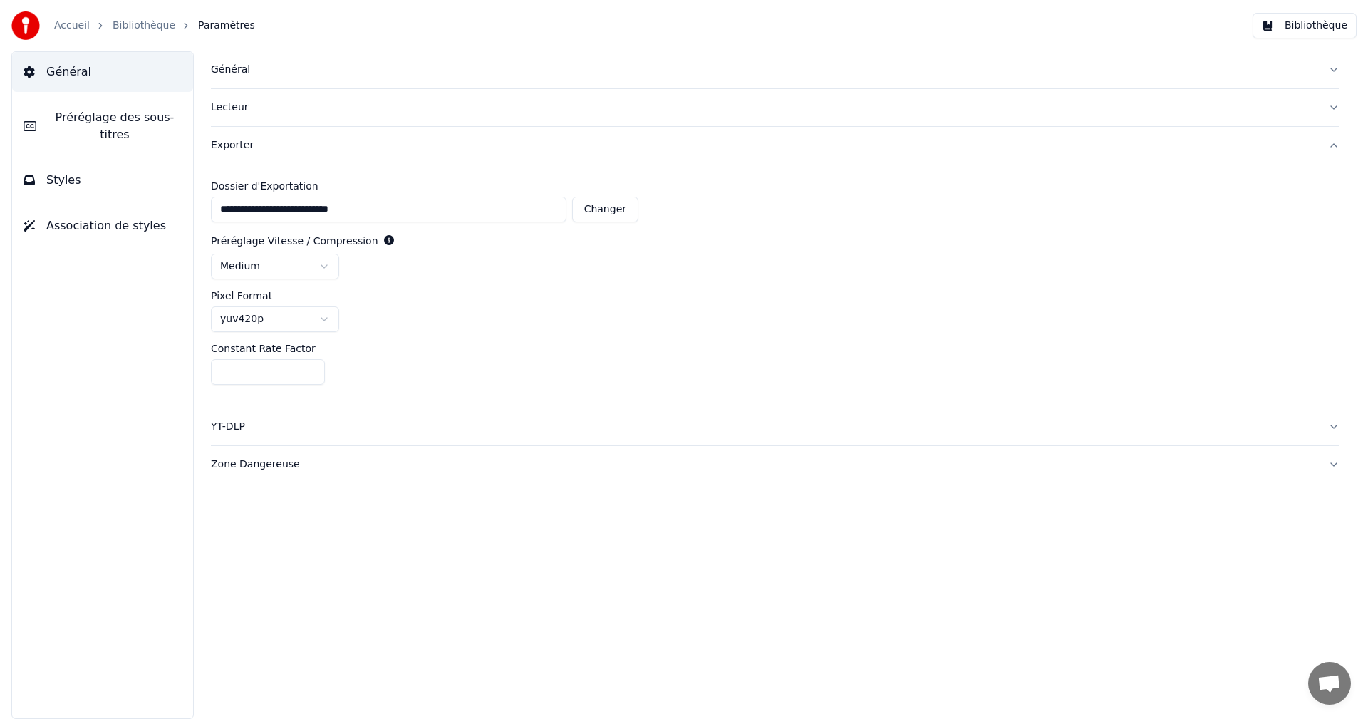
click at [85, 217] on span "Association de styles" at bounding box center [106, 225] width 120 height 17
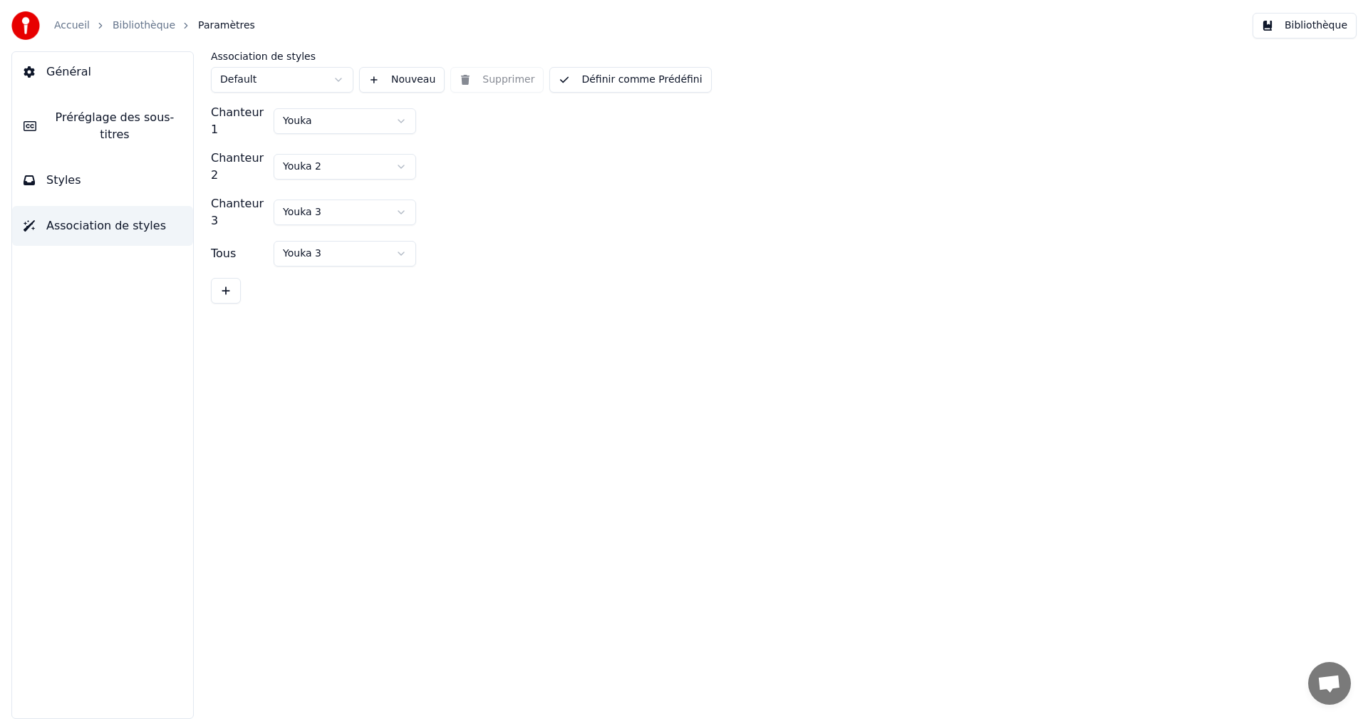
click at [60, 172] on span "Styles" at bounding box center [63, 180] width 35 height 17
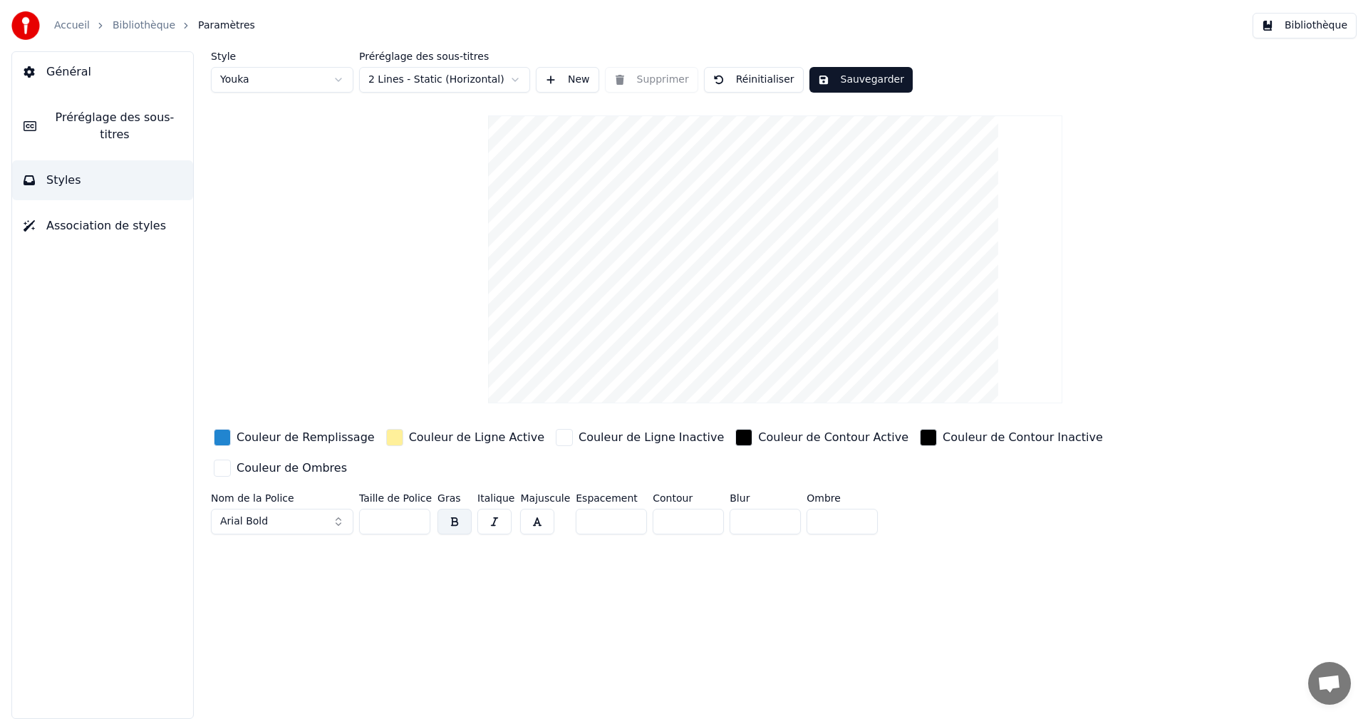
click at [227, 440] on div "button" at bounding box center [222, 437] width 17 height 17
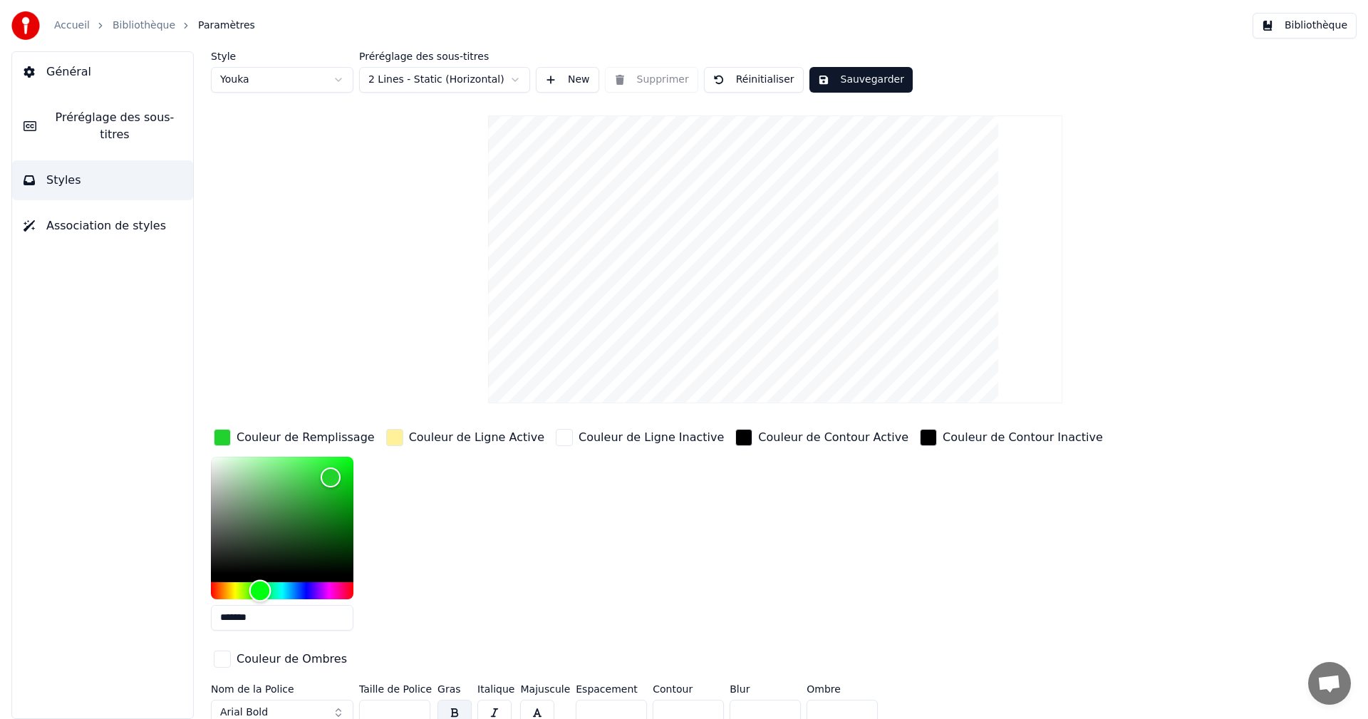
click at [260, 589] on div "Hue" at bounding box center [282, 590] width 142 height 17
click at [249, 589] on div "Hue" at bounding box center [260, 590] width 22 height 22
click at [259, 591] on div "Hue" at bounding box center [259, 590] width 22 height 22
click at [324, 512] on div "Color" at bounding box center [282, 515] width 142 height 117
click at [336, 480] on div "Color" at bounding box center [282, 515] width 142 height 117
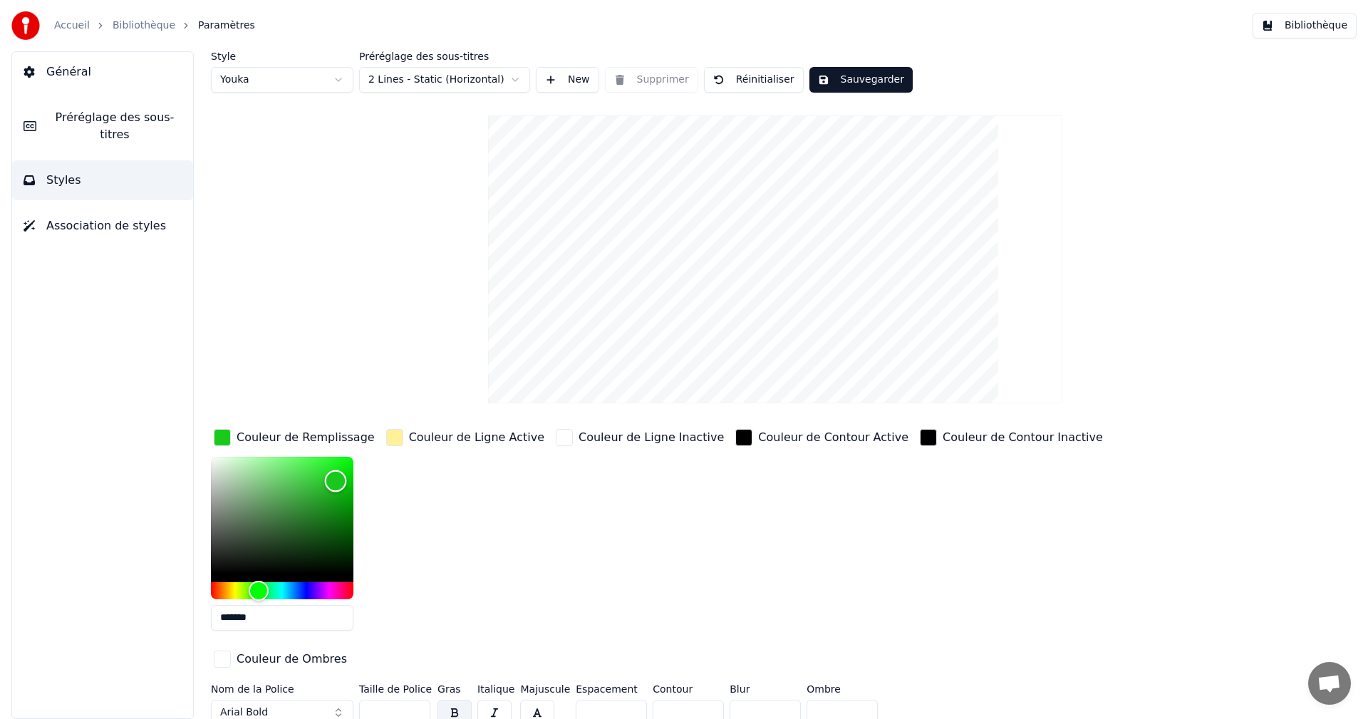
type input "*******"
click at [351, 457] on div "Color" at bounding box center [282, 515] width 142 height 117
click at [849, 78] on button "Sauvegarder" at bounding box center [860, 80] width 103 height 26
click at [137, 23] on link "Bibliothèque" at bounding box center [144, 26] width 63 height 14
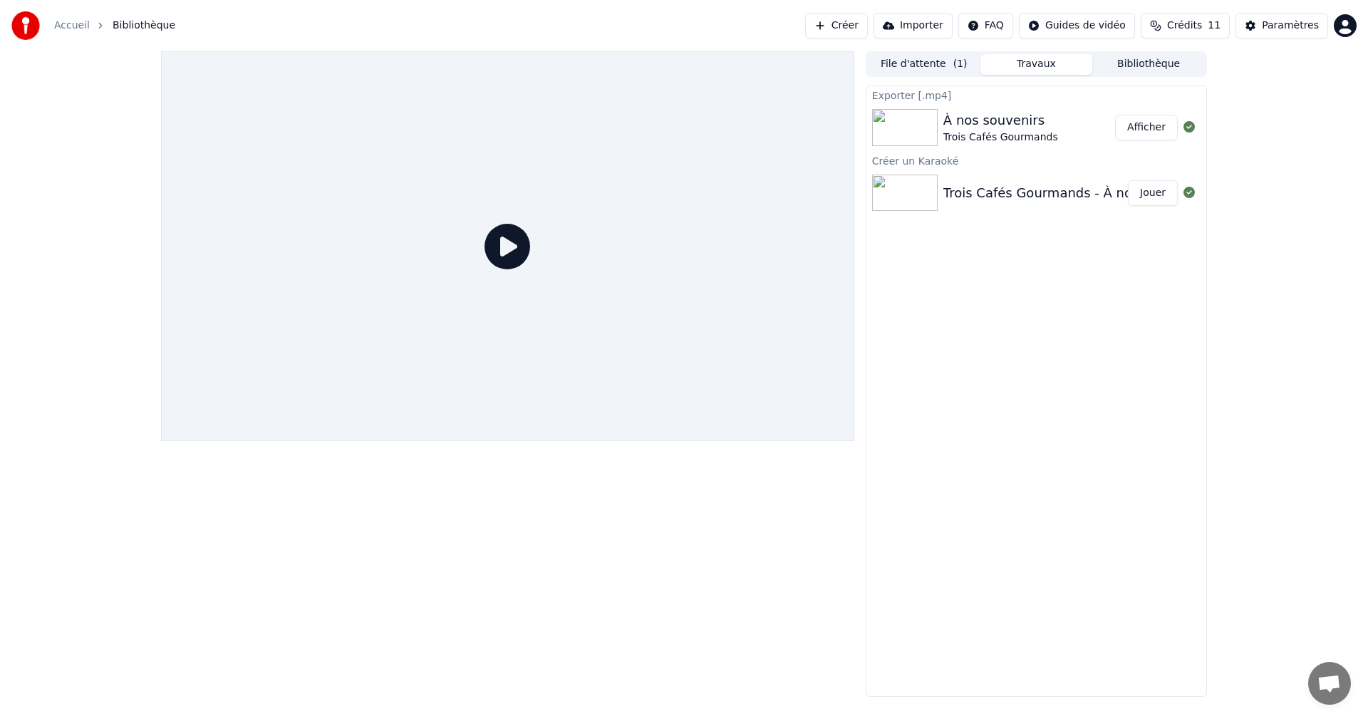
click at [504, 250] on icon at bounding box center [507, 247] width 46 height 46
click at [1151, 128] on button "Afficher" at bounding box center [1146, 128] width 63 height 26
click at [948, 21] on button "Importer" at bounding box center [912, 26] width 79 height 26
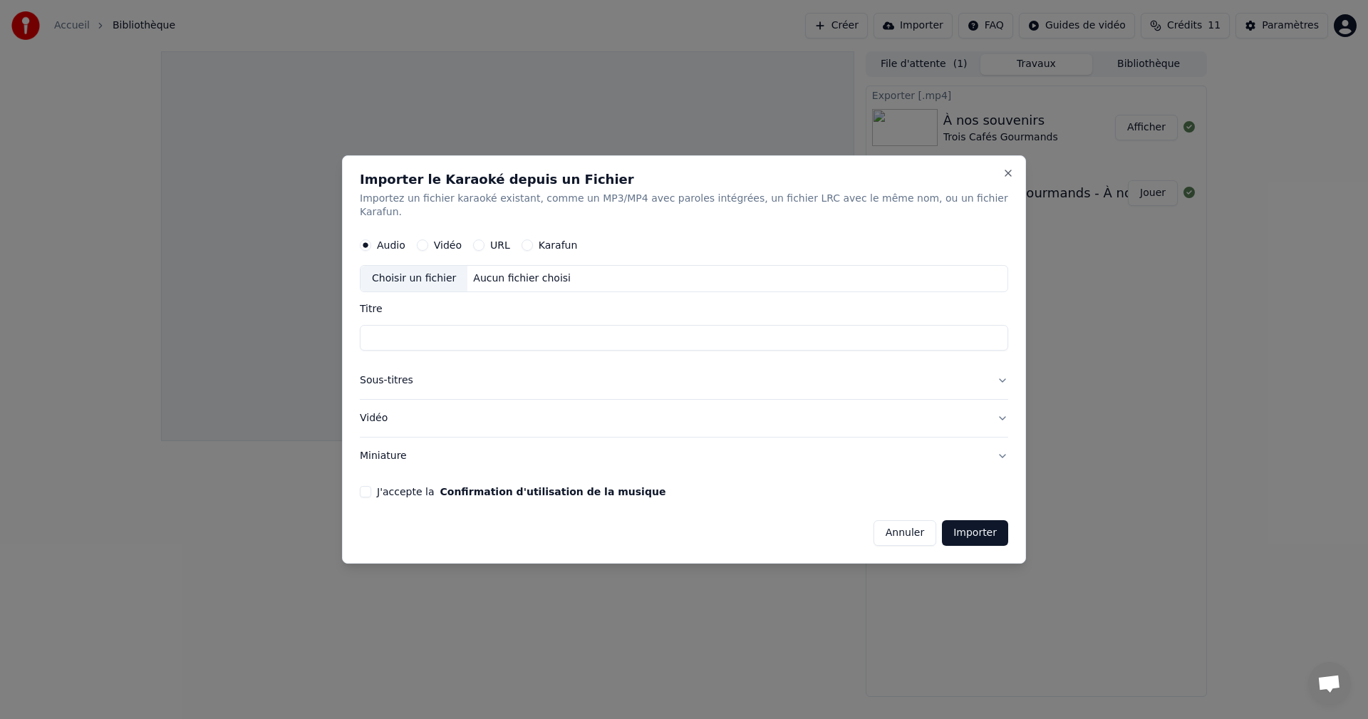
click at [885, 529] on button "Annuler" at bounding box center [904, 533] width 63 height 26
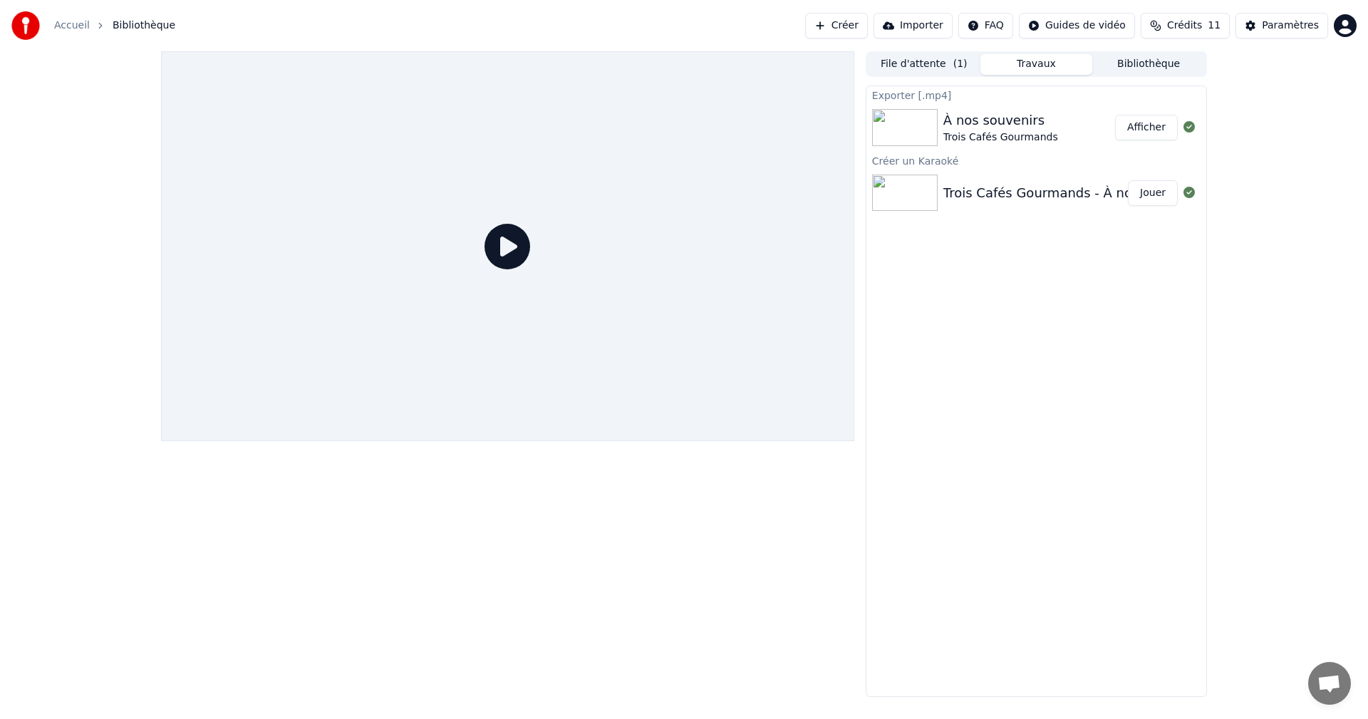
click at [1154, 192] on button "Jouer" at bounding box center [1153, 193] width 50 height 26
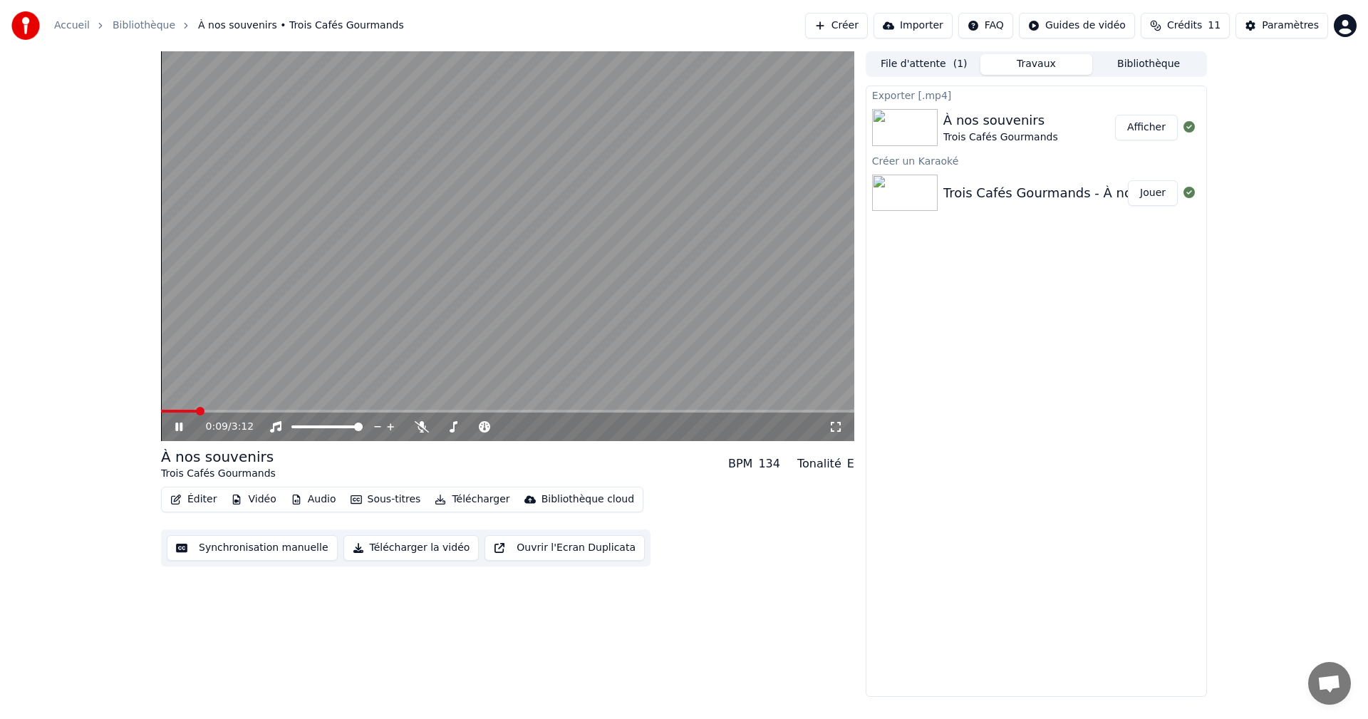
click at [377, 498] on button "Sous-titres" at bounding box center [386, 499] width 82 height 20
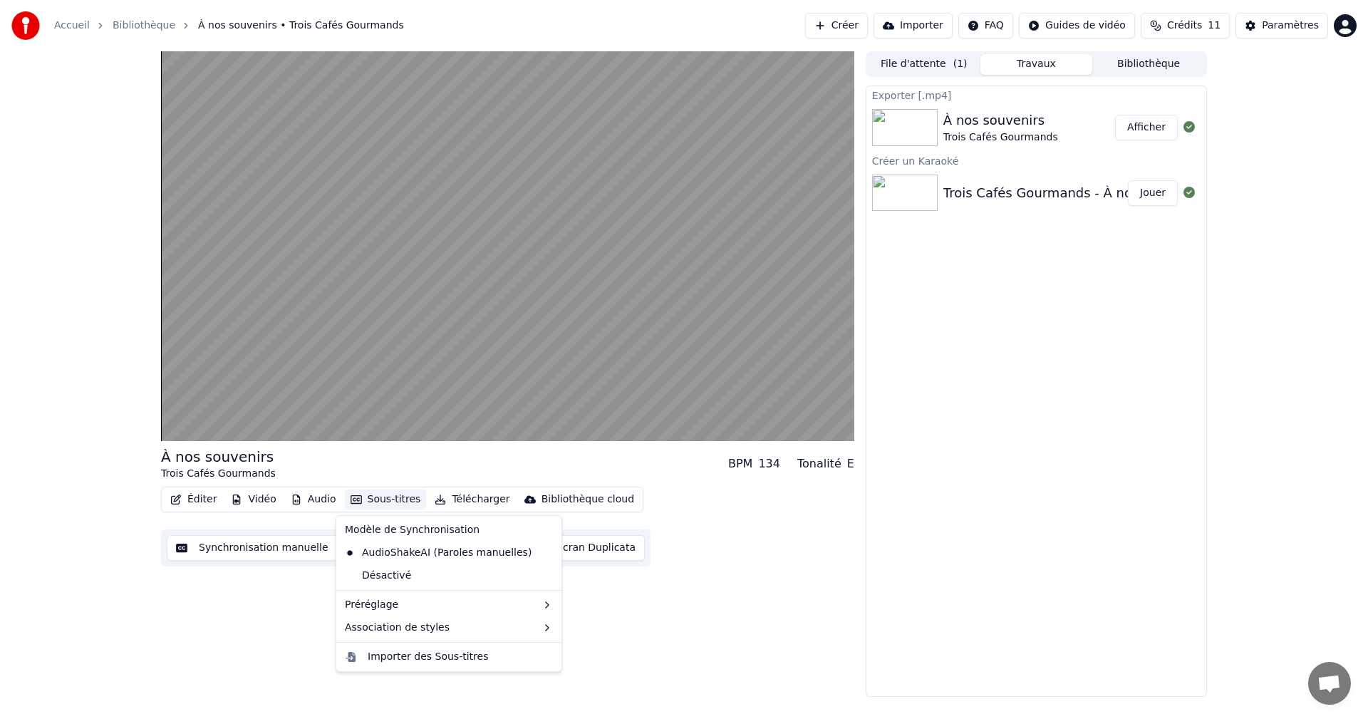
click at [377, 497] on button "Sous-titres" at bounding box center [386, 499] width 82 height 20
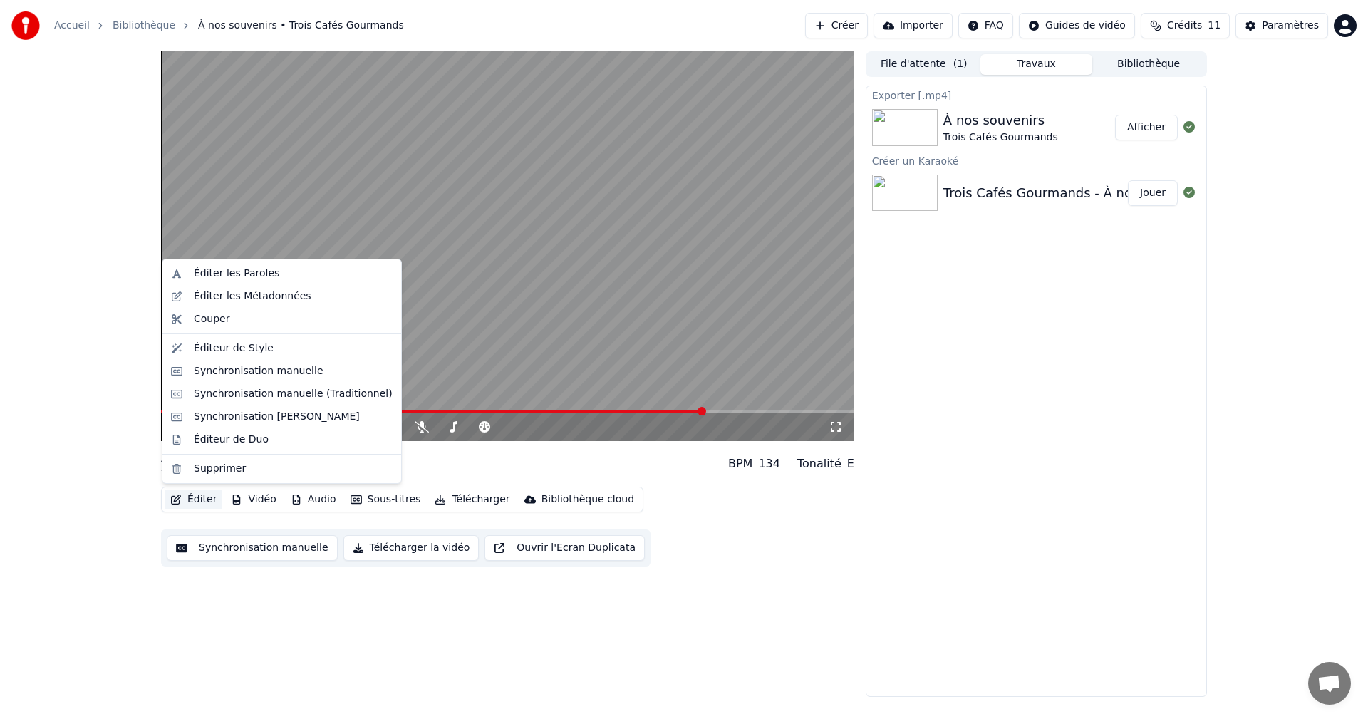
click at [194, 502] on button "Éditer" at bounding box center [194, 499] width 58 height 20
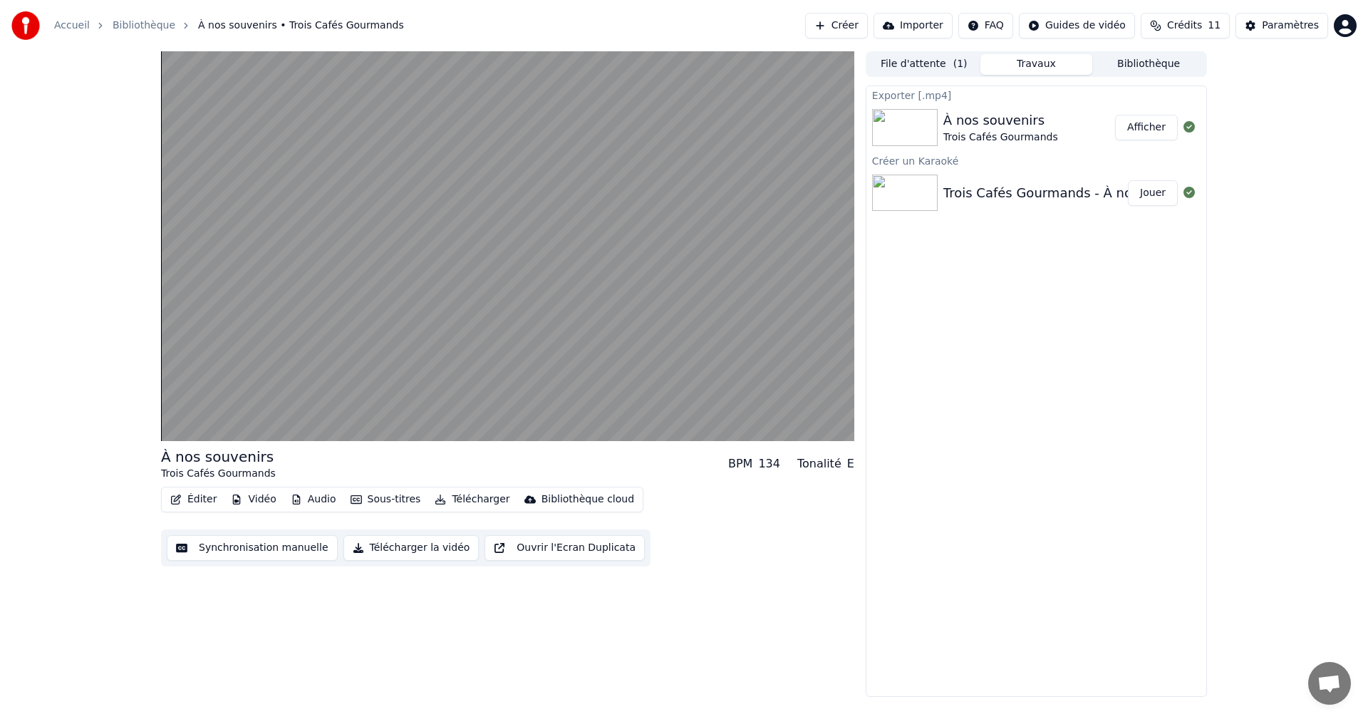
click at [670, 636] on div "À nos souvenirs Trois Cafés Gourmands BPM 134 Tonalité E Éditer Vidéo Audio Sou…" at bounding box center [507, 373] width 693 height 645
click at [423, 546] on button "Télécharger la vidéo" at bounding box center [411, 548] width 136 height 26
